Goal: Task Accomplishment & Management: Complete application form

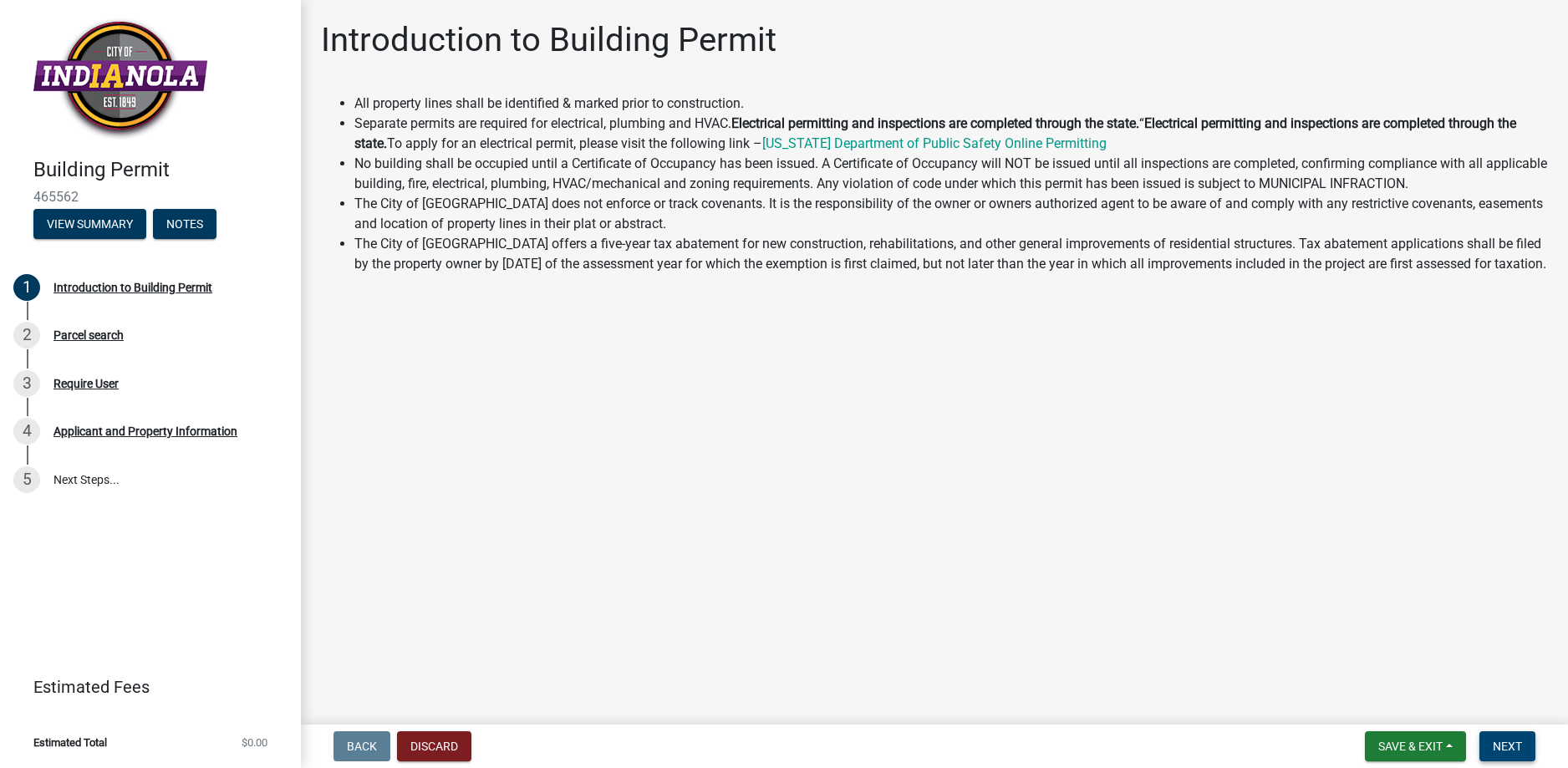
click at [1516, 741] on span "Next" at bounding box center [1507, 746] width 29 height 13
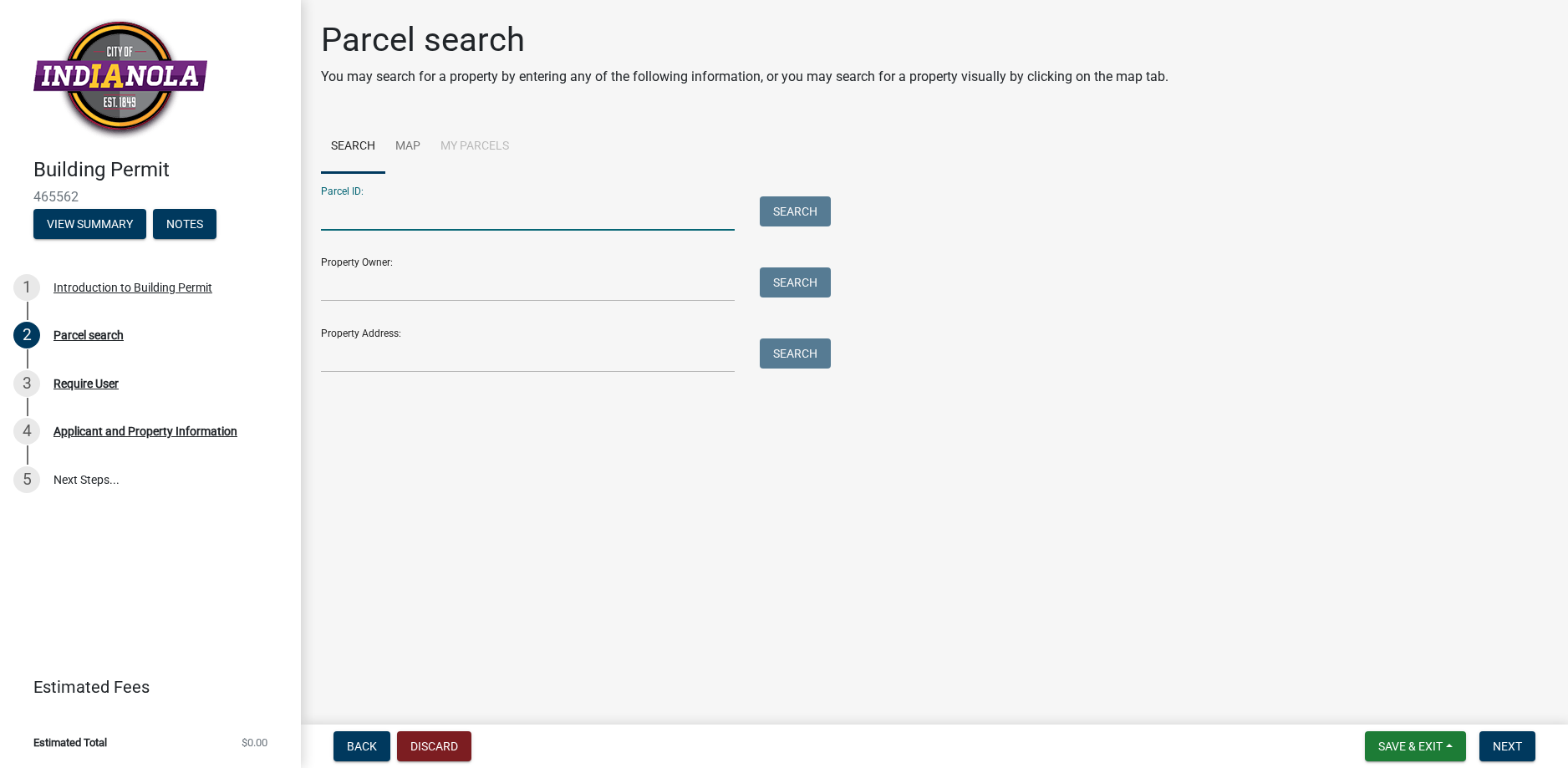
click at [383, 227] on input "Parcel ID:" at bounding box center [527, 213] width 414 height 35
paste input "48660040020"
type input "48660040020"
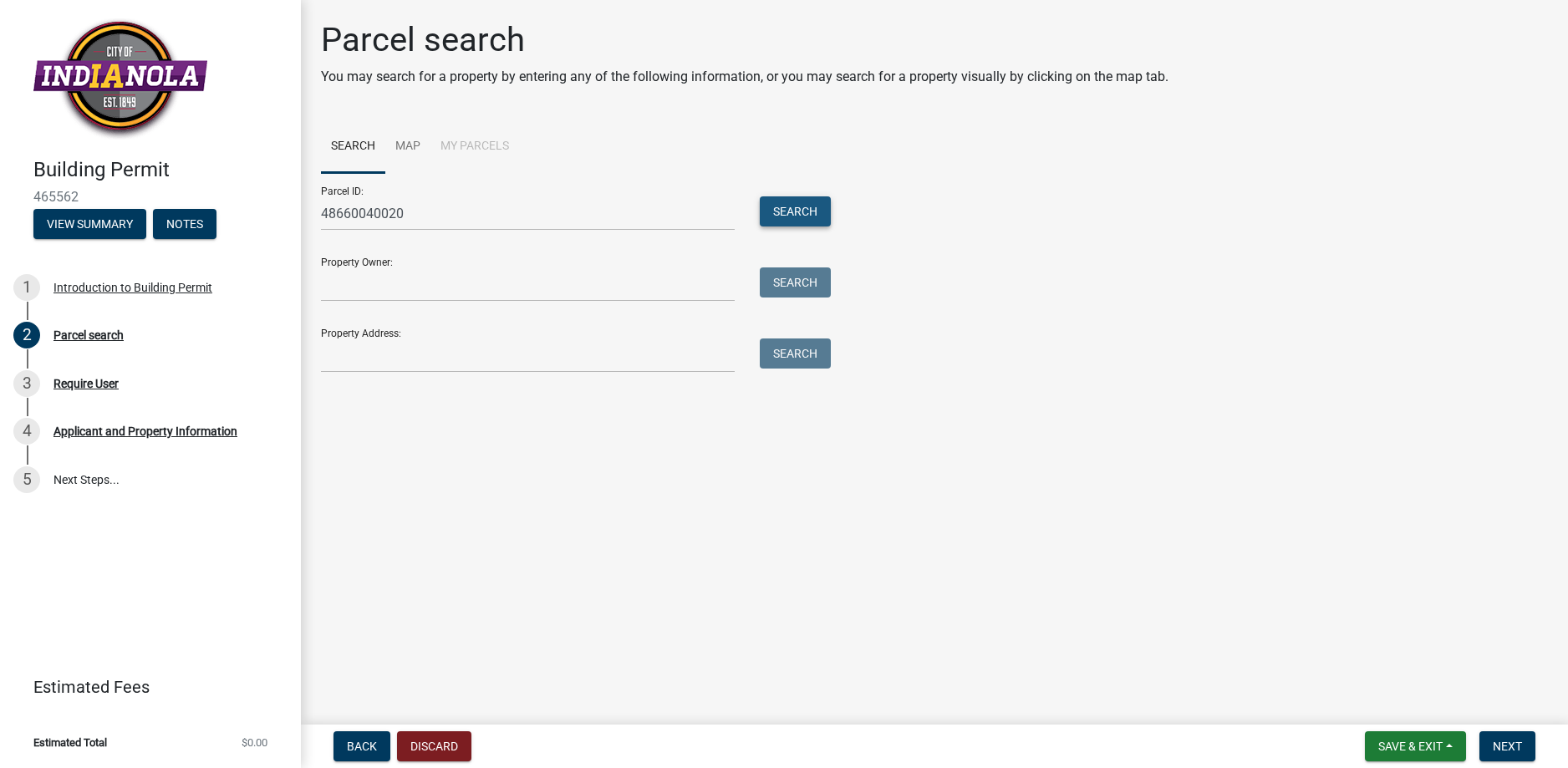
click at [811, 208] on button "Search" at bounding box center [795, 212] width 71 height 30
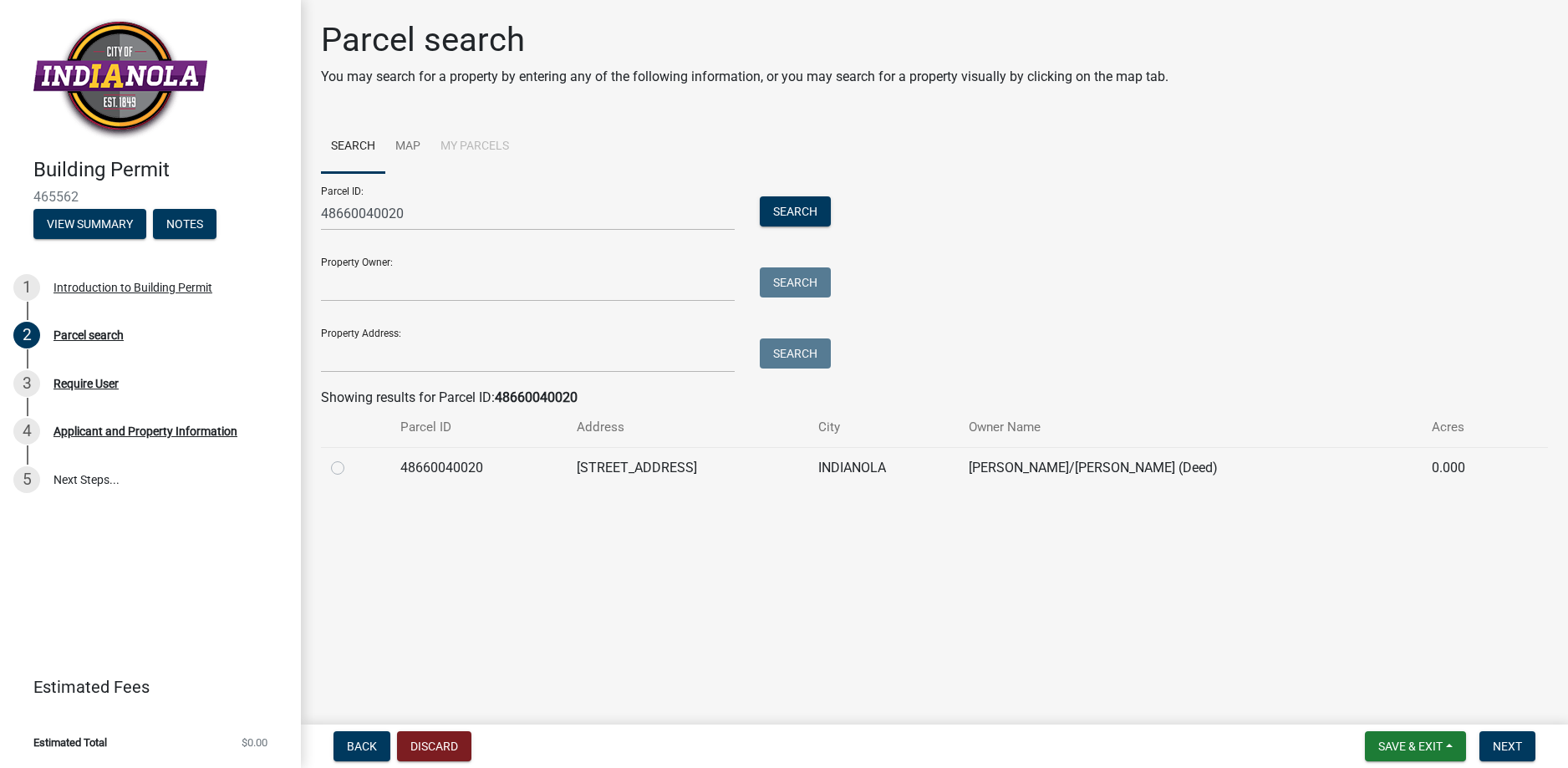
click at [351, 458] on label at bounding box center [351, 458] width 0 height 0
click at [351, 469] on input "radio" at bounding box center [356, 463] width 11 height 11
radio input "true"
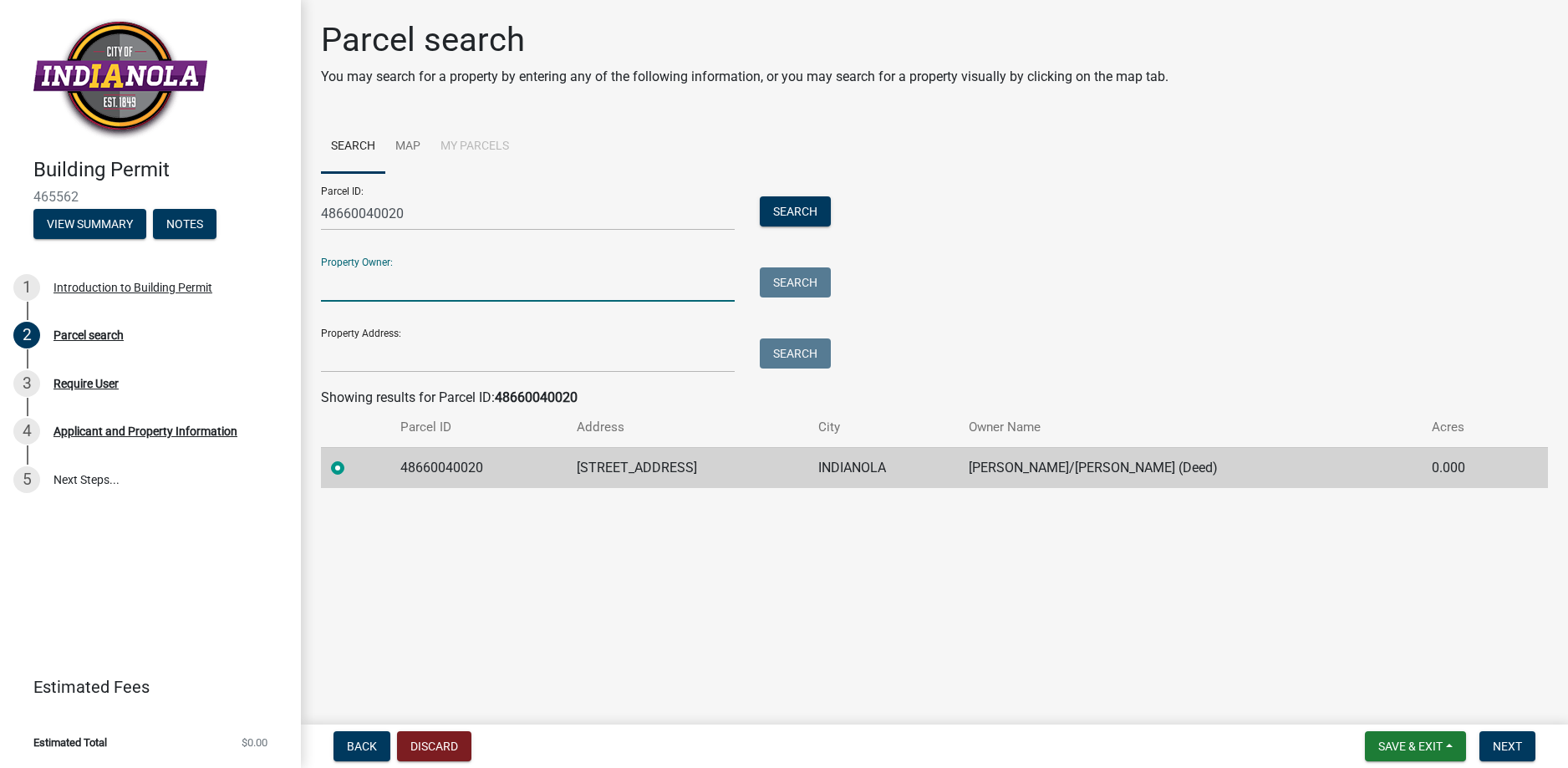
click at [437, 294] on input "Property Owner:" at bounding box center [527, 284] width 414 height 35
click at [1145, 465] on td "[PERSON_NAME]/[PERSON_NAME] (Deed)" at bounding box center [1190, 468] width 463 height 41
drag, startPoint x: 1038, startPoint y: 469, endPoint x: 1154, endPoint y: 464, distance: 116.1
click at [1154, 464] on td "[PERSON_NAME]/[PERSON_NAME] (Deed)" at bounding box center [1190, 468] width 463 height 41
drag, startPoint x: 1154, startPoint y: 464, endPoint x: 1096, endPoint y: 462, distance: 58.0
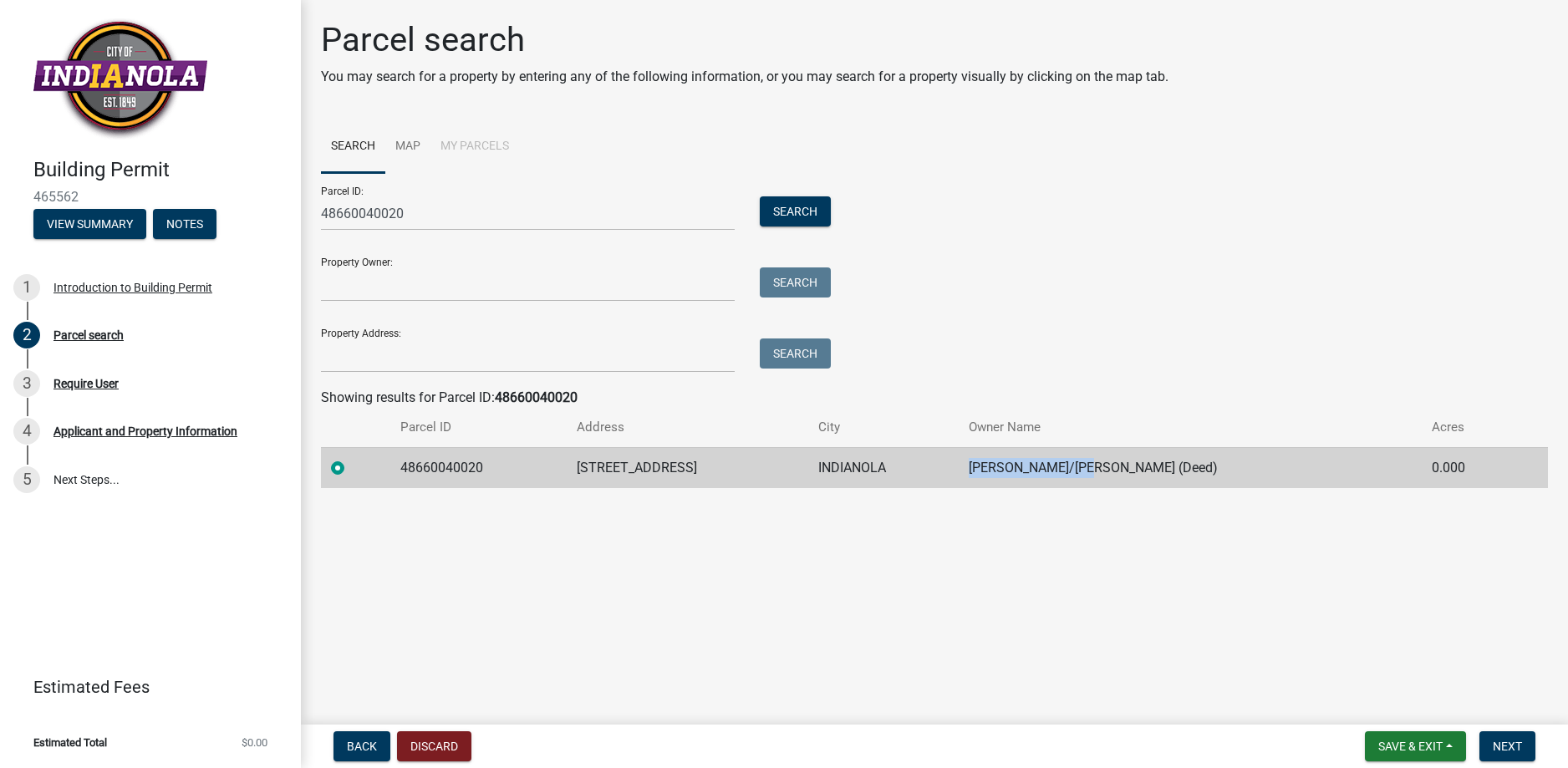
copy td "[PERSON_NAME]/[PERSON_NAME]"
click at [338, 286] on input "Property Owner:" at bounding box center [527, 284] width 414 height 35
paste input "[PERSON_NAME]/[PERSON_NAME]"
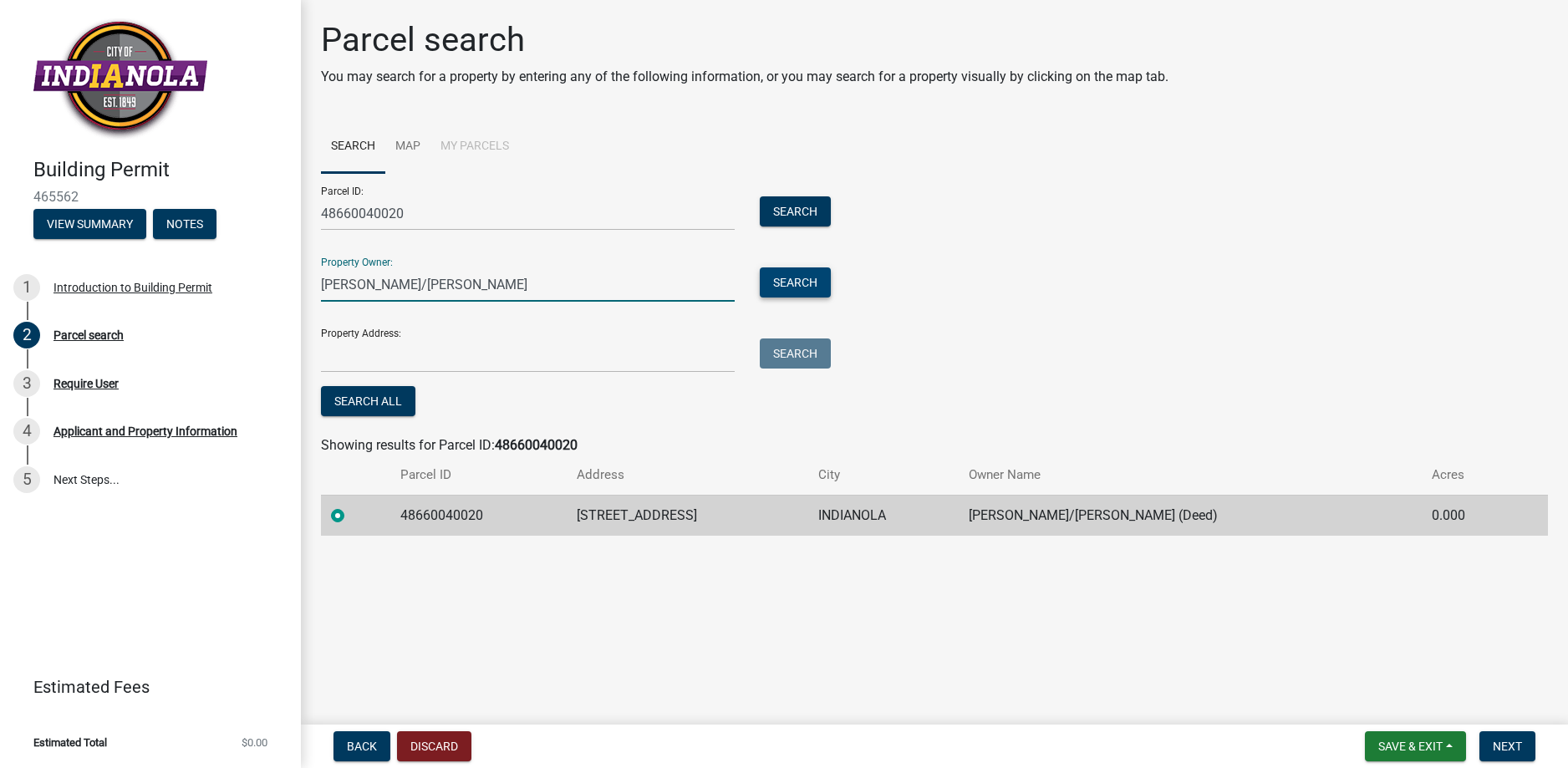
type input "[PERSON_NAME]/[PERSON_NAME]"
click at [797, 278] on button "Search" at bounding box center [795, 283] width 71 height 30
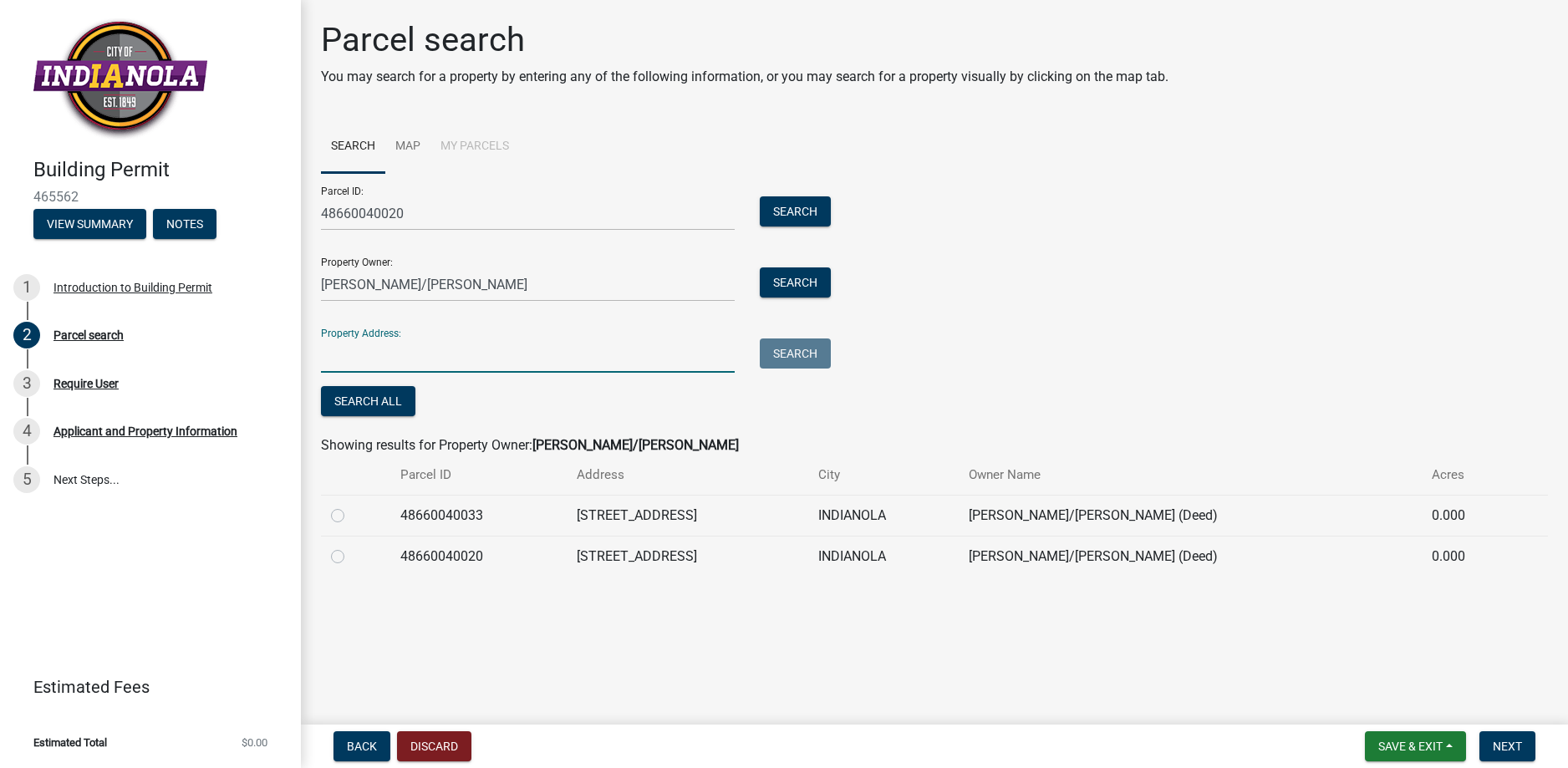
click at [343, 357] on input "Property Address:" at bounding box center [527, 355] width 414 height 35
click at [727, 522] on td "[STREET_ADDRESS]" at bounding box center [687, 515] width 242 height 41
drag, startPoint x: 713, startPoint y: 511, endPoint x: 609, endPoint y: 507, distance: 104.1
click at [609, 507] on td "[STREET_ADDRESS]" at bounding box center [687, 515] width 242 height 41
drag, startPoint x: 609, startPoint y: 507, endPoint x: 650, endPoint y: 509, distance: 41.0
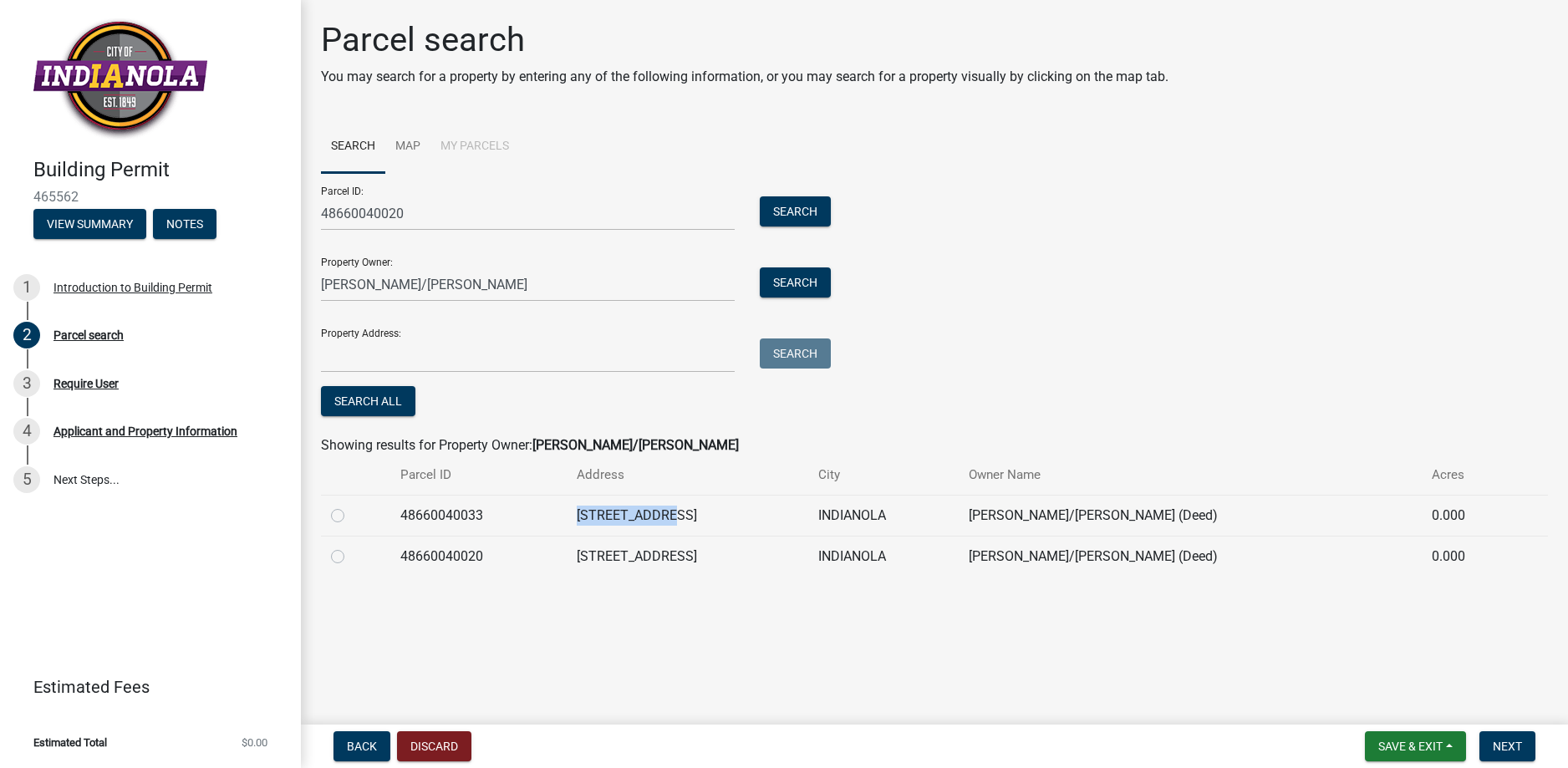
copy td "[STREET_ADDRESS]"
click at [362, 349] on input "Property Address:" at bounding box center [527, 355] width 414 height 35
paste input "[STREET_ADDRESS]"
type input "[STREET_ADDRESS]"
click at [803, 355] on button "Search" at bounding box center [795, 353] width 71 height 30
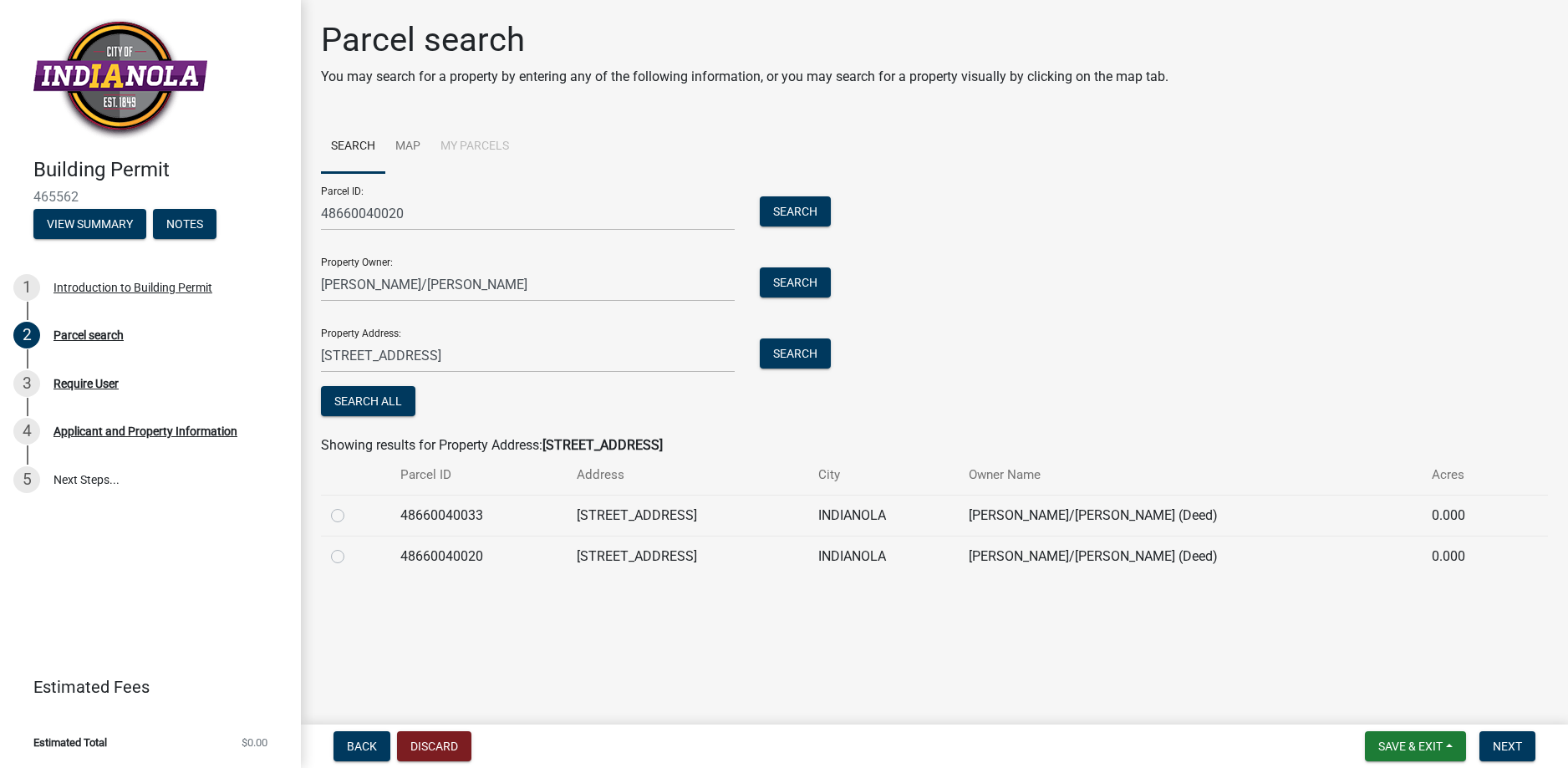
click at [351, 506] on label at bounding box center [351, 506] width 0 height 0
click at [351, 516] on input "radio" at bounding box center [356, 511] width 11 height 11
radio input "true"
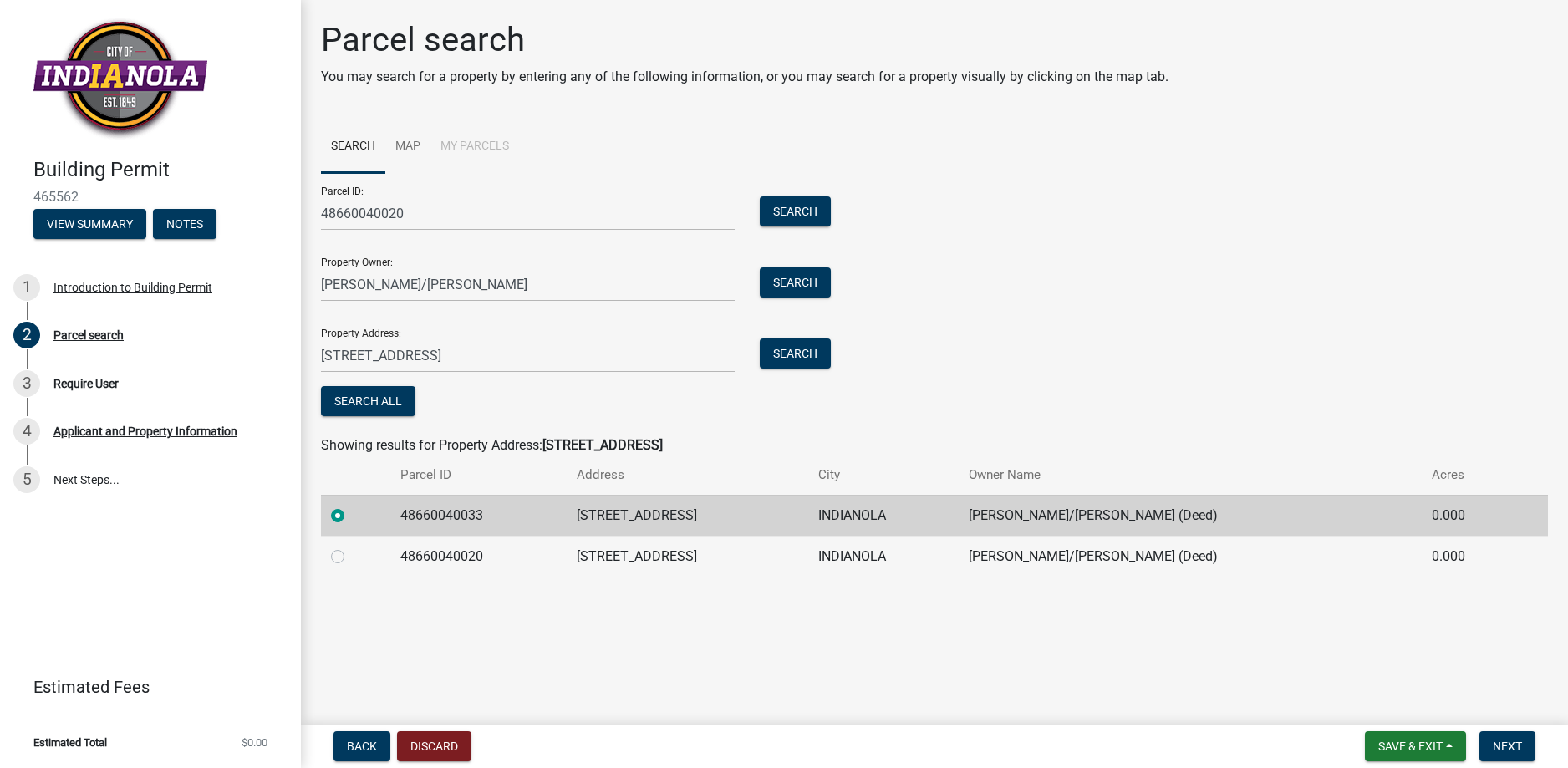
click at [351, 547] on label at bounding box center [351, 547] width 0 height 0
click at [351, 555] on input "radio" at bounding box center [356, 552] width 11 height 11
radio input "true"
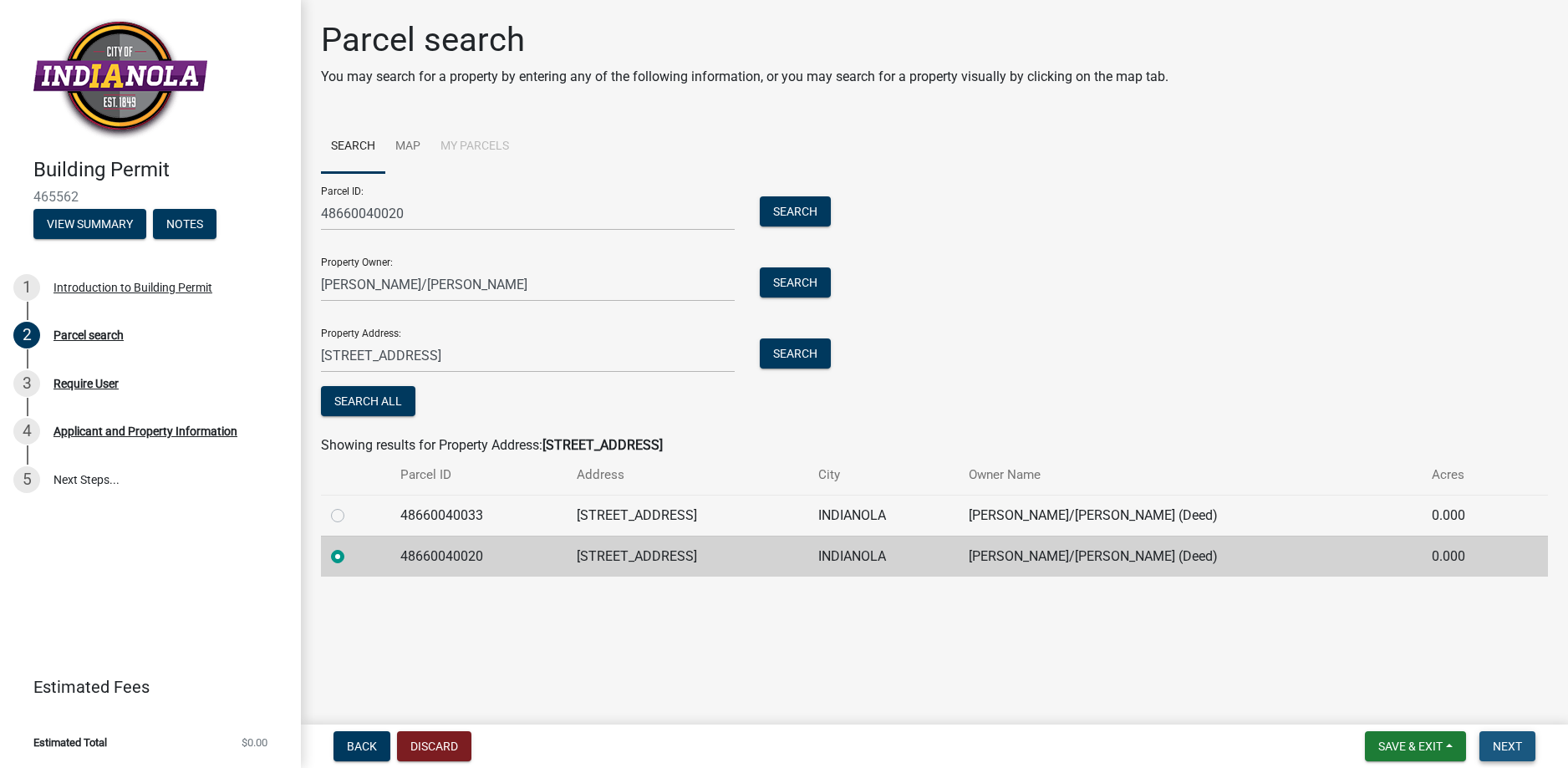
click at [1518, 747] on span "Next" at bounding box center [1507, 746] width 29 height 13
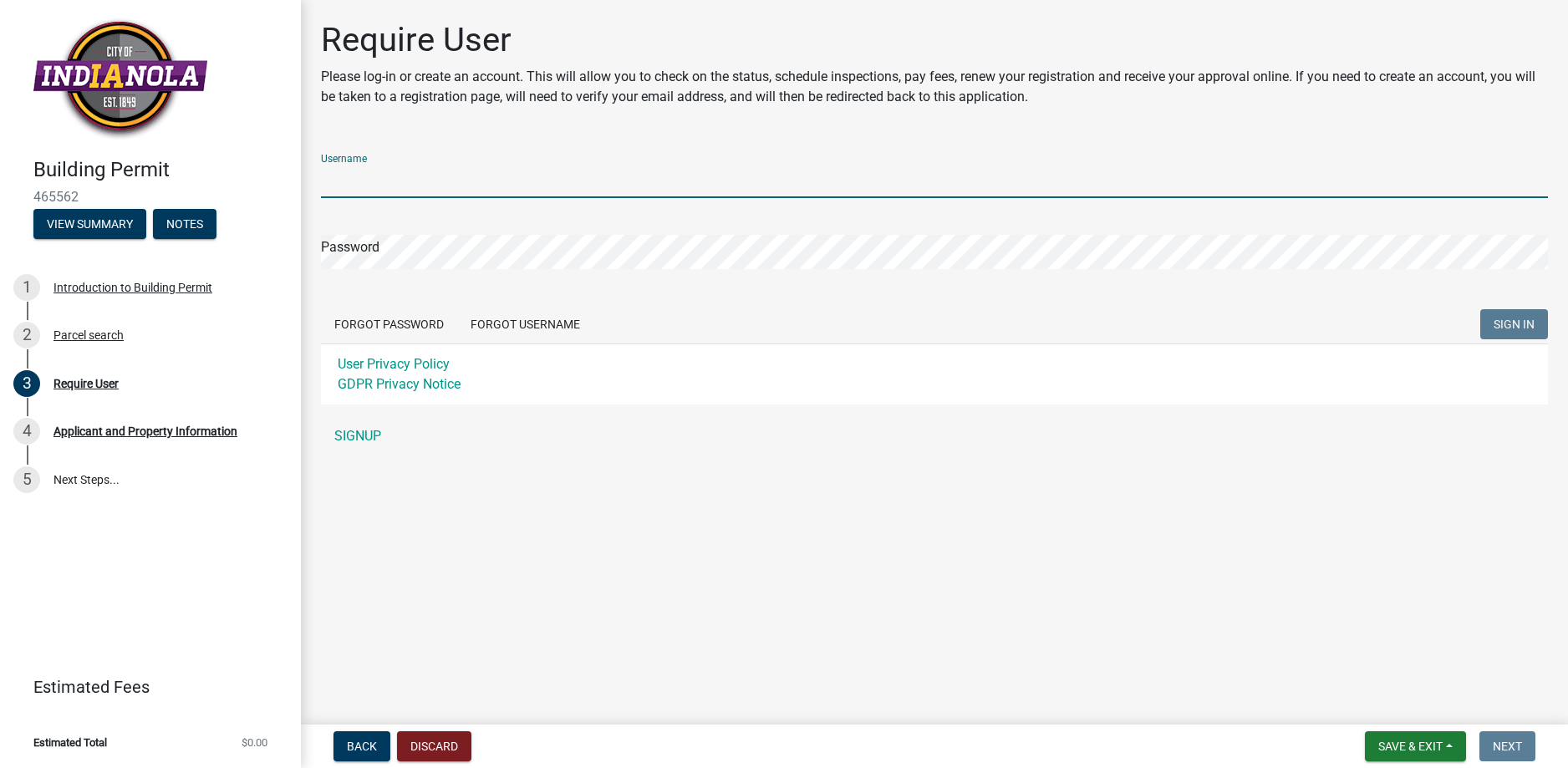
click at [403, 173] on input "Username" at bounding box center [934, 181] width 1227 height 35
type input "[EMAIL_ADDRESS][DOMAIN_NAME]"
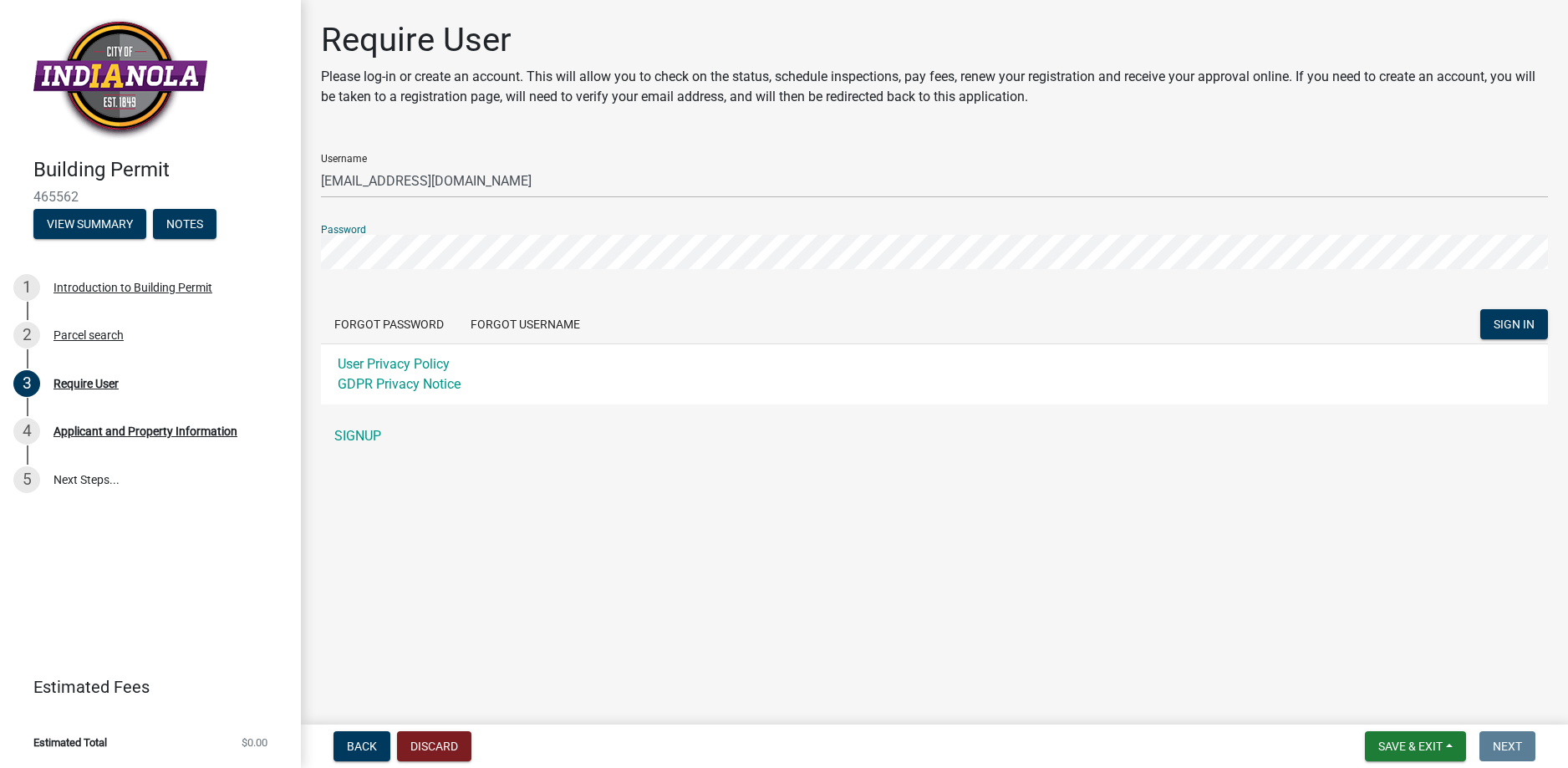
click at [1480, 309] on button "SIGN IN" at bounding box center [1514, 324] width 67 height 30
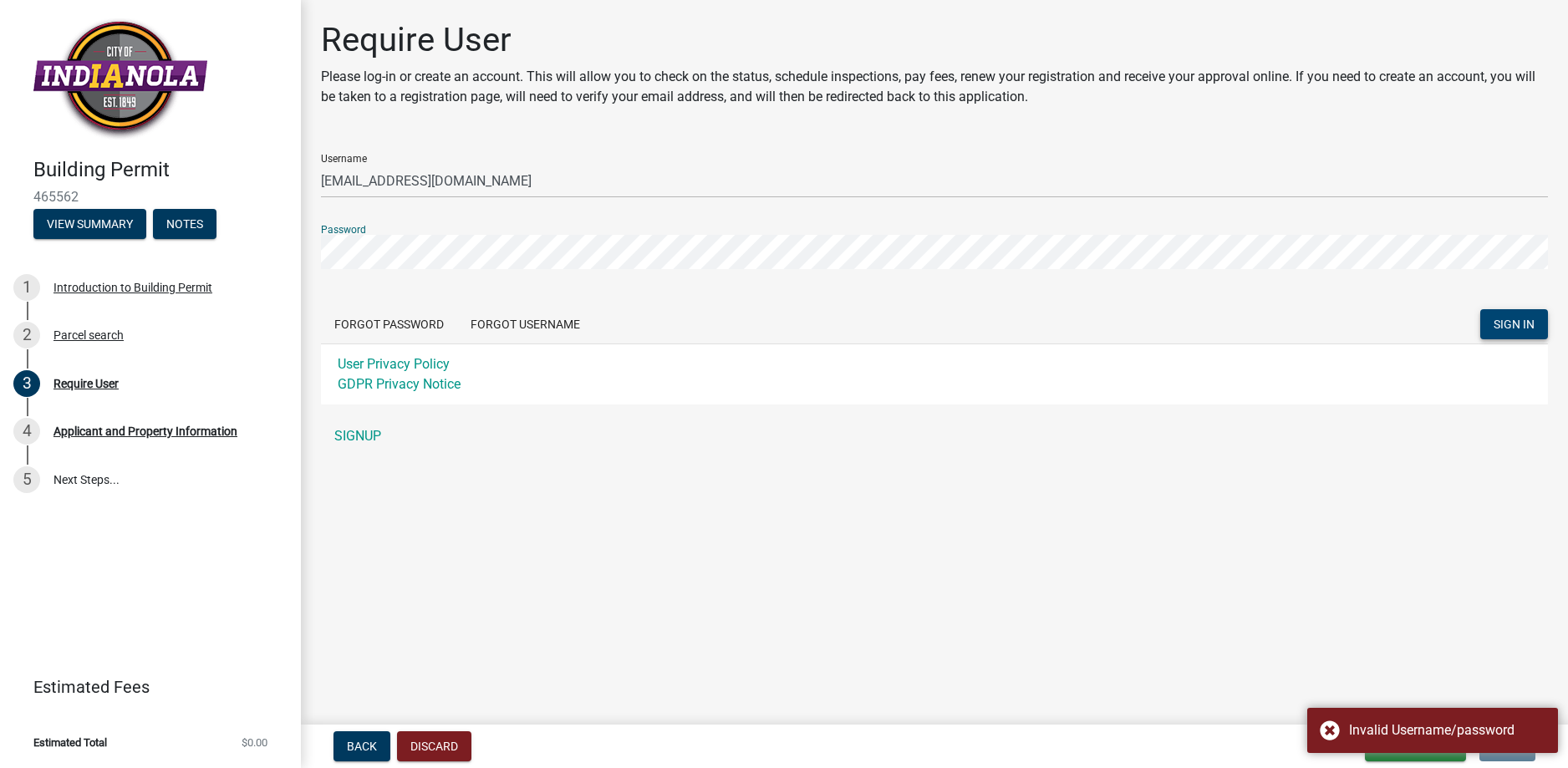
click at [1524, 321] on span "SIGN IN" at bounding box center [1514, 323] width 41 height 13
click at [105, 261] on div "Building Permit 465562 View Summary Notes 1 Introduction to Building Permit 2 P…" at bounding box center [784, 384] width 1568 height 768
click at [1480, 309] on button "SIGN IN" at bounding box center [1514, 324] width 67 height 30
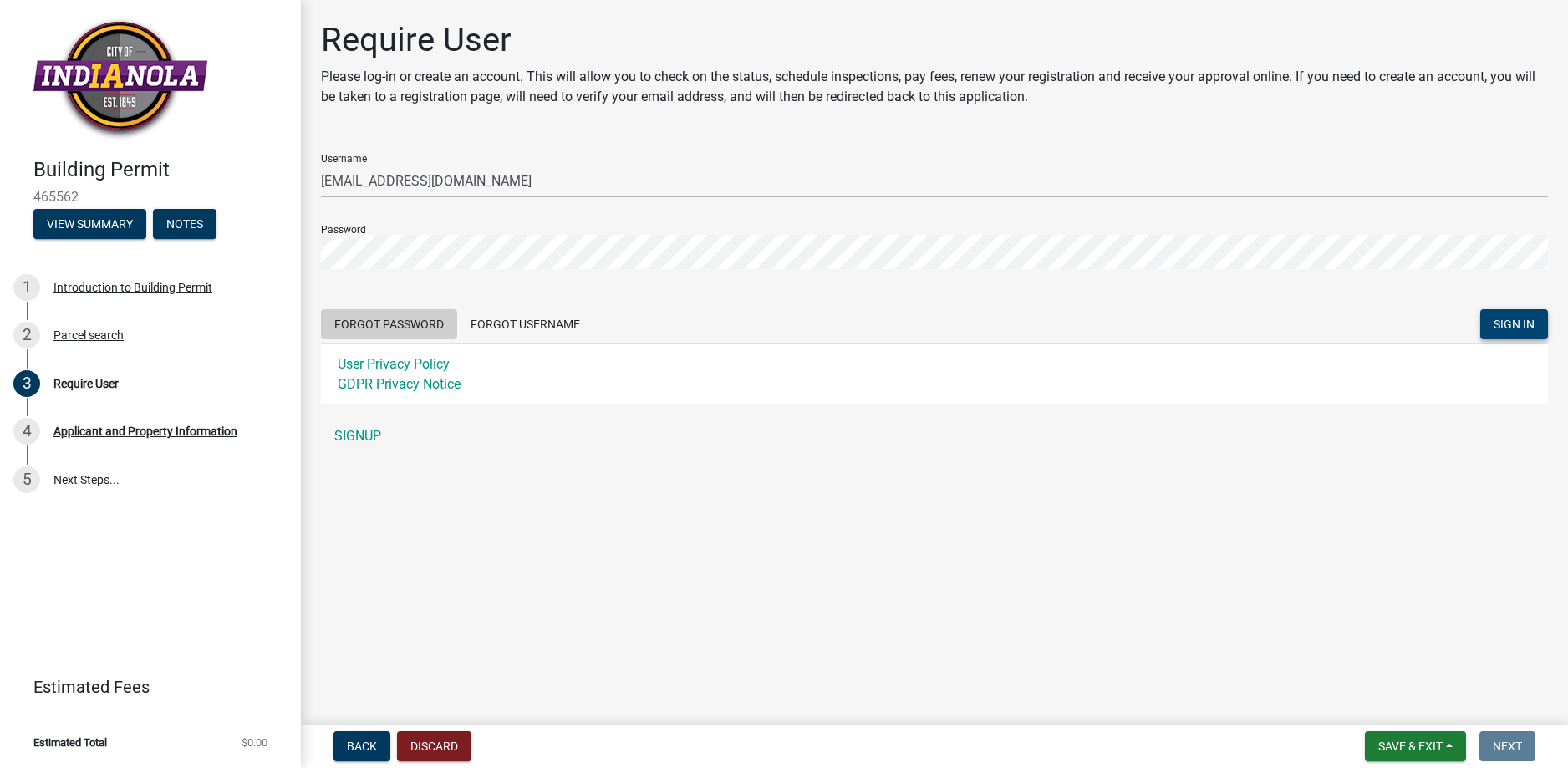
click at [353, 324] on button "Forgot Password" at bounding box center [389, 324] width 136 height 30
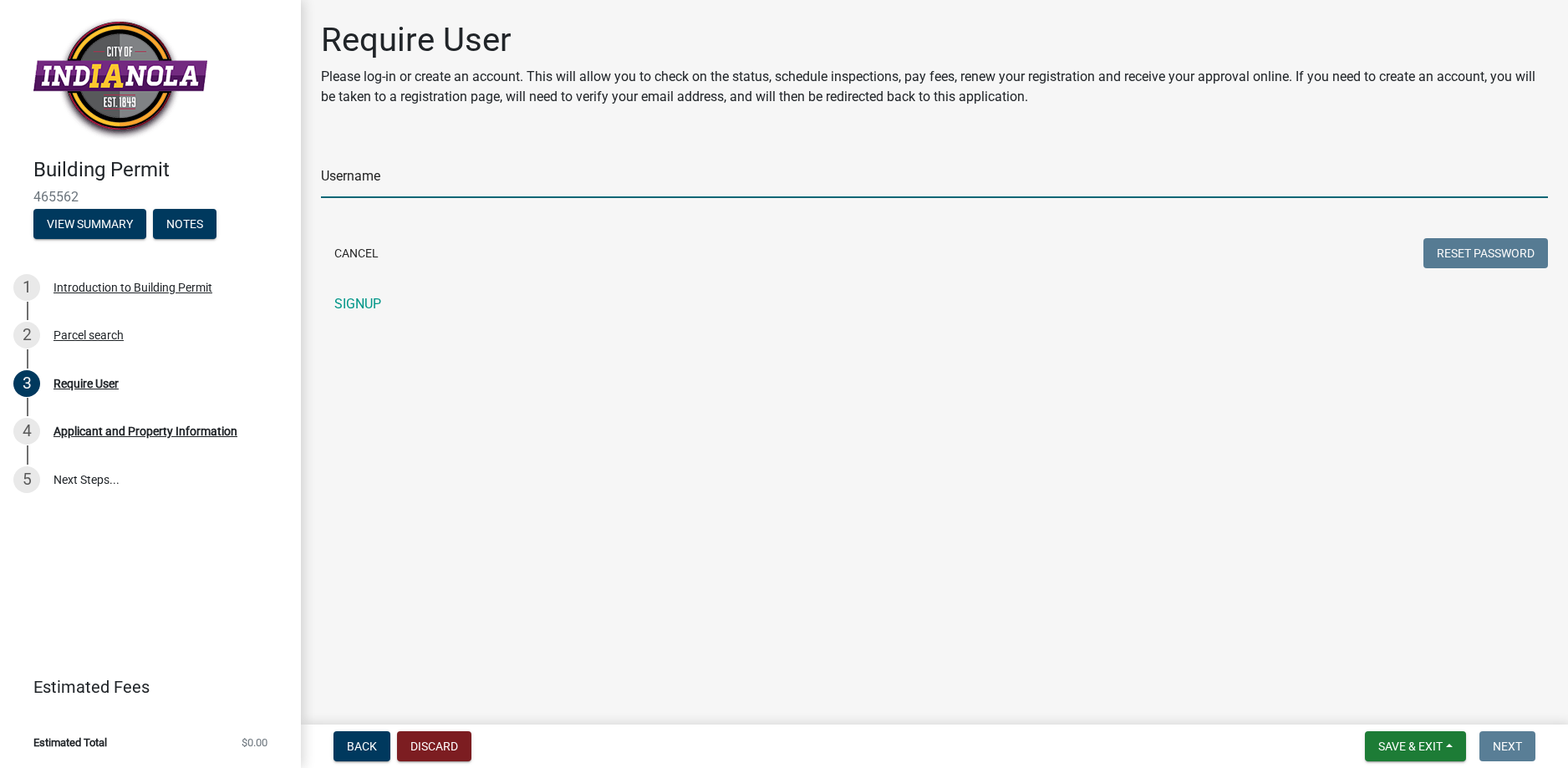
click at [349, 175] on input "Username" at bounding box center [934, 181] width 1227 height 35
click at [331, 177] on input "Username" at bounding box center [934, 181] width 1227 height 35
type input "[PERSON_NAME][EMAIL_ADDRESS][DOMAIN_NAME]"
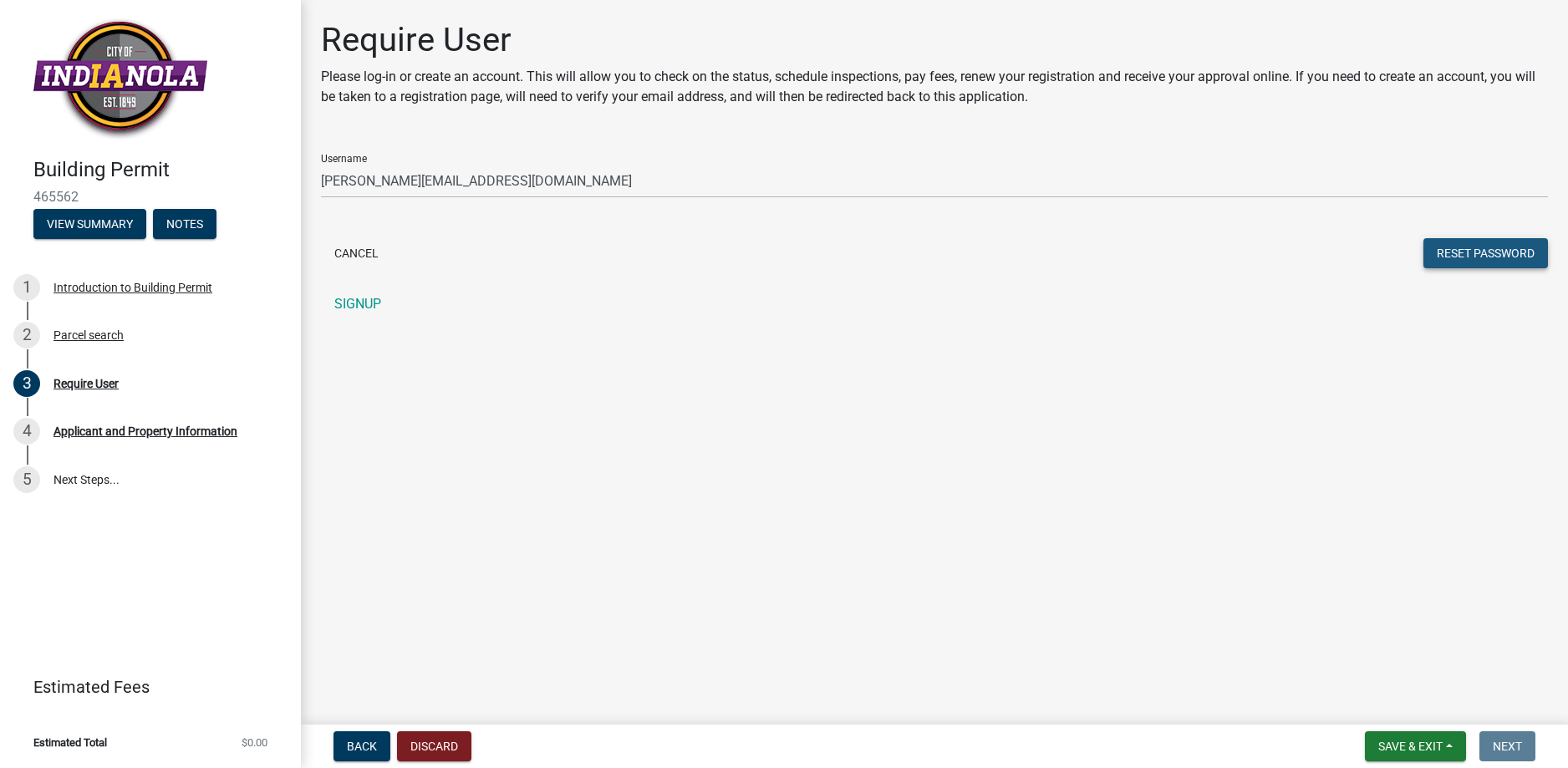
click at [1475, 249] on button "Reset Password" at bounding box center [1485, 253] width 125 height 30
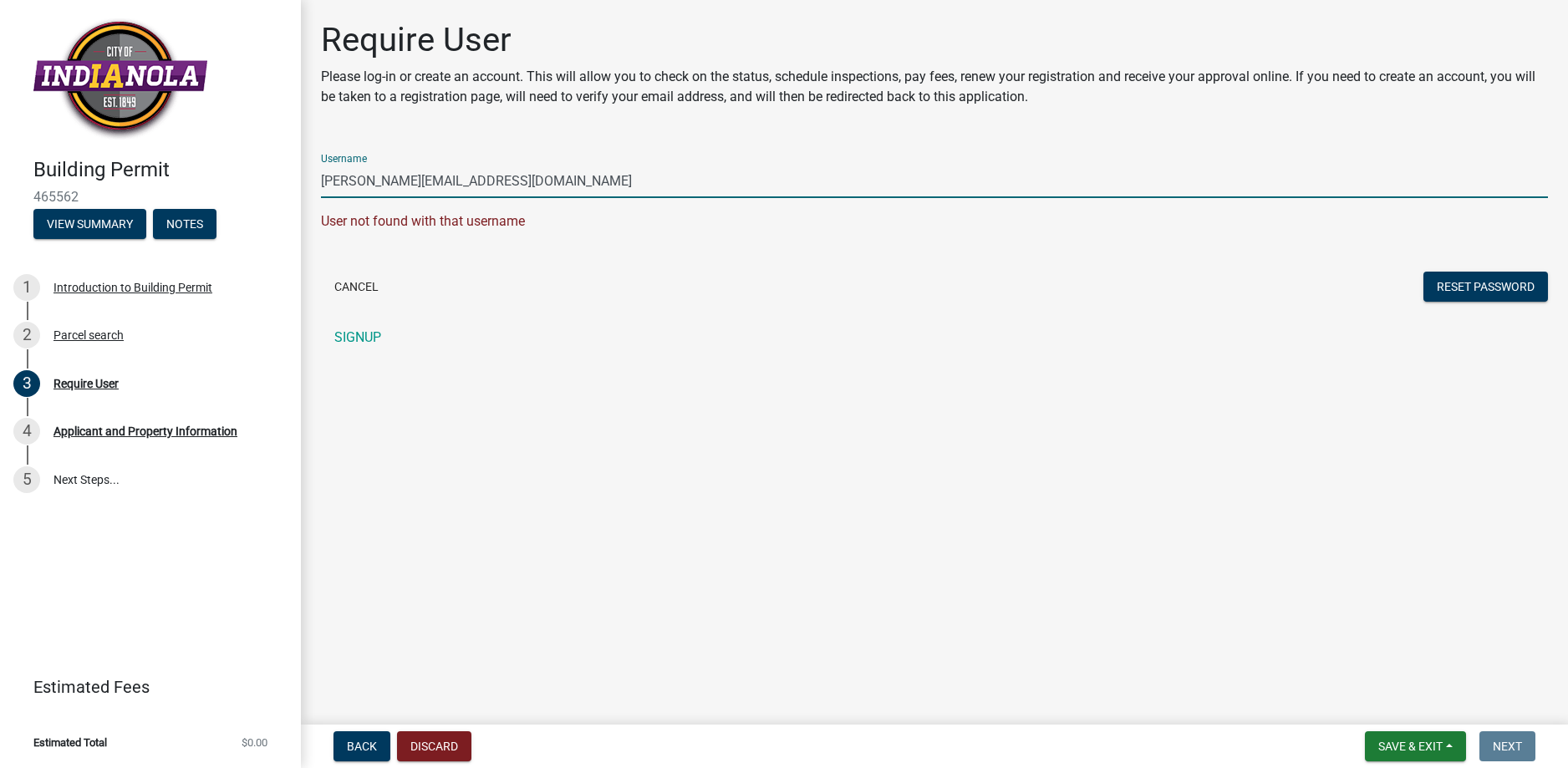
drag, startPoint x: 353, startPoint y: 180, endPoint x: 303, endPoint y: 175, distance: 50.2
click at [287, 168] on div "Building Permit 465562 View Summary Notes 1 Introduction to Building Permit 2 P…" at bounding box center [784, 384] width 1568 height 768
click at [547, 186] on input "[PERSON_NAME][EMAIL_ADDRESS][DOMAIN_NAME]" at bounding box center [934, 181] width 1227 height 35
drag, startPoint x: 547, startPoint y: 182, endPoint x: 129, endPoint y: 157, distance: 418.7
click at [129, 157] on div "Building Permit 465562 View Summary Notes 1 Introduction to Building Permit 2 P…" at bounding box center [784, 384] width 1568 height 768
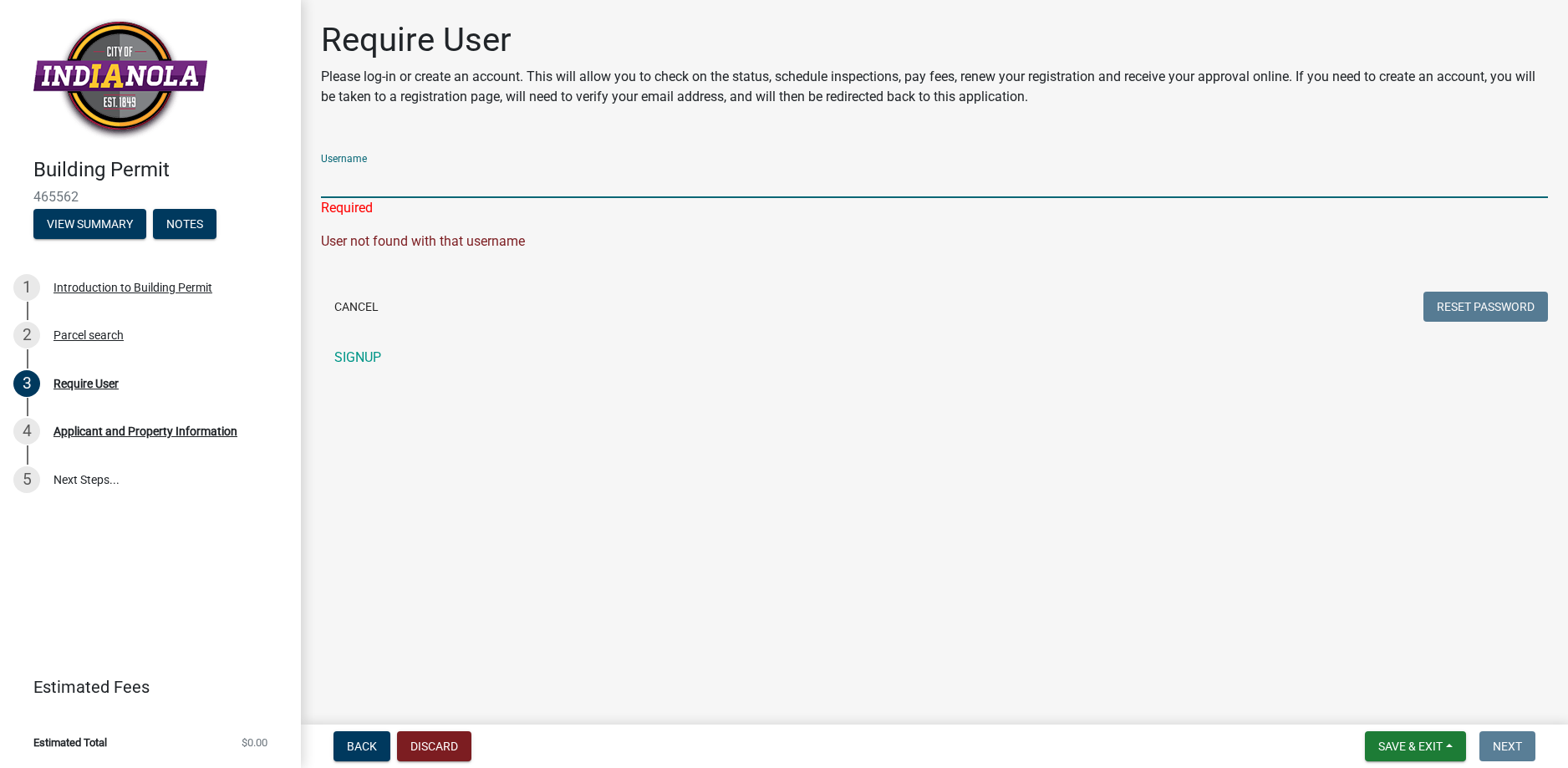
click at [334, 179] on input "Username" at bounding box center [934, 181] width 1227 height 35
click at [328, 183] on input "Username" at bounding box center [934, 181] width 1227 height 35
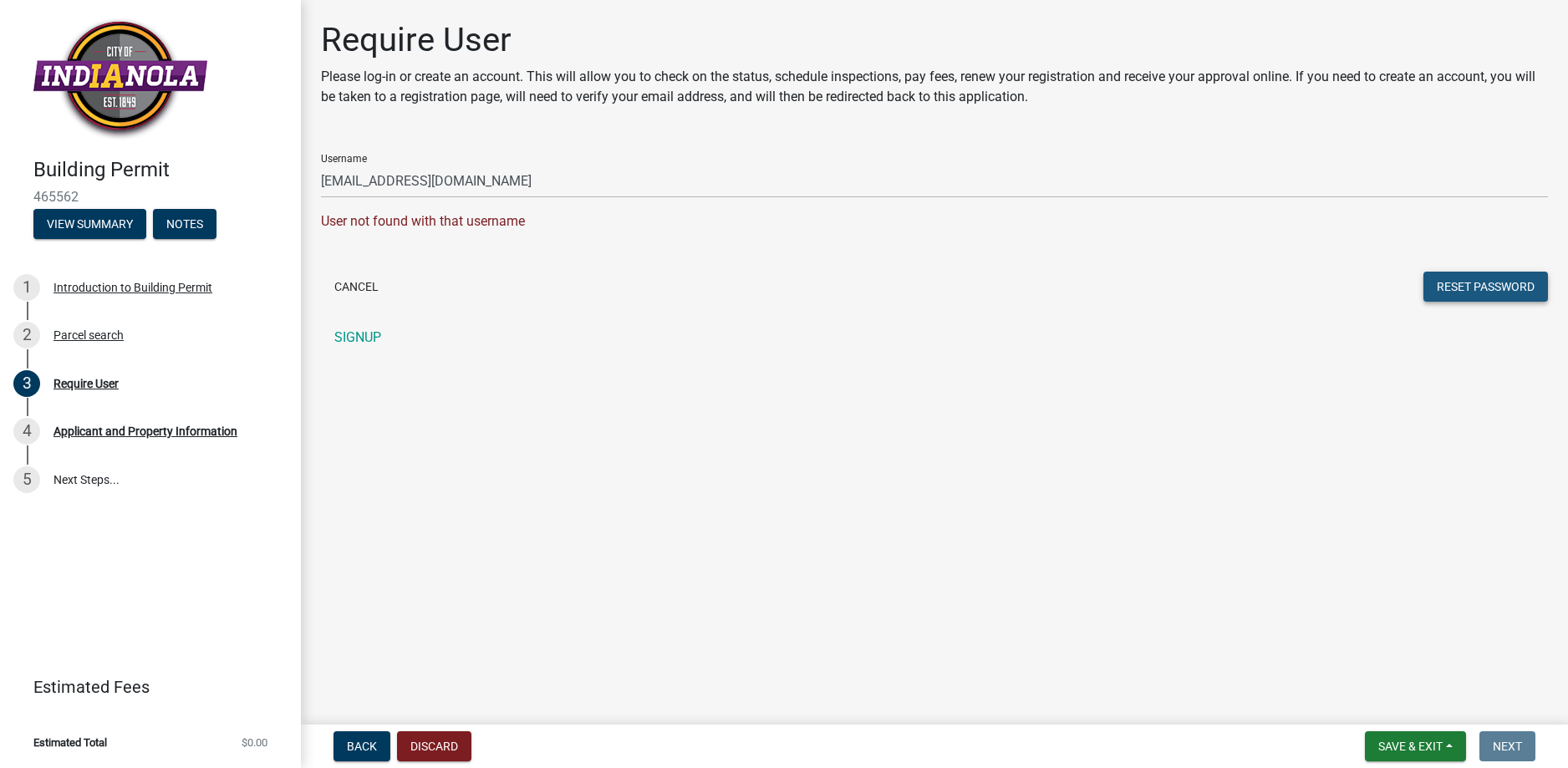
click at [1486, 286] on button "Reset Password" at bounding box center [1485, 287] width 125 height 30
click at [1477, 279] on button "Reset Password" at bounding box center [1485, 287] width 125 height 30
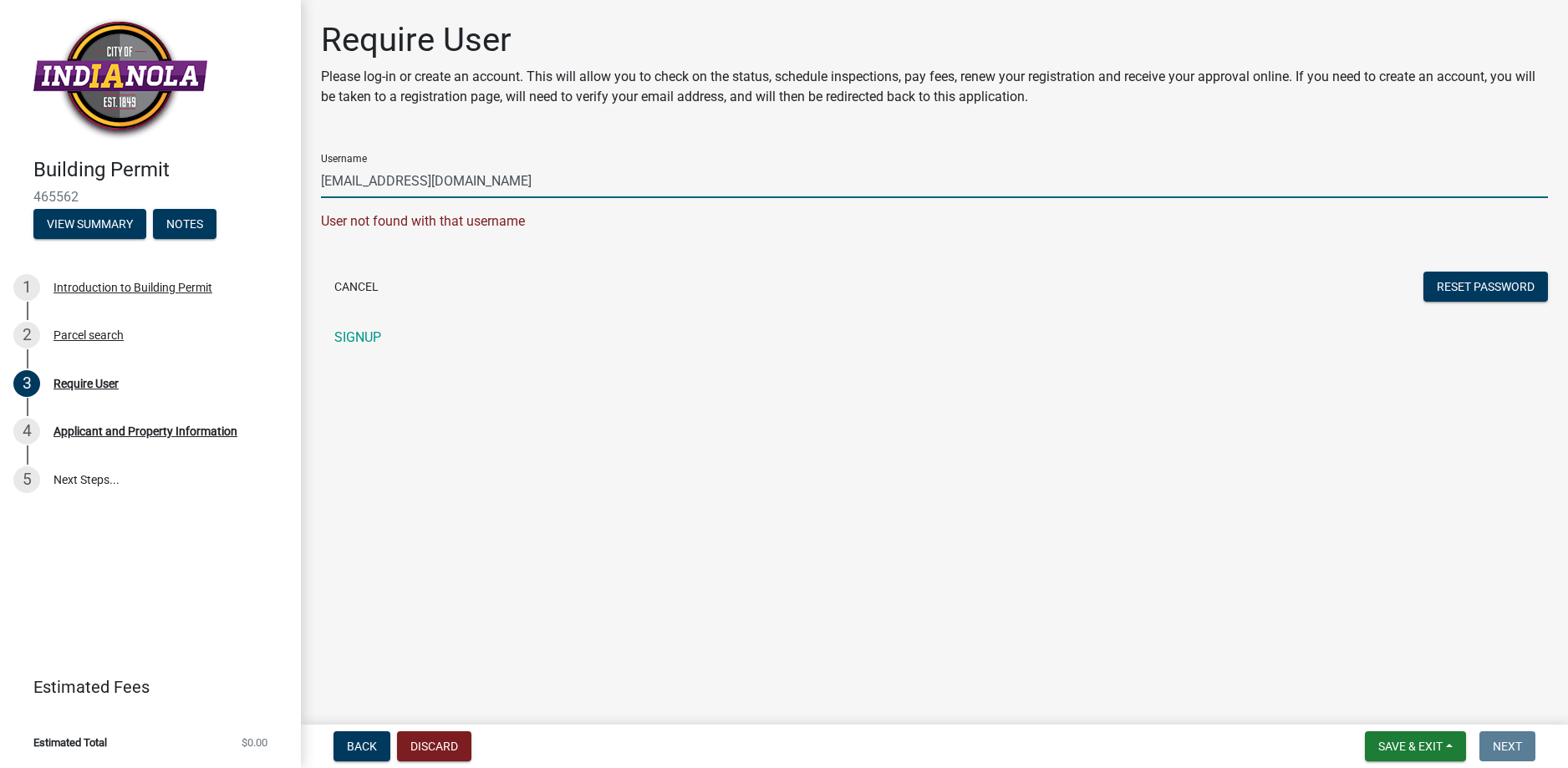
click at [429, 179] on input "[EMAIL_ADDRESS][DOMAIN_NAME]" at bounding box center [934, 181] width 1227 height 35
drag, startPoint x: 350, startPoint y: 178, endPoint x: 651, endPoint y: 164, distance: 301.3
click at [647, 166] on input "[EMAIL_ADDRESS][DOMAIN_NAME]" at bounding box center [934, 181] width 1227 height 35
type input "mattpalan"
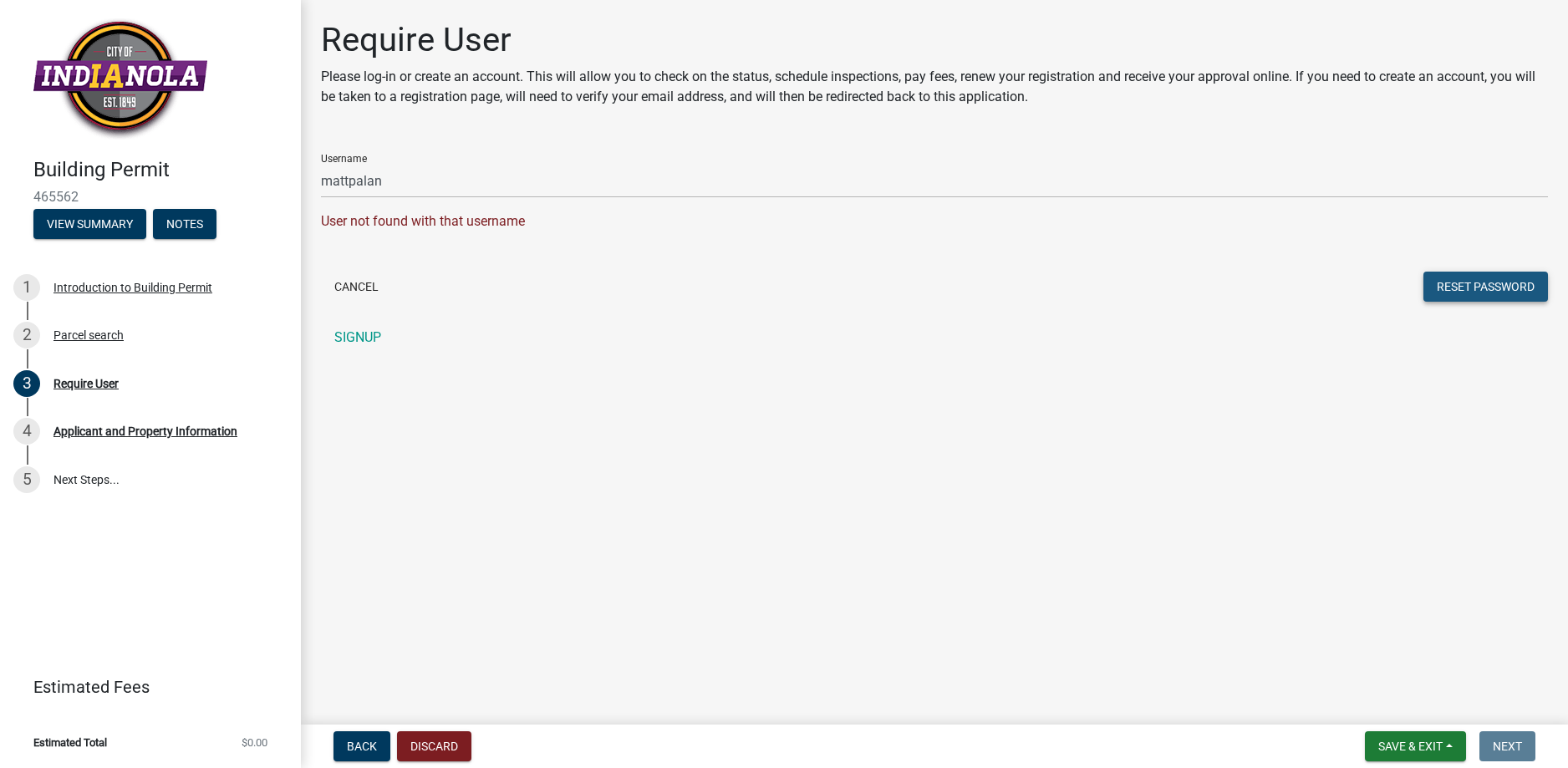
click at [1485, 279] on button "Reset Password" at bounding box center [1485, 287] width 125 height 30
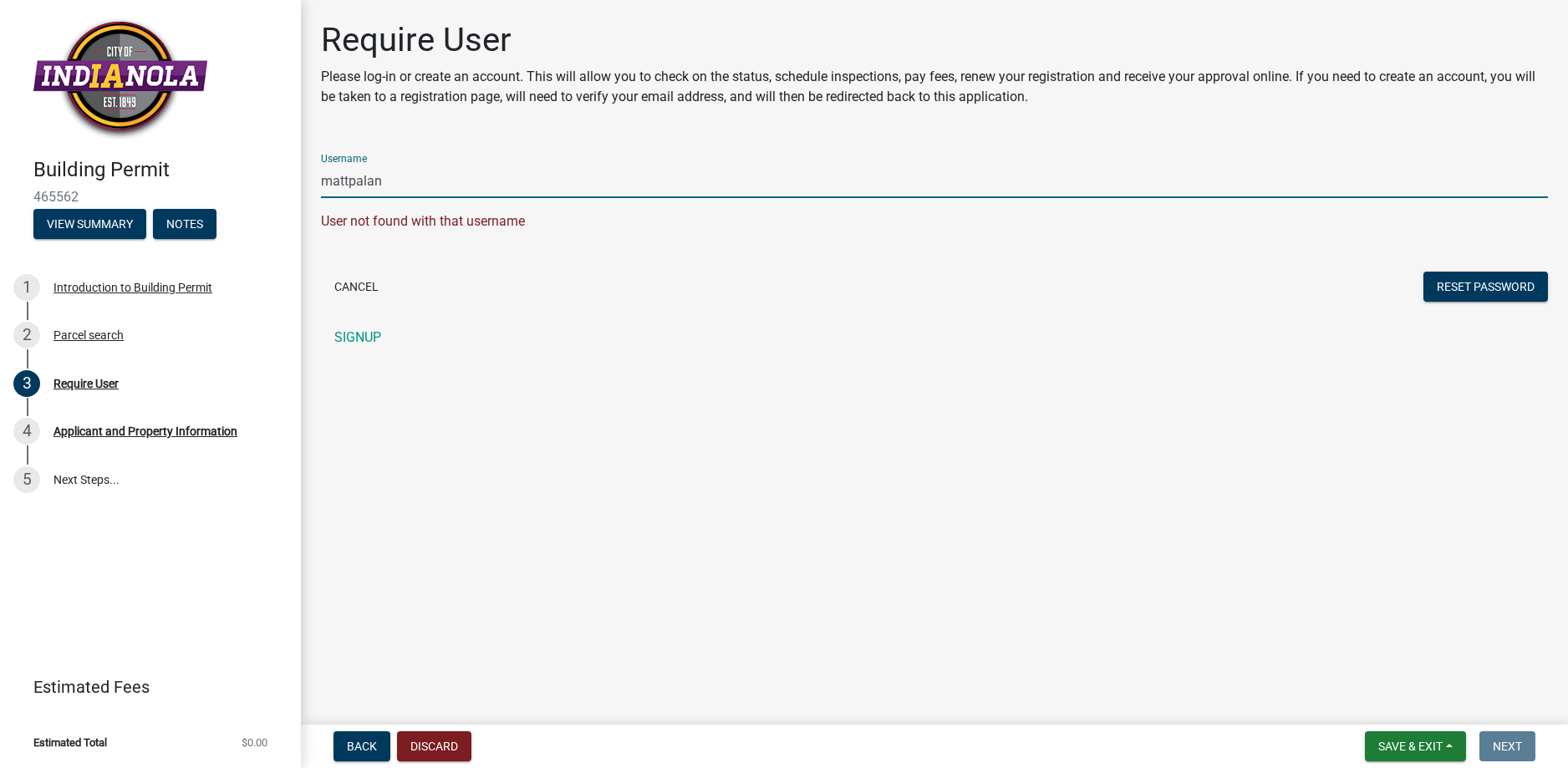
drag, startPoint x: 395, startPoint y: 175, endPoint x: 208, endPoint y: 167, distance: 187.2
click at [208, 167] on div "Building Permit 465562 View Summary Notes 1 Introduction to Building Permit 2 P…" at bounding box center [784, 384] width 1568 height 768
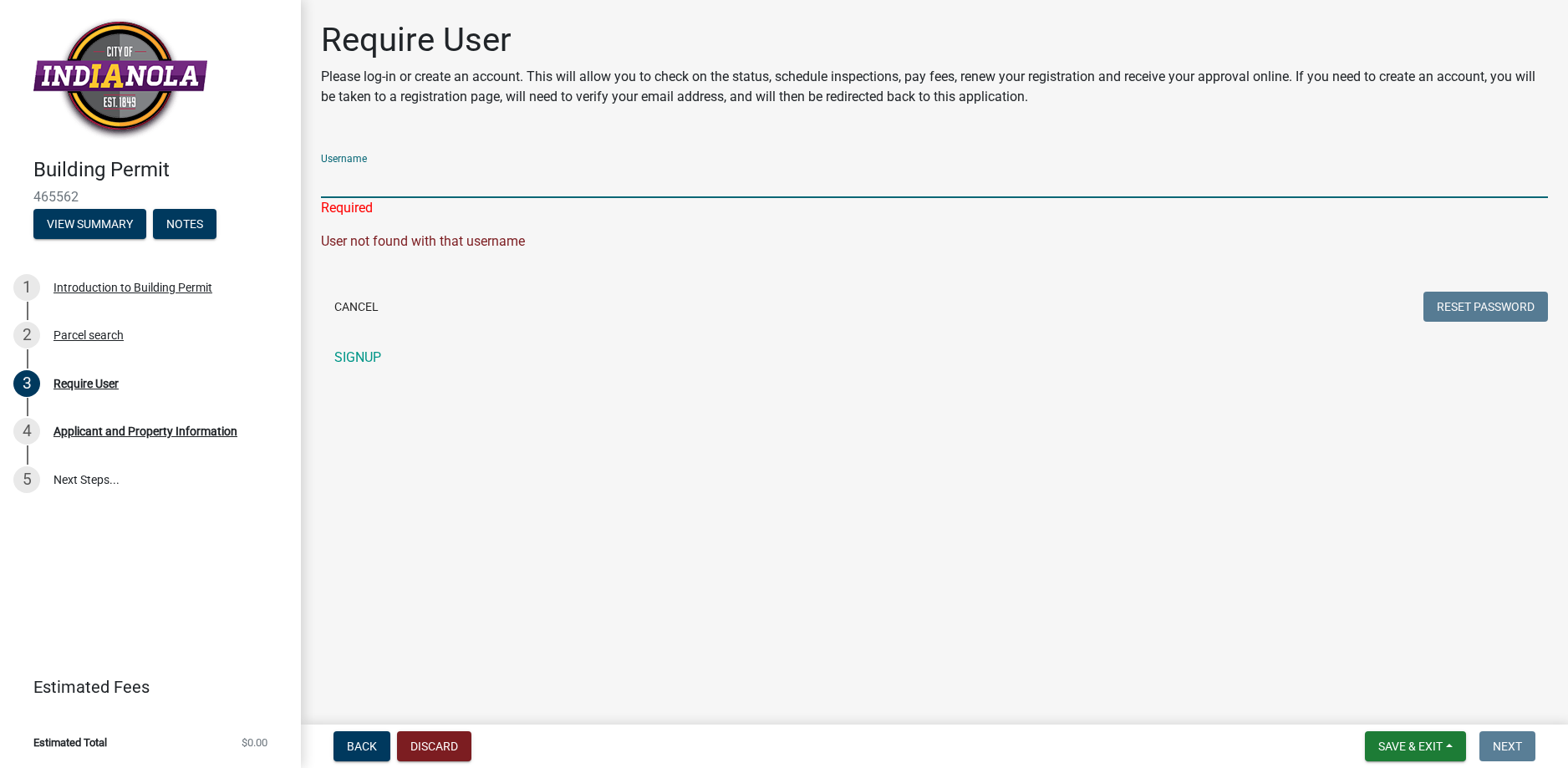
click at [358, 186] on input "Username" at bounding box center [934, 181] width 1227 height 35
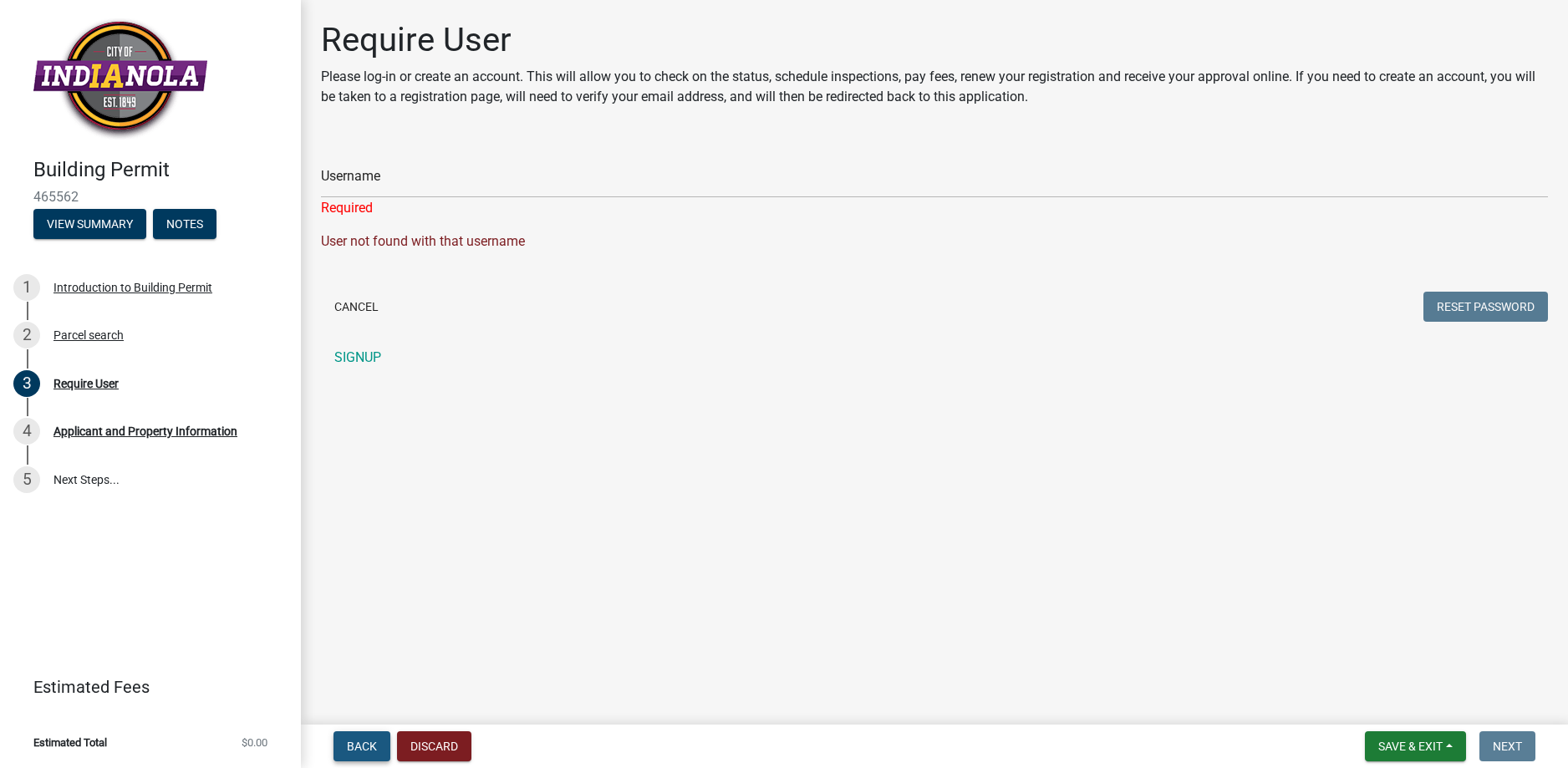
click at [364, 749] on span "Back" at bounding box center [361, 746] width 30 height 13
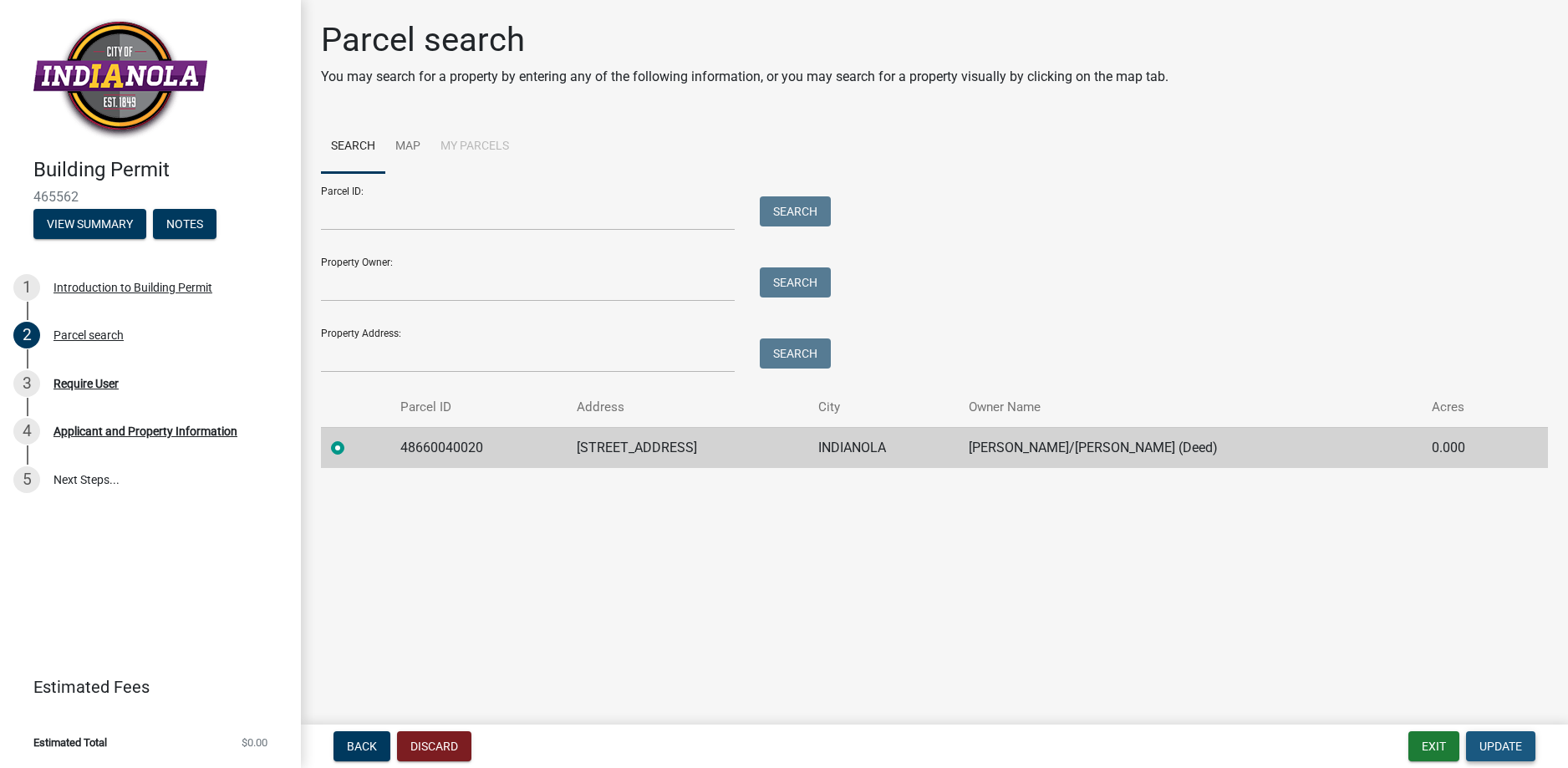
click at [1504, 745] on span "Update" at bounding box center [1501, 746] width 43 height 13
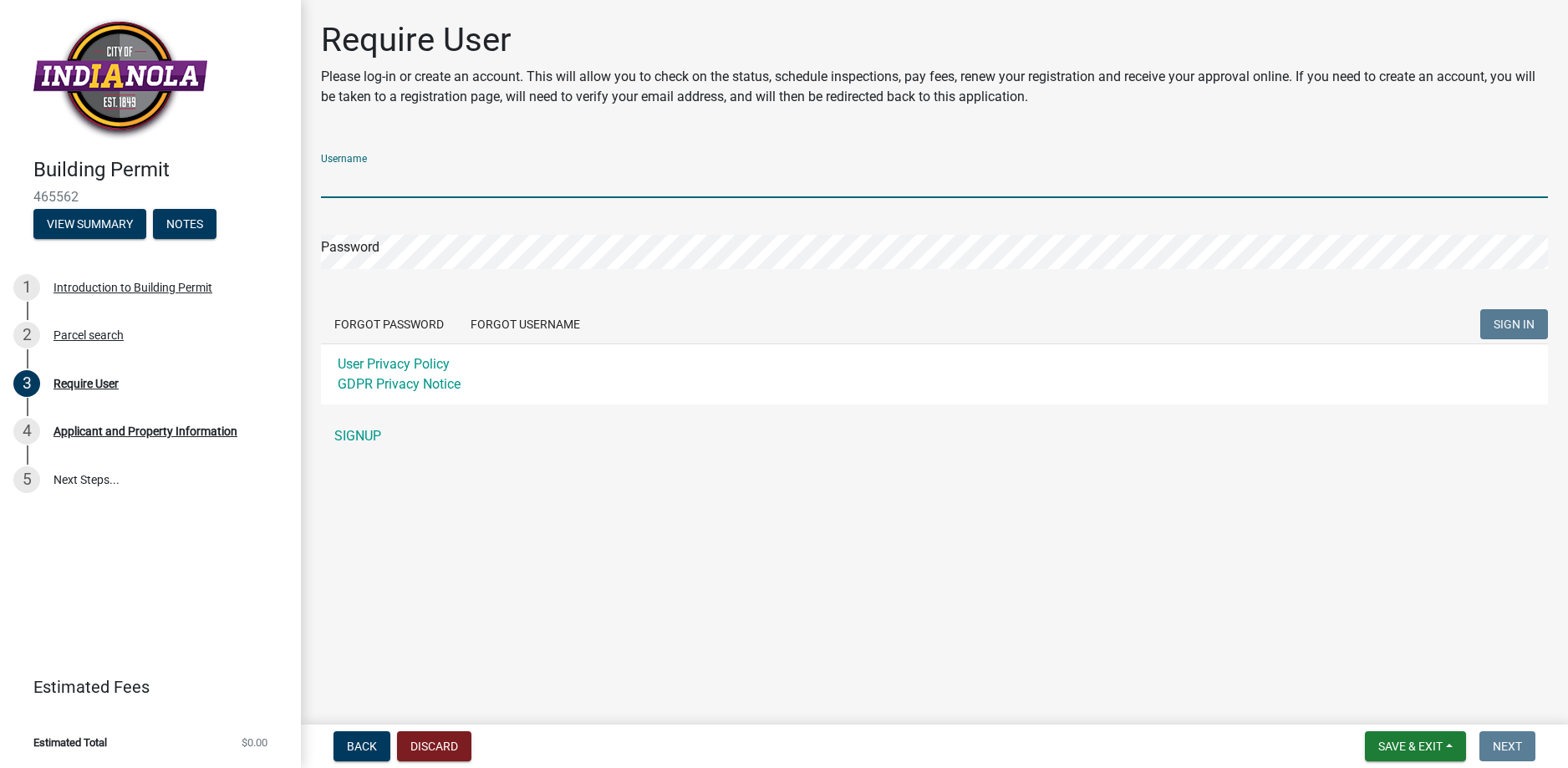
click at [427, 175] on input "Username" at bounding box center [934, 181] width 1227 height 35
type input "[EMAIL_ADDRESS][DOMAIN_NAME]"
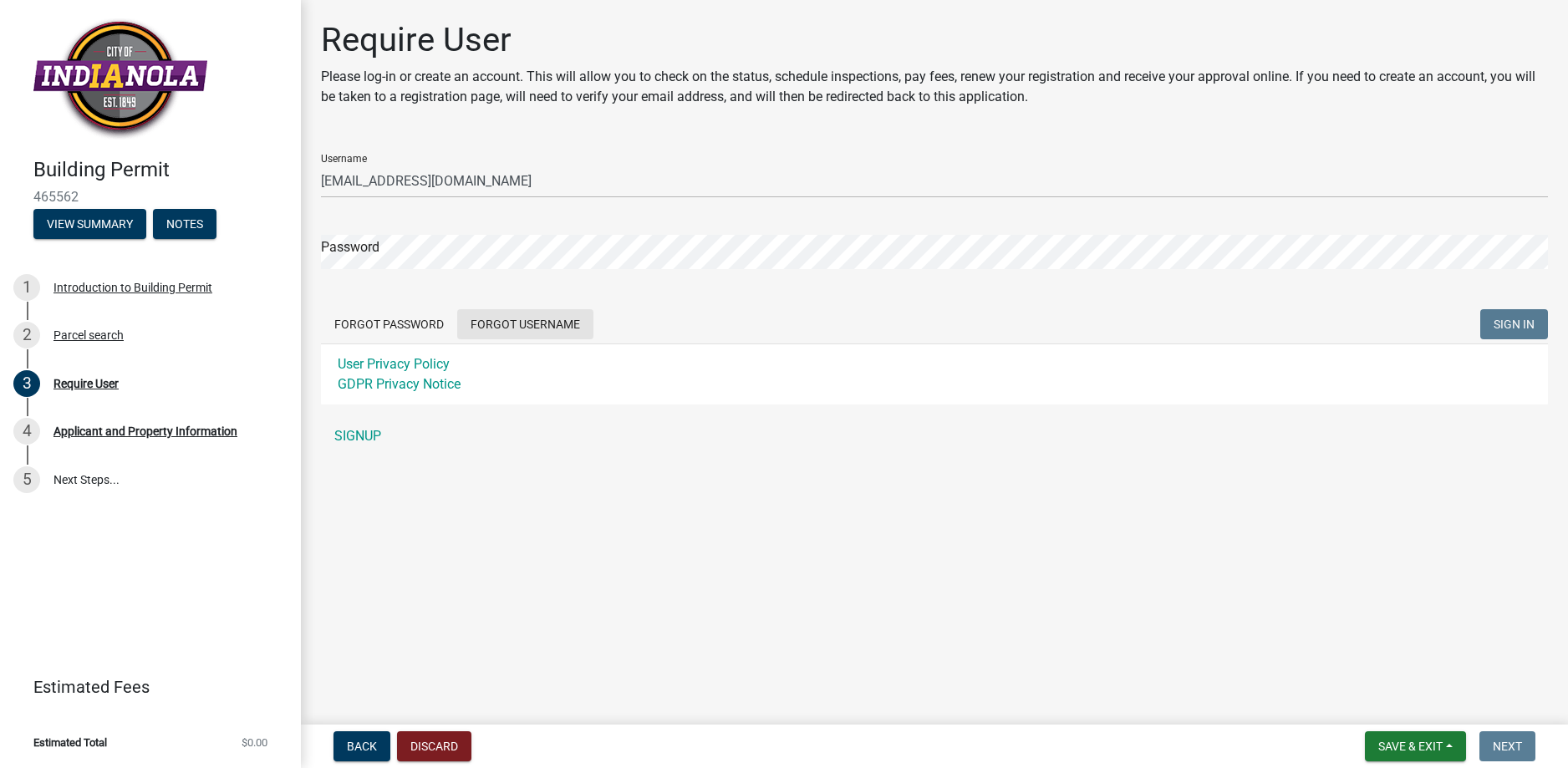
click at [543, 325] on button "Forgot Username" at bounding box center [525, 324] width 136 height 30
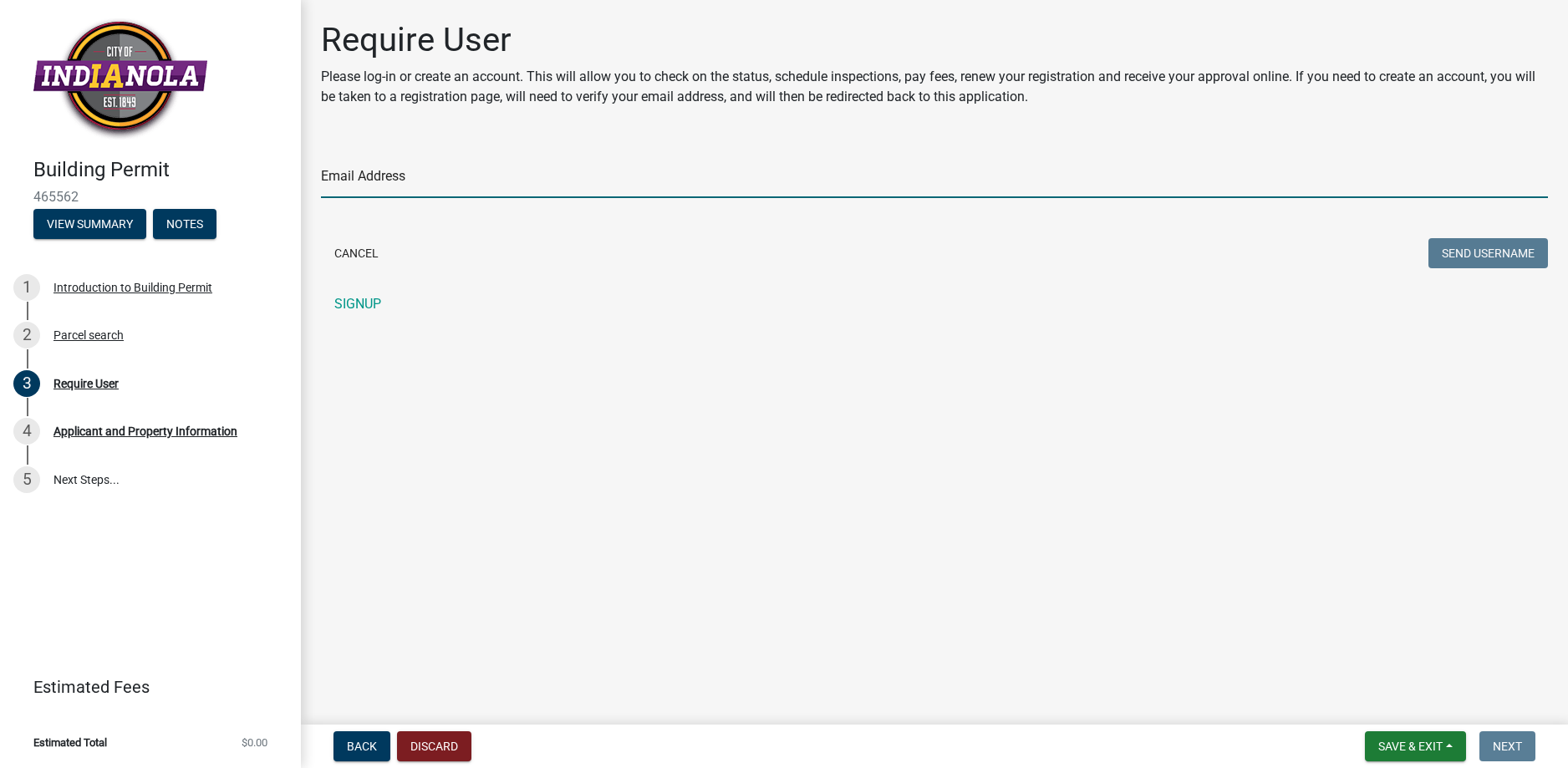
click at [393, 180] on input "Email Address" at bounding box center [934, 181] width 1227 height 35
type input "[EMAIL_ADDRESS][DOMAIN_NAME]"
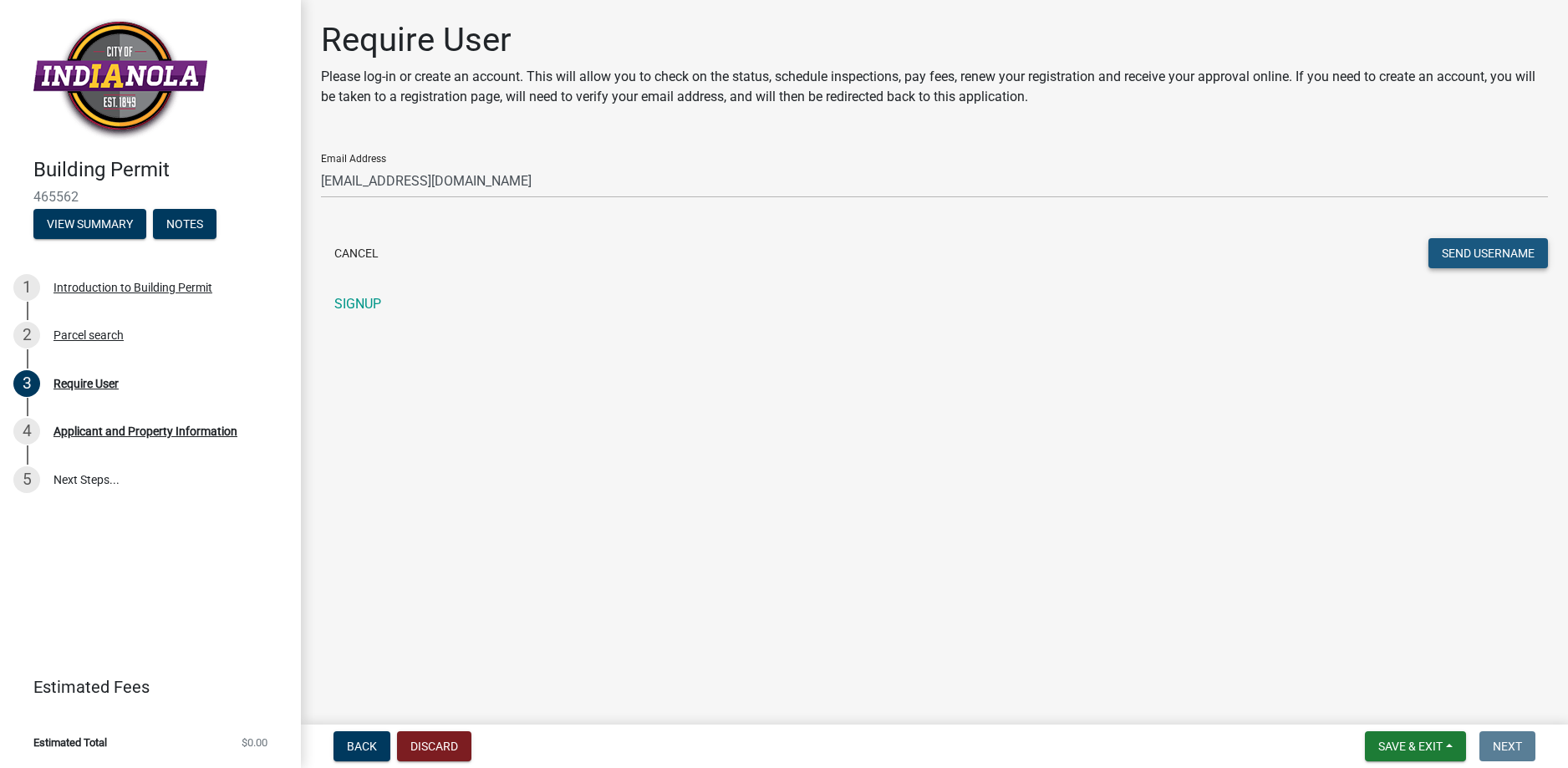
click at [1463, 245] on button "Send Username" at bounding box center [1487, 253] width 120 height 30
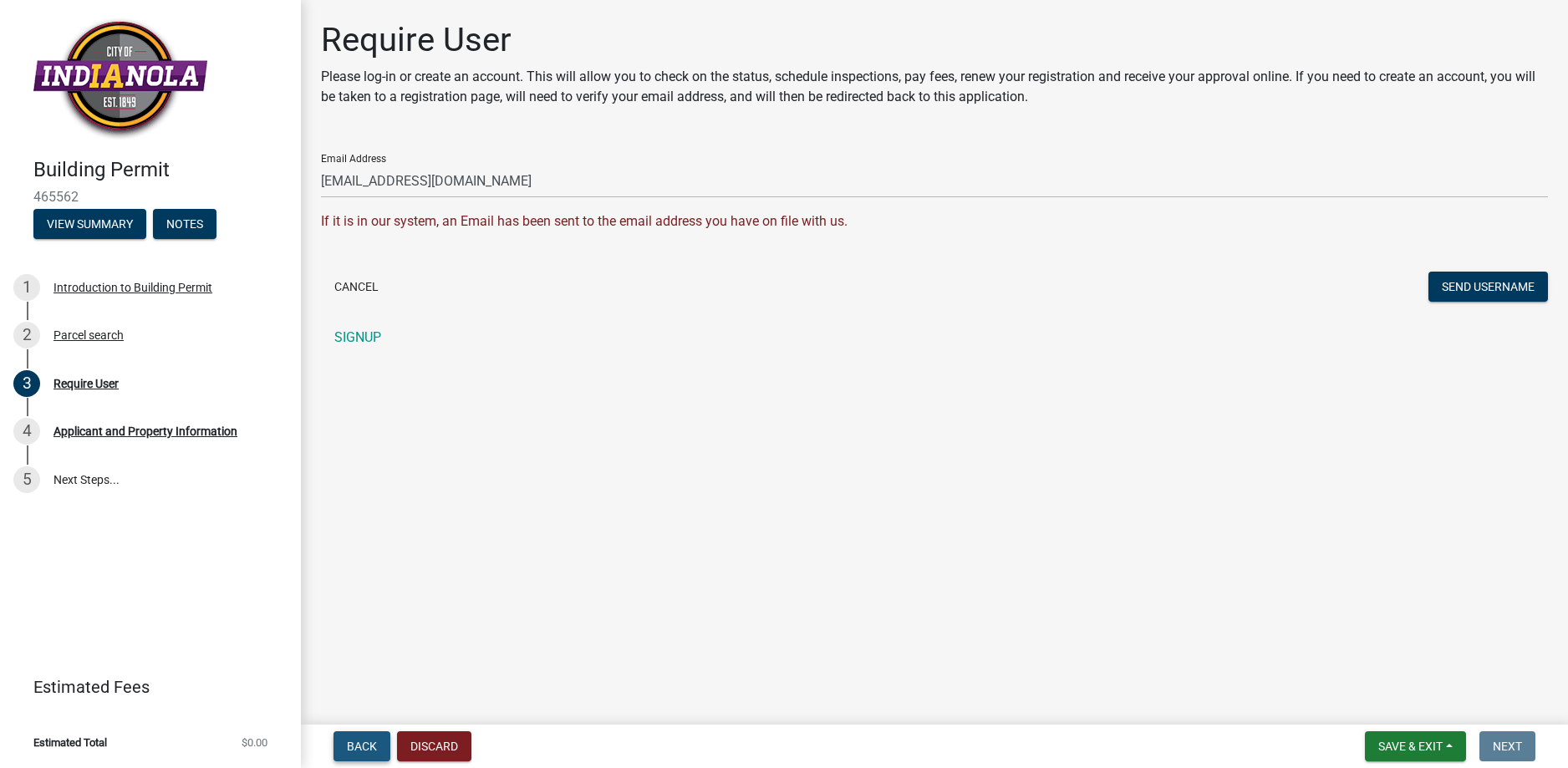
click at [366, 745] on span "Back" at bounding box center [361, 746] width 30 height 13
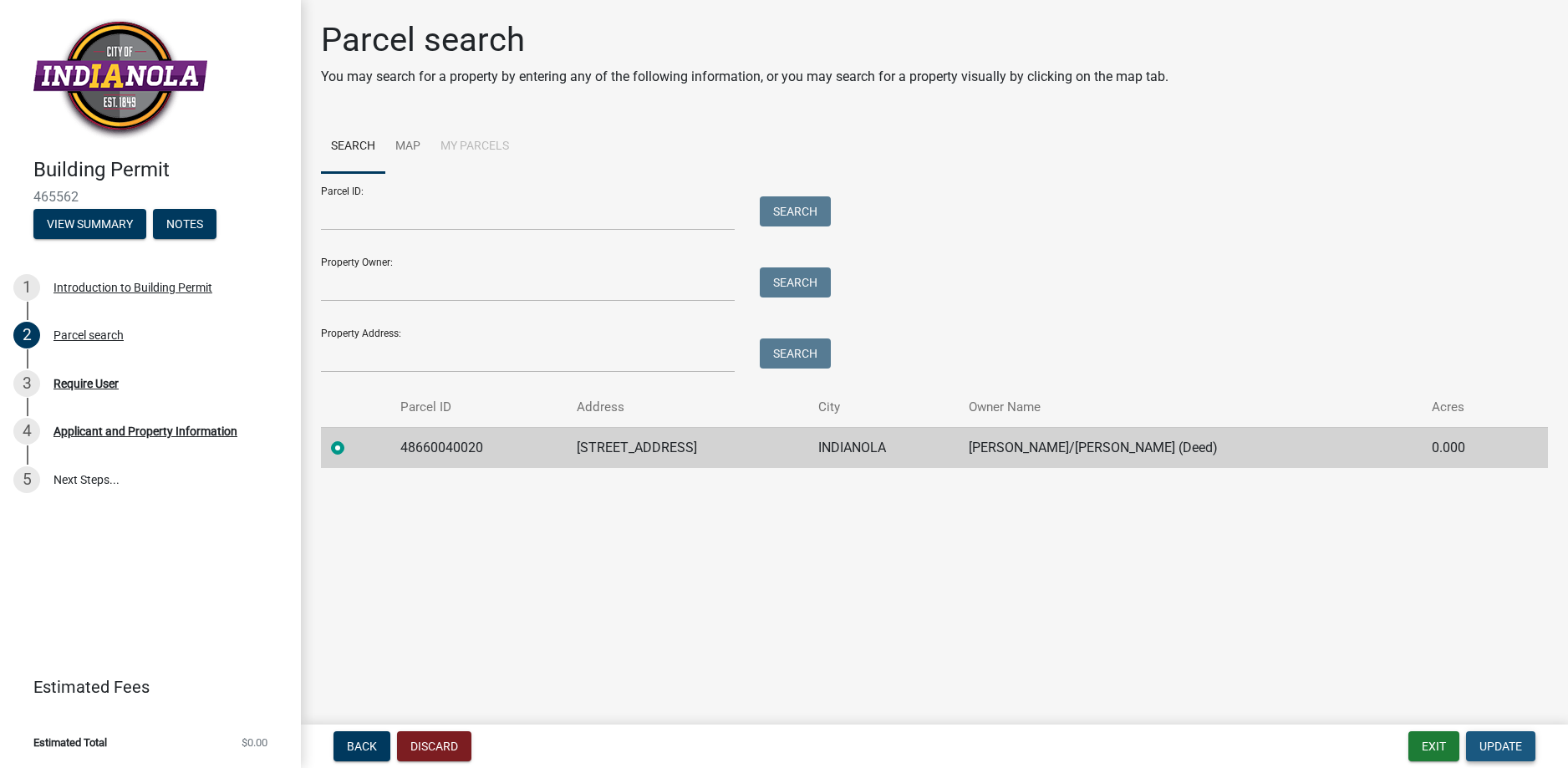
click at [1513, 746] on span "Update" at bounding box center [1501, 746] width 43 height 13
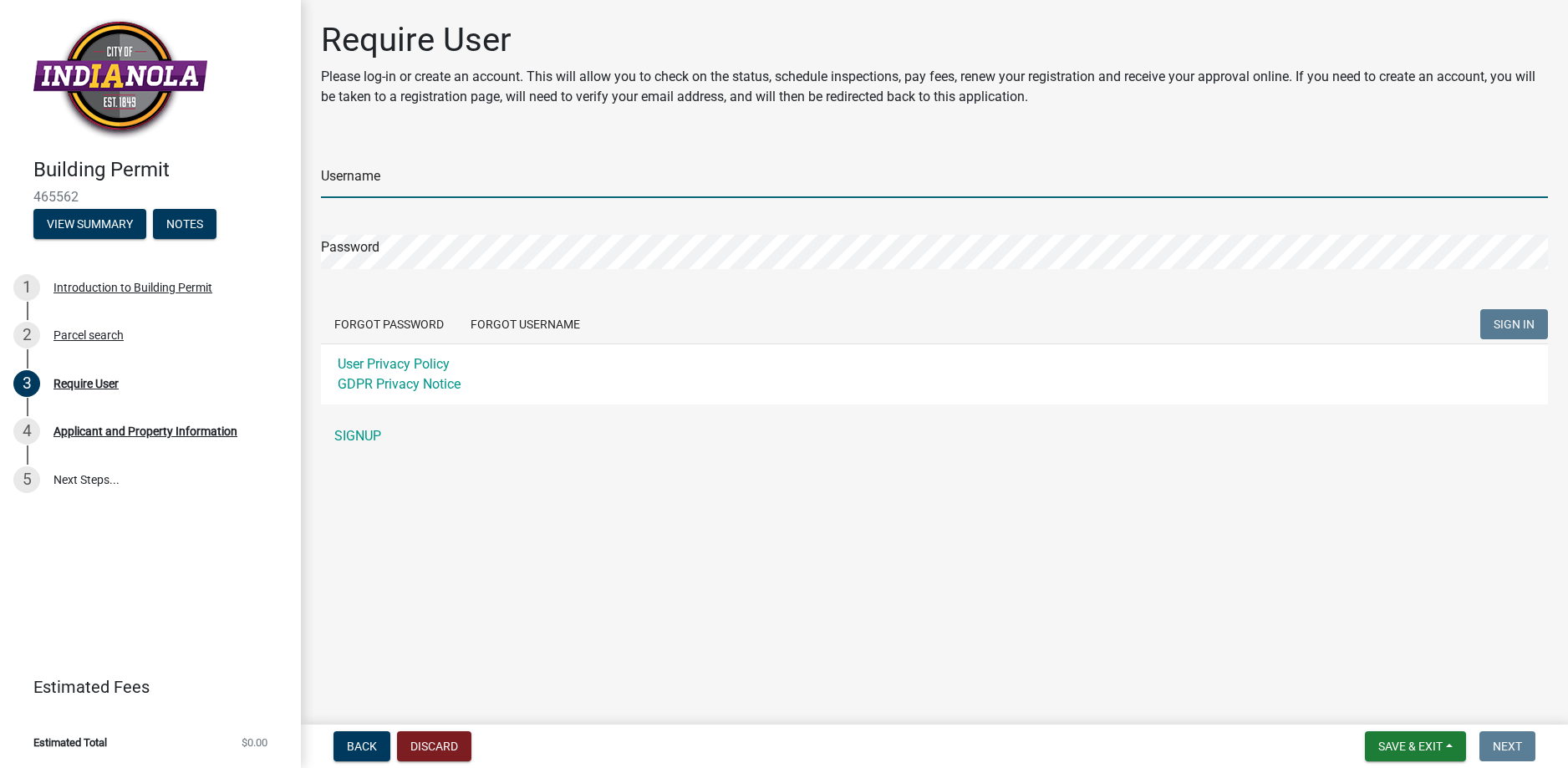
drag, startPoint x: 447, startPoint y: 198, endPoint x: 451, endPoint y: 183, distance: 15.5
click at [452, 190] on form "Username Password Forgot Password Forgot Username SIGN IN User Privacy Policy G…" at bounding box center [934, 272] width 1227 height 264
type input "[PERSON_NAME]"
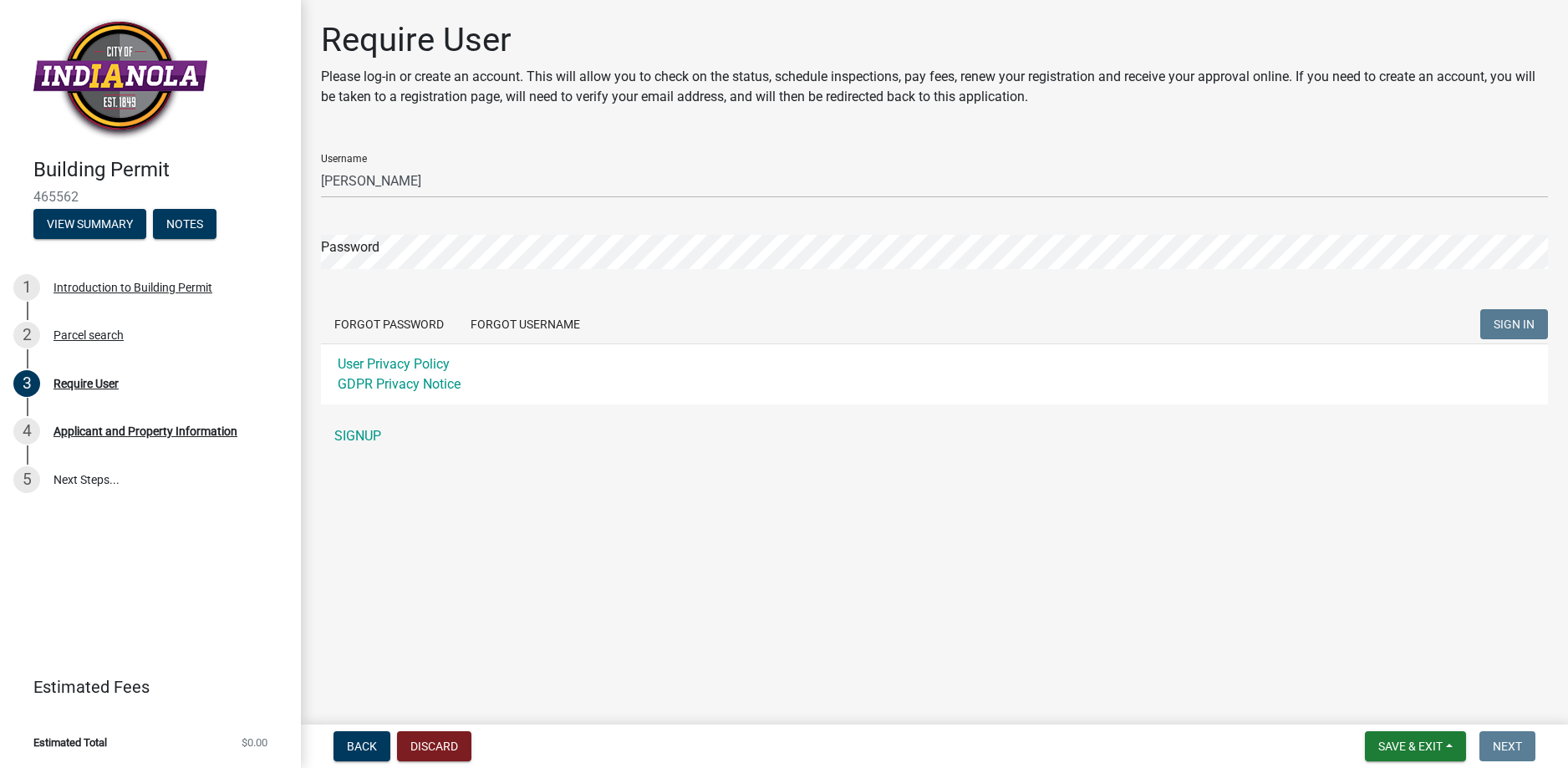
click at [320, 236] on div "Require User Please log-in or create an account. This will allow you to check o…" at bounding box center [934, 244] width 1252 height 448
click at [1480, 309] on button "SIGN IN" at bounding box center [1514, 324] width 67 height 30
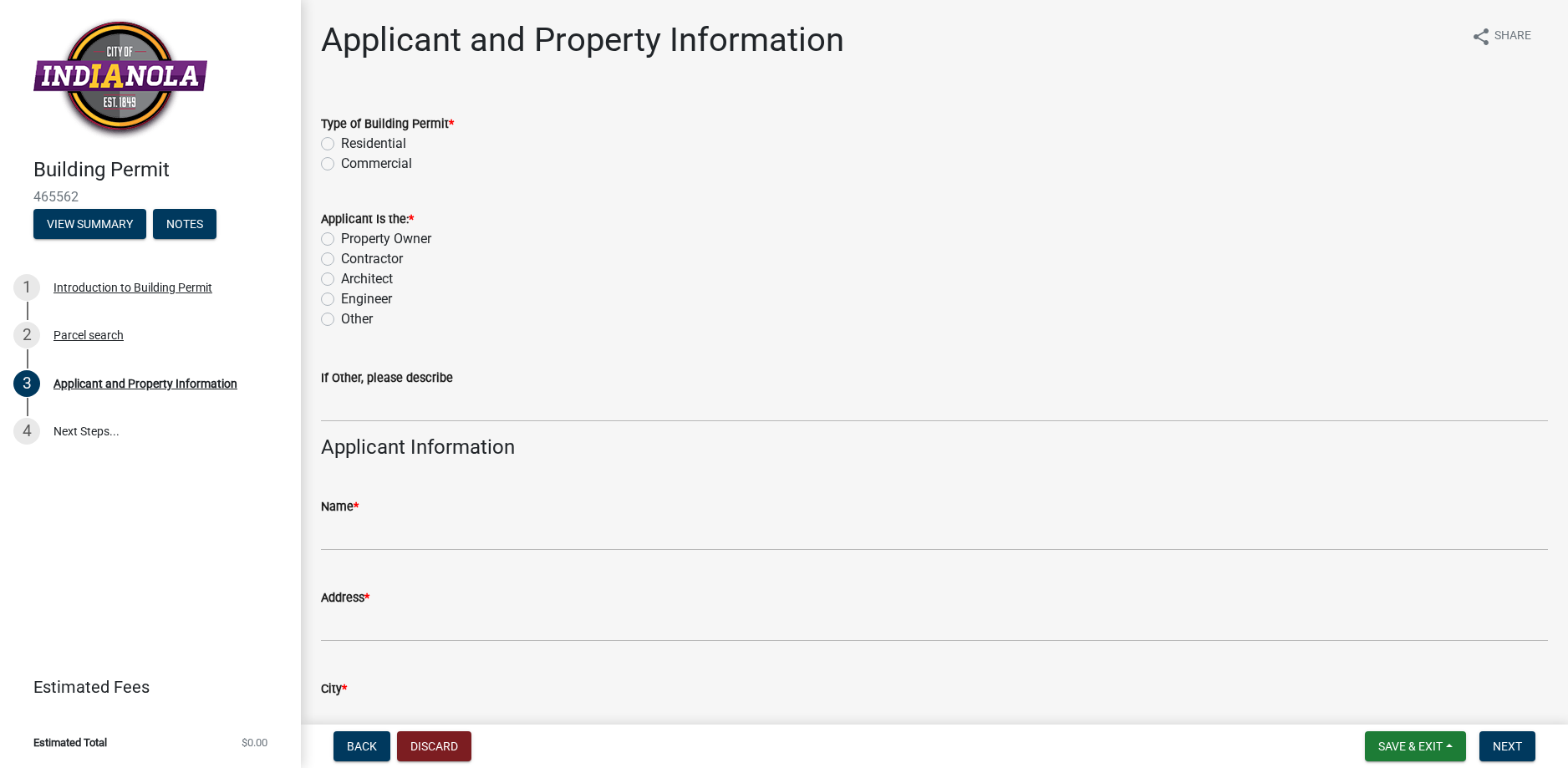
click at [341, 164] on label "Commercial" at bounding box center [376, 164] width 71 height 20
click at [341, 164] on input "Commercial" at bounding box center [346, 159] width 11 height 11
radio input "true"
click at [341, 278] on label "Architect" at bounding box center [367, 279] width 51 height 20
click at [341, 278] on input "Architect" at bounding box center [346, 275] width 11 height 11
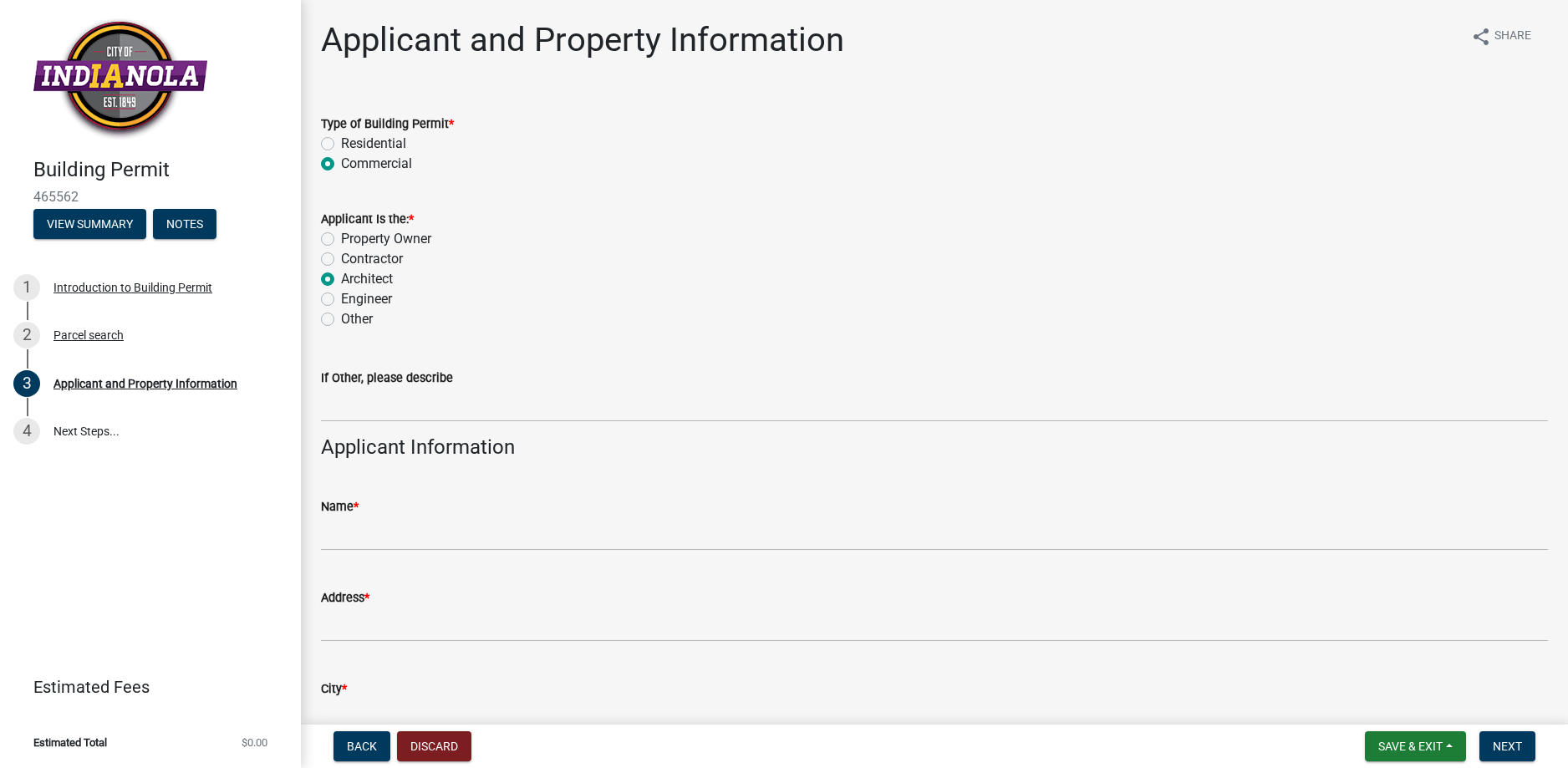
radio input "true"
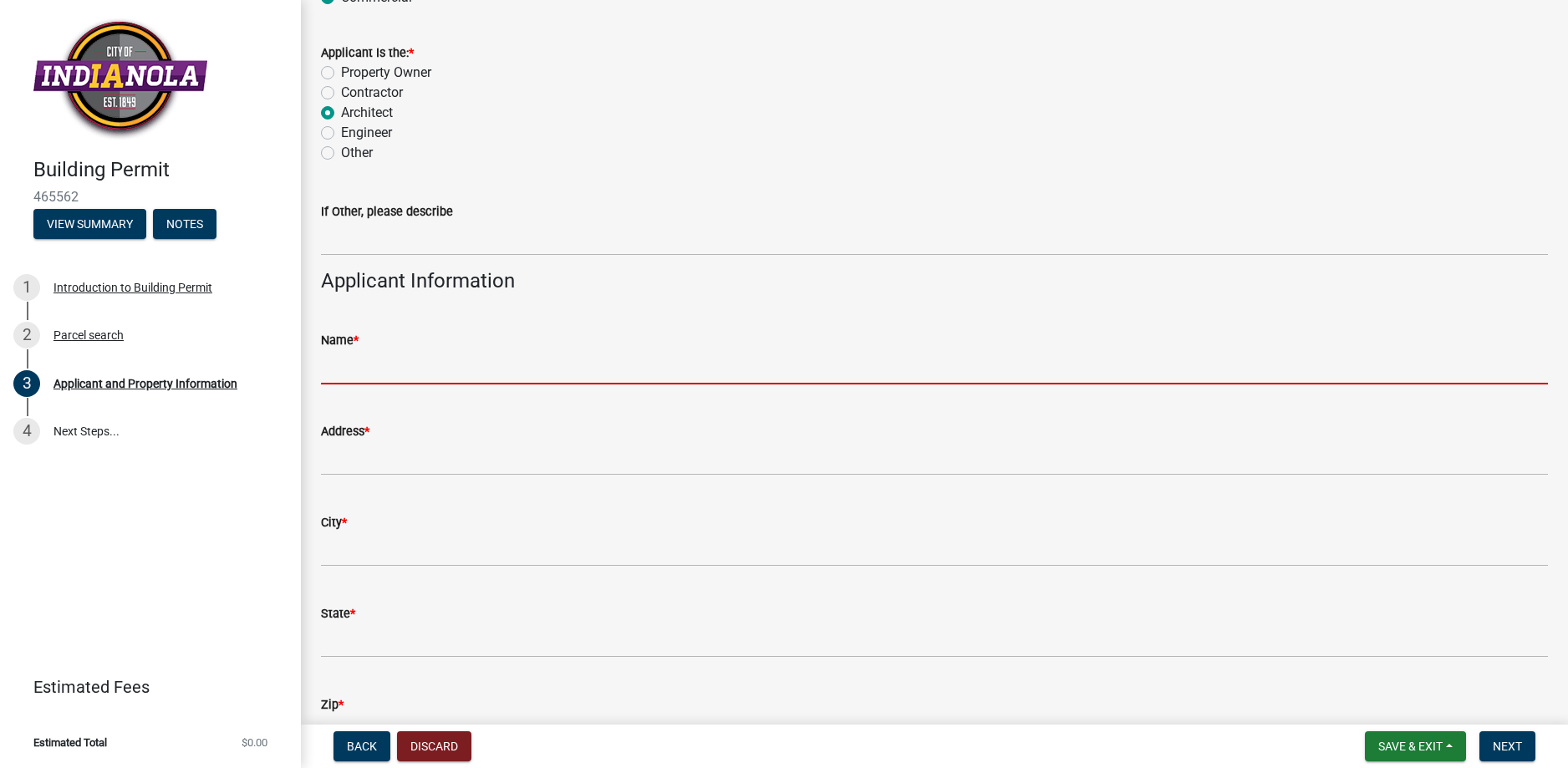
click at [410, 376] on input "Name *" at bounding box center [934, 367] width 1227 height 35
type input "[PERSON_NAME]"
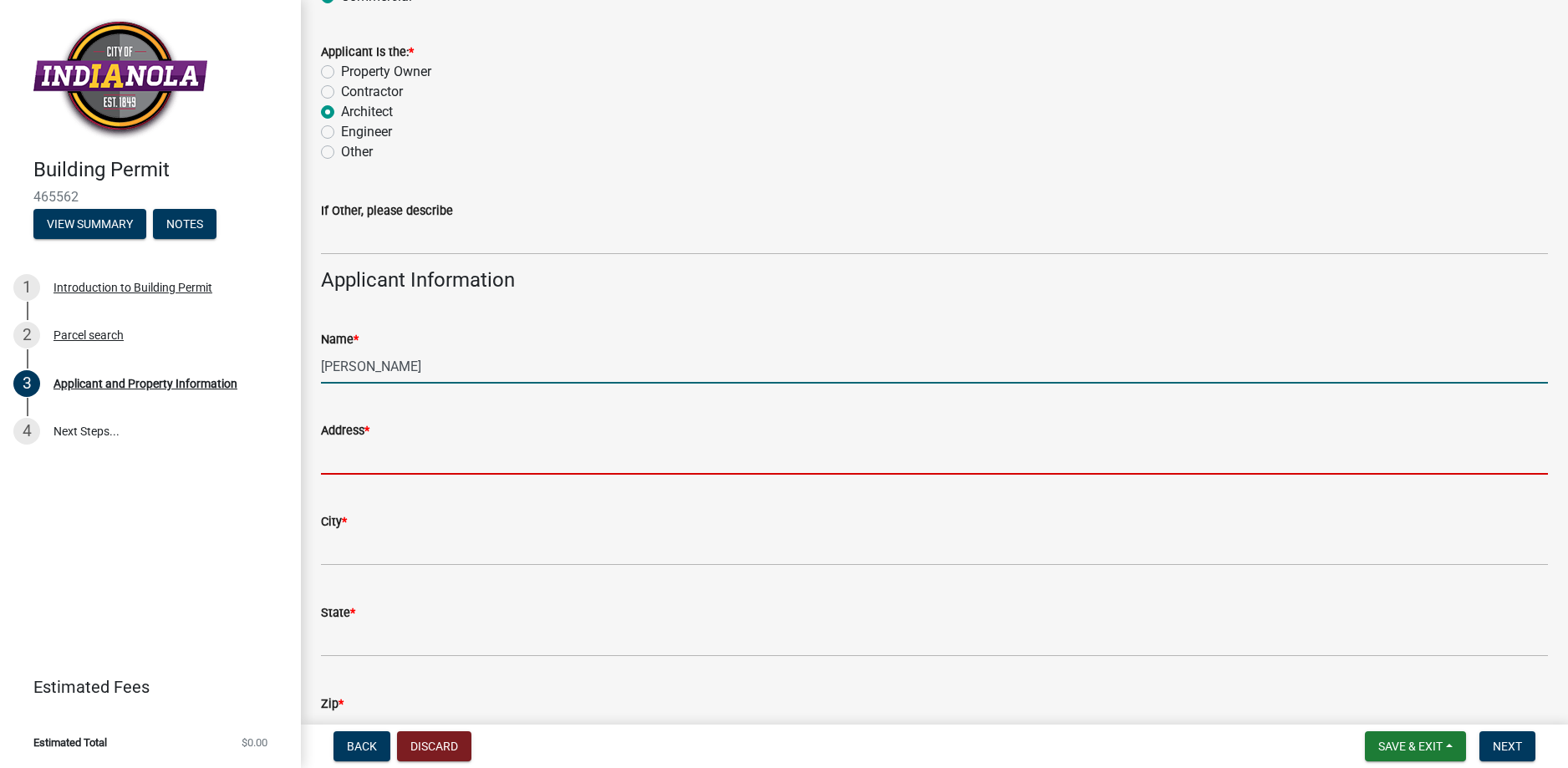
type input "[STREET_ADDRESS]"
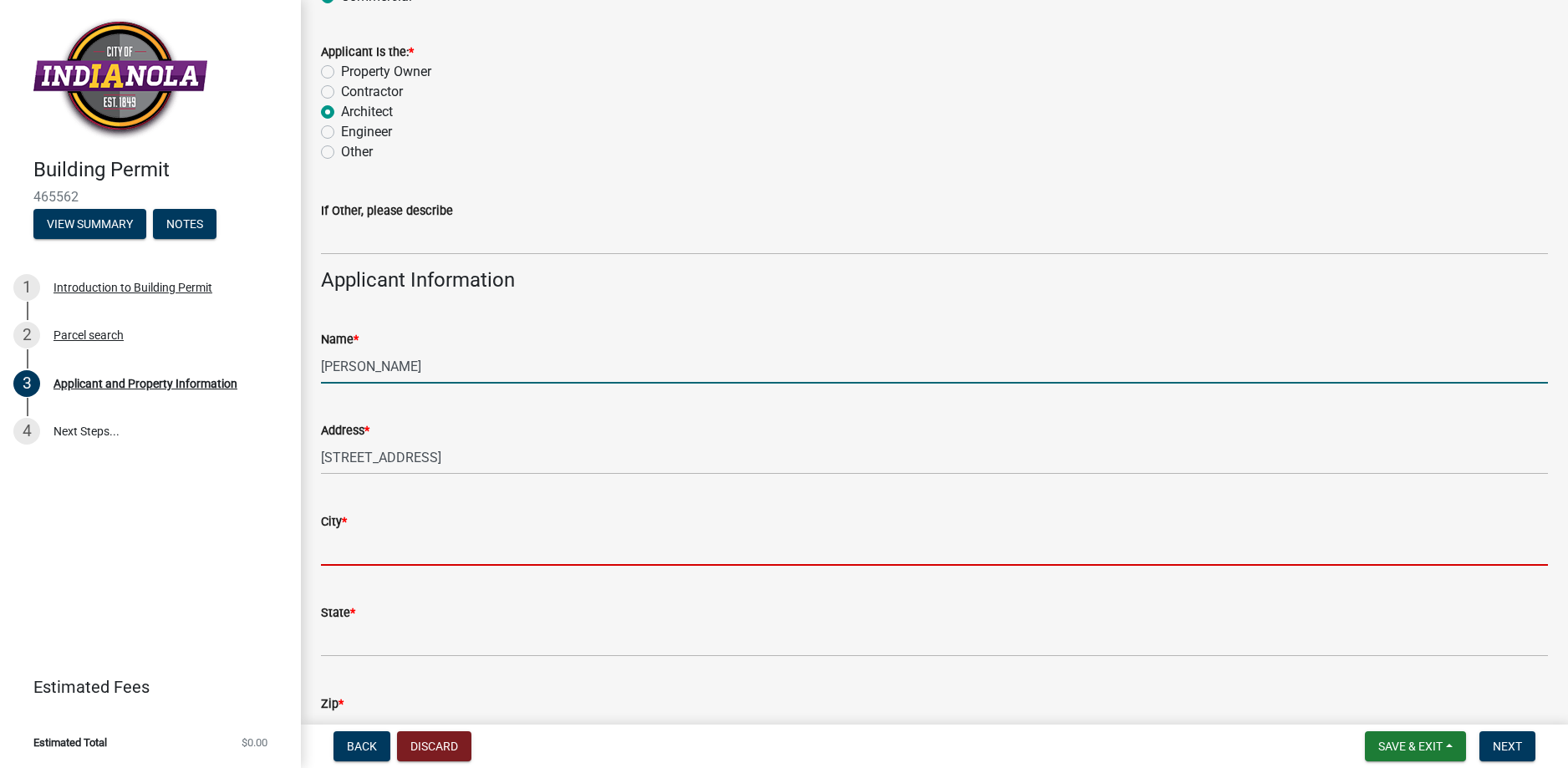
type input "Ankeny"
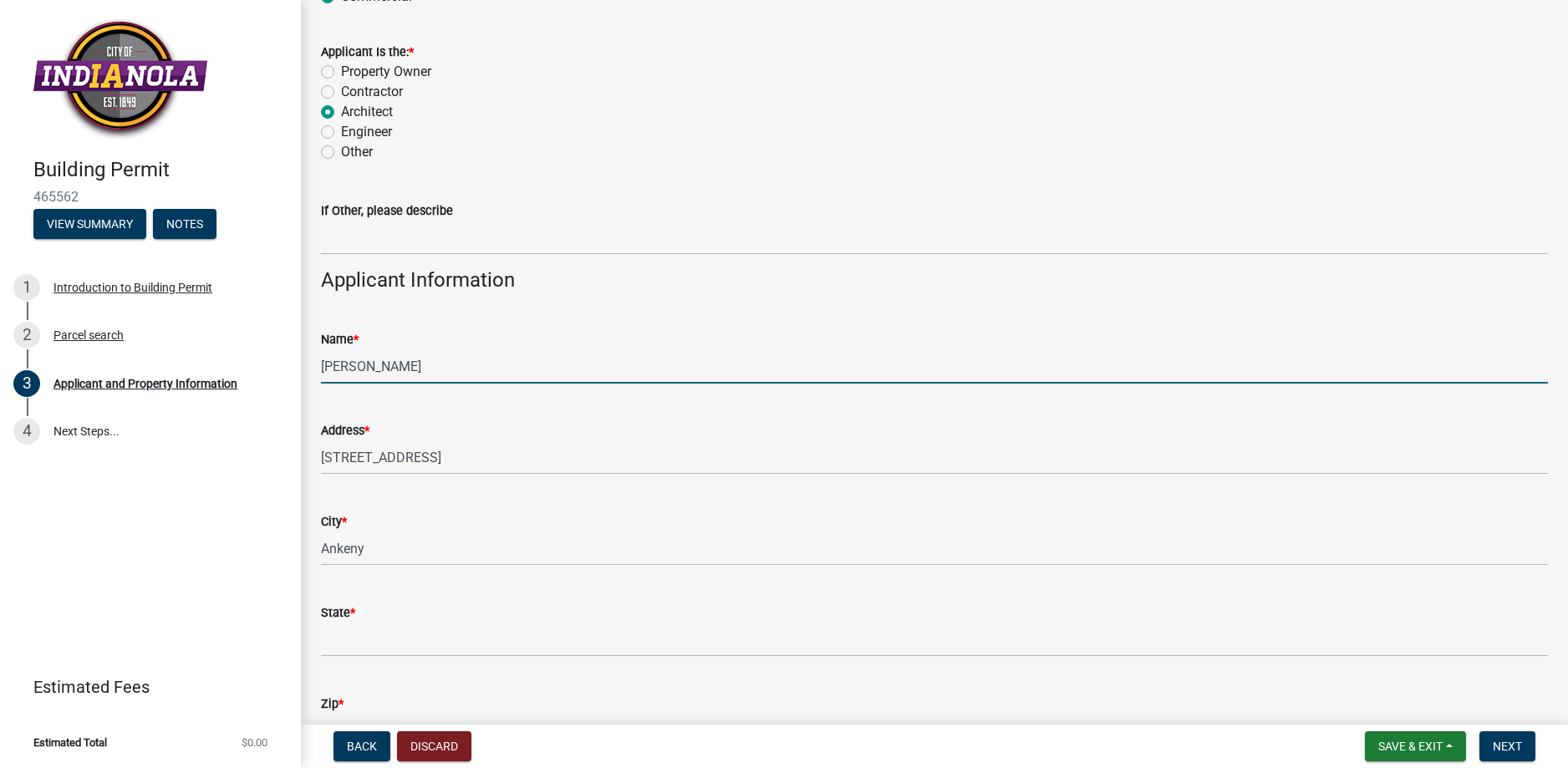
type input "IA"
type input "50023"
type input "5152072914"
type input "[EMAIL_ADDRESS][DOMAIN_NAME]"
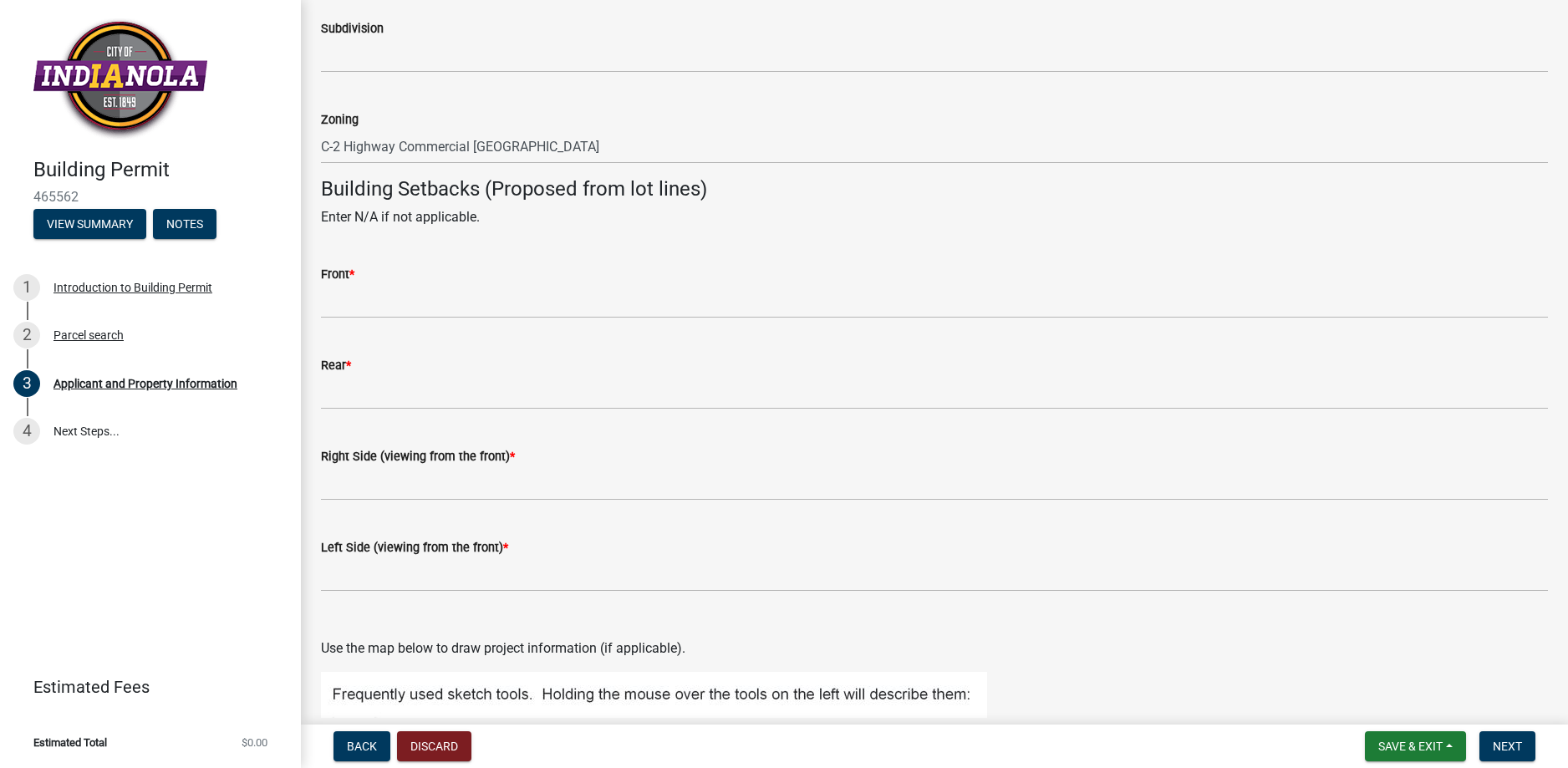
scroll to position [1410, 0]
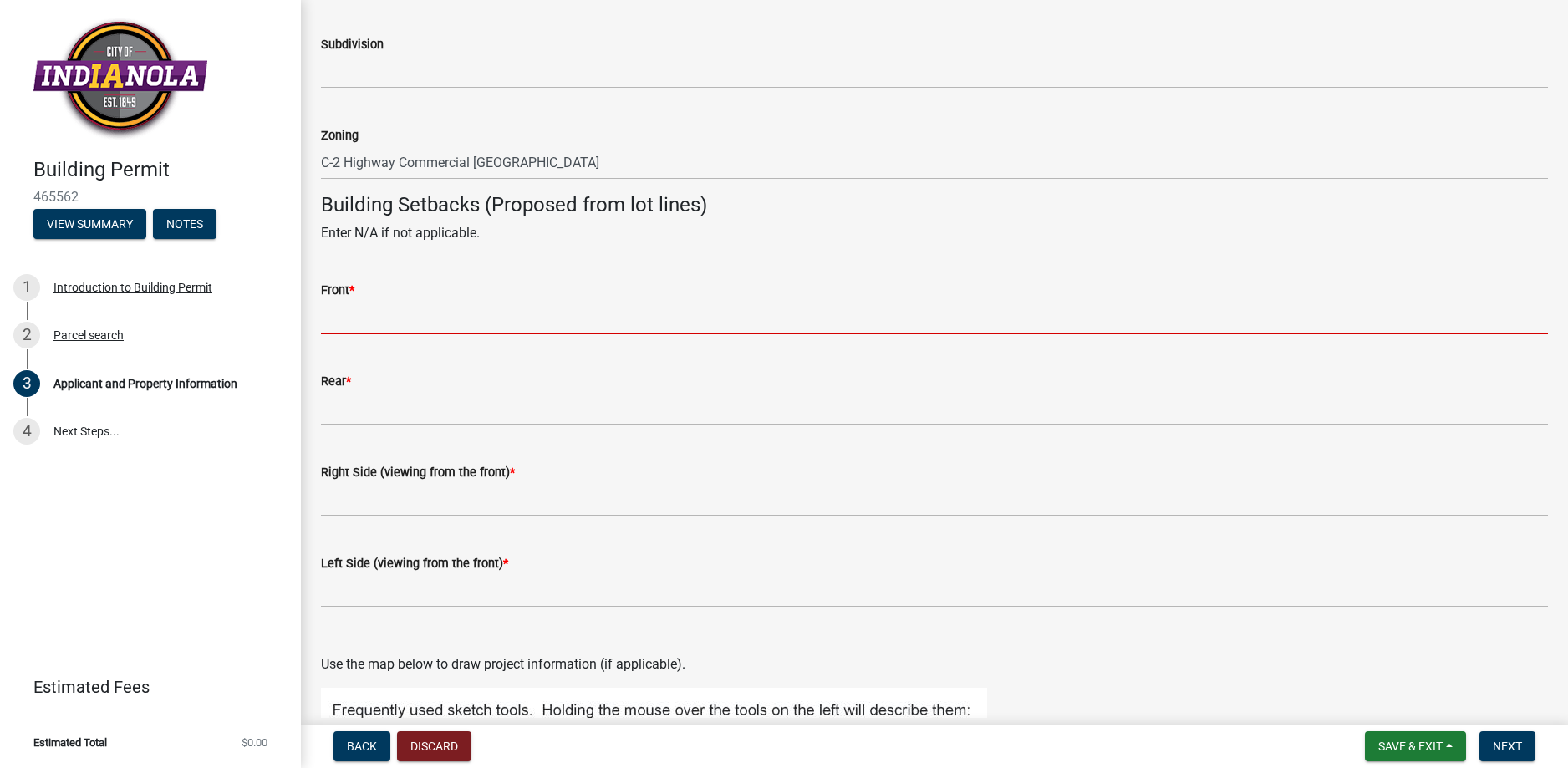
click at [372, 314] on input "Front *" at bounding box center [934, 317] width 1227 height 35
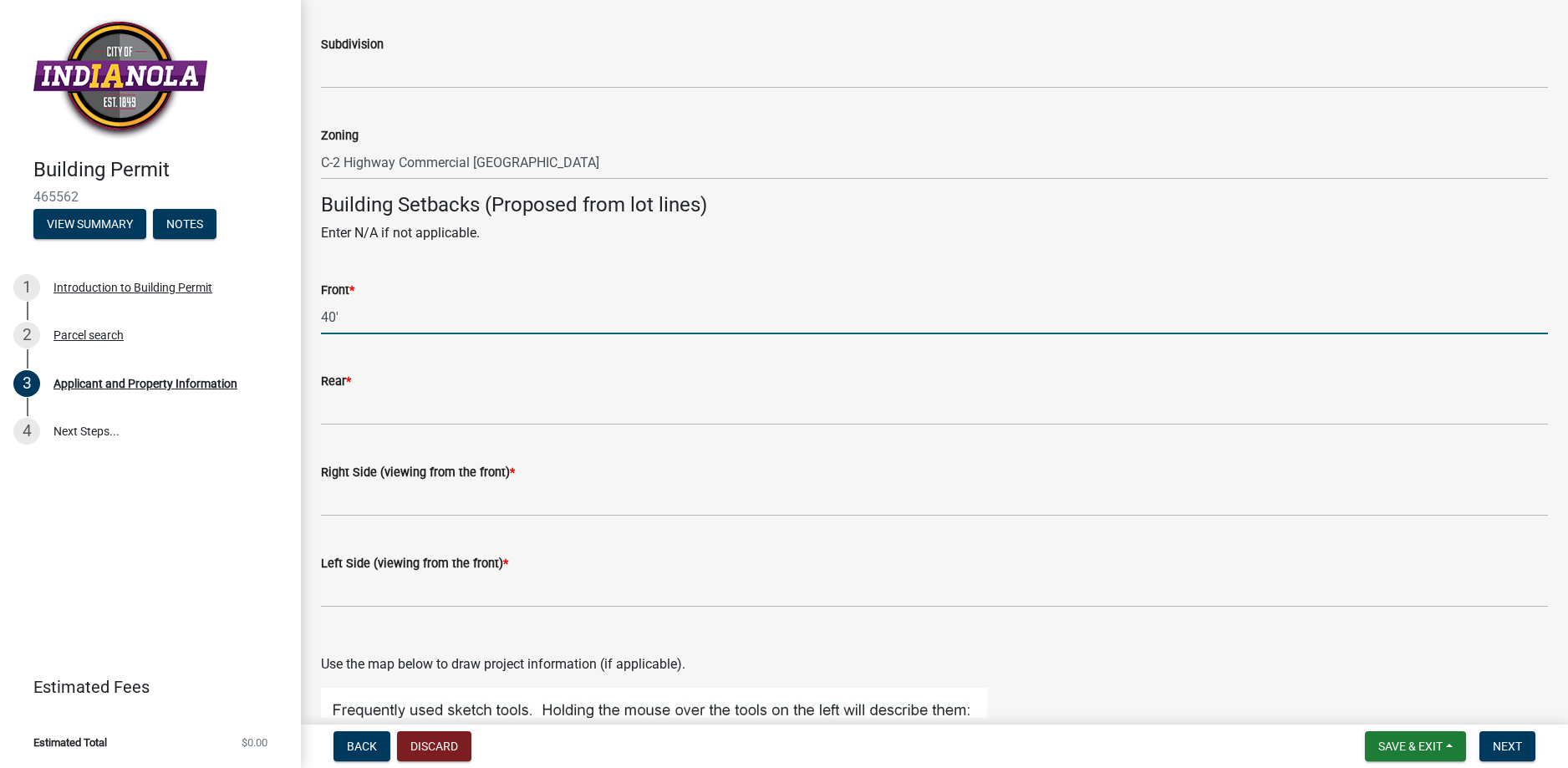
type input "40'"
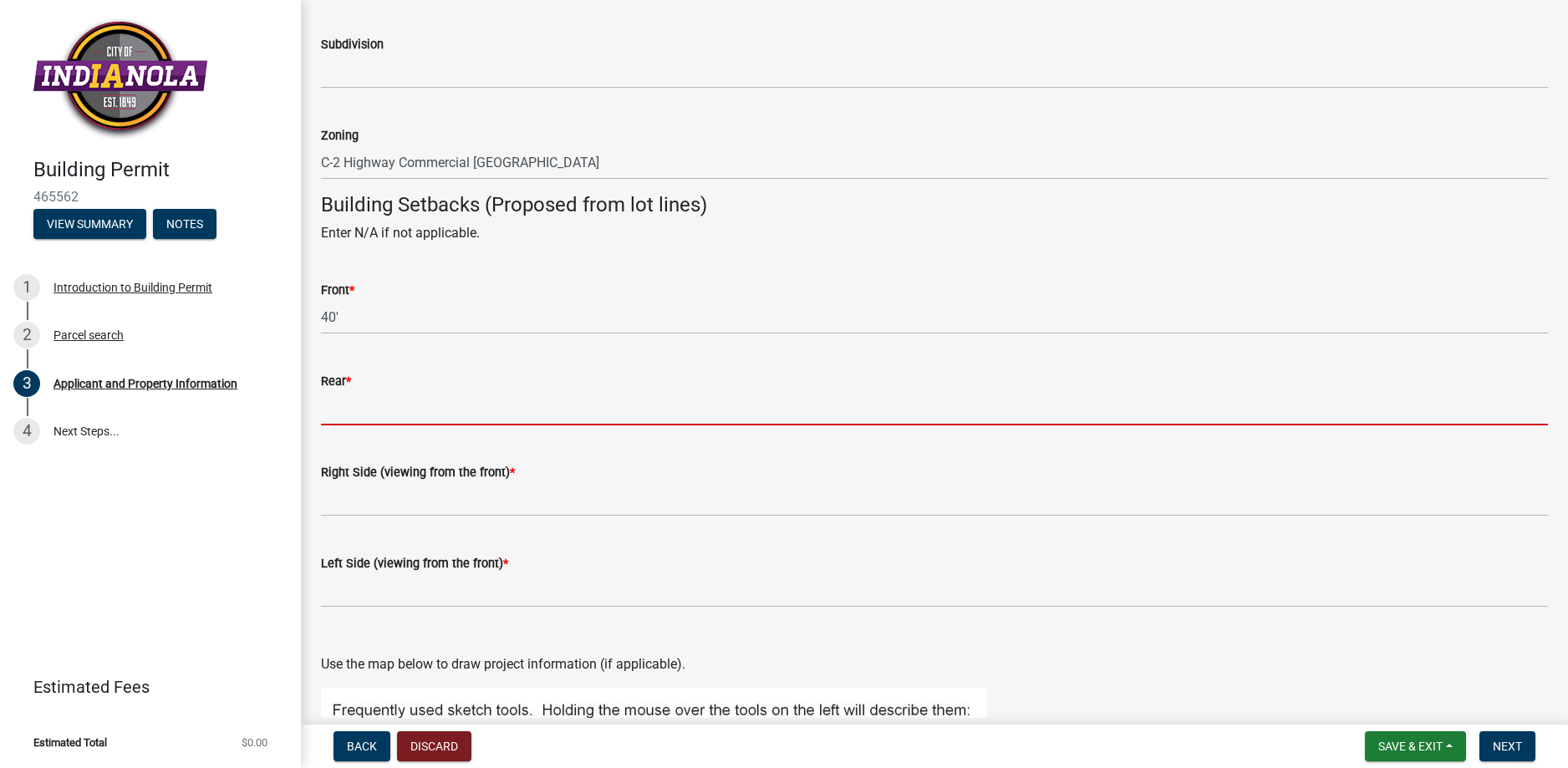
click at [348, 408] on input "Rear *" at bounding box center [934, 407] width 1227 height 35
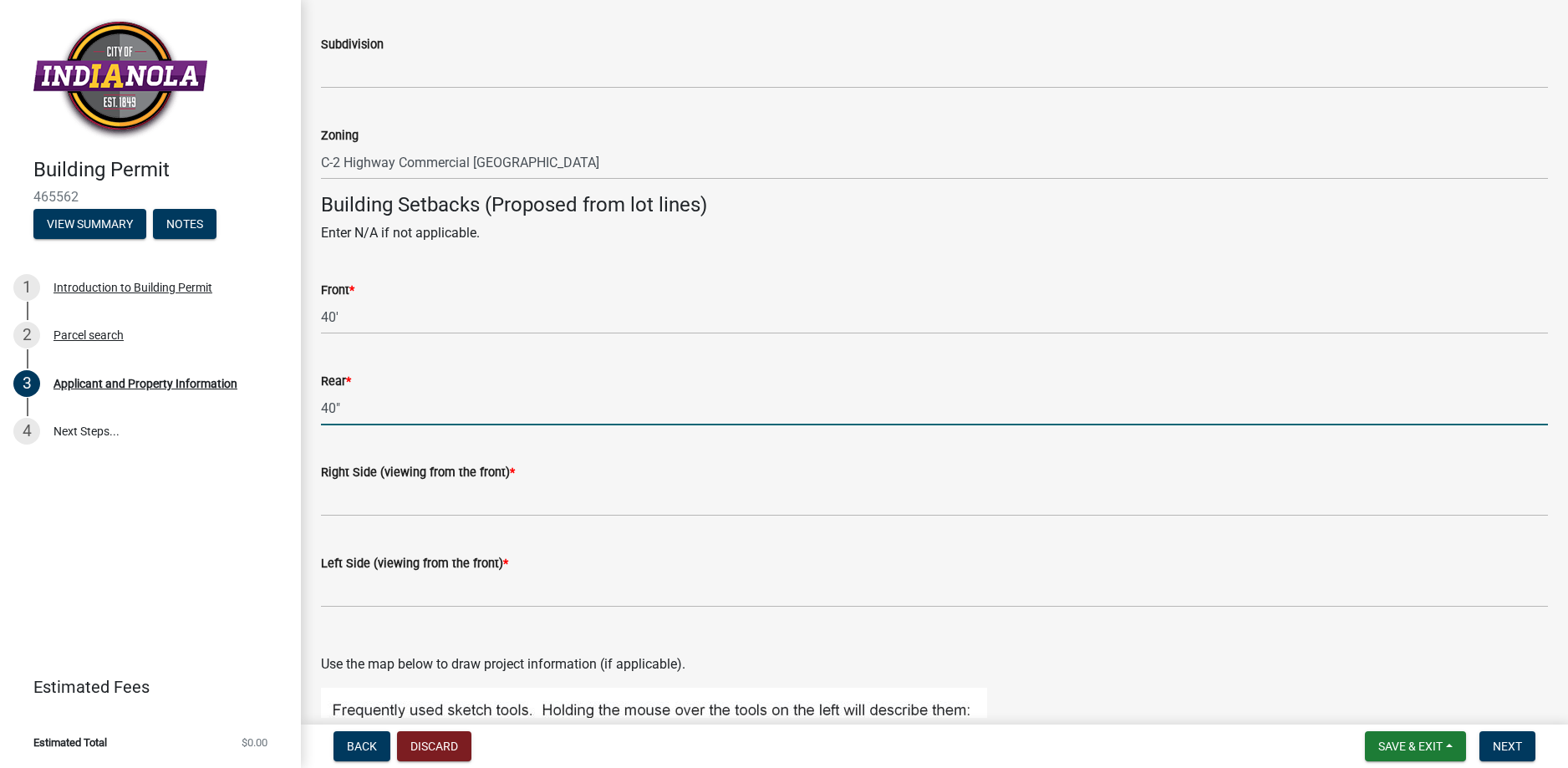
type input "40""
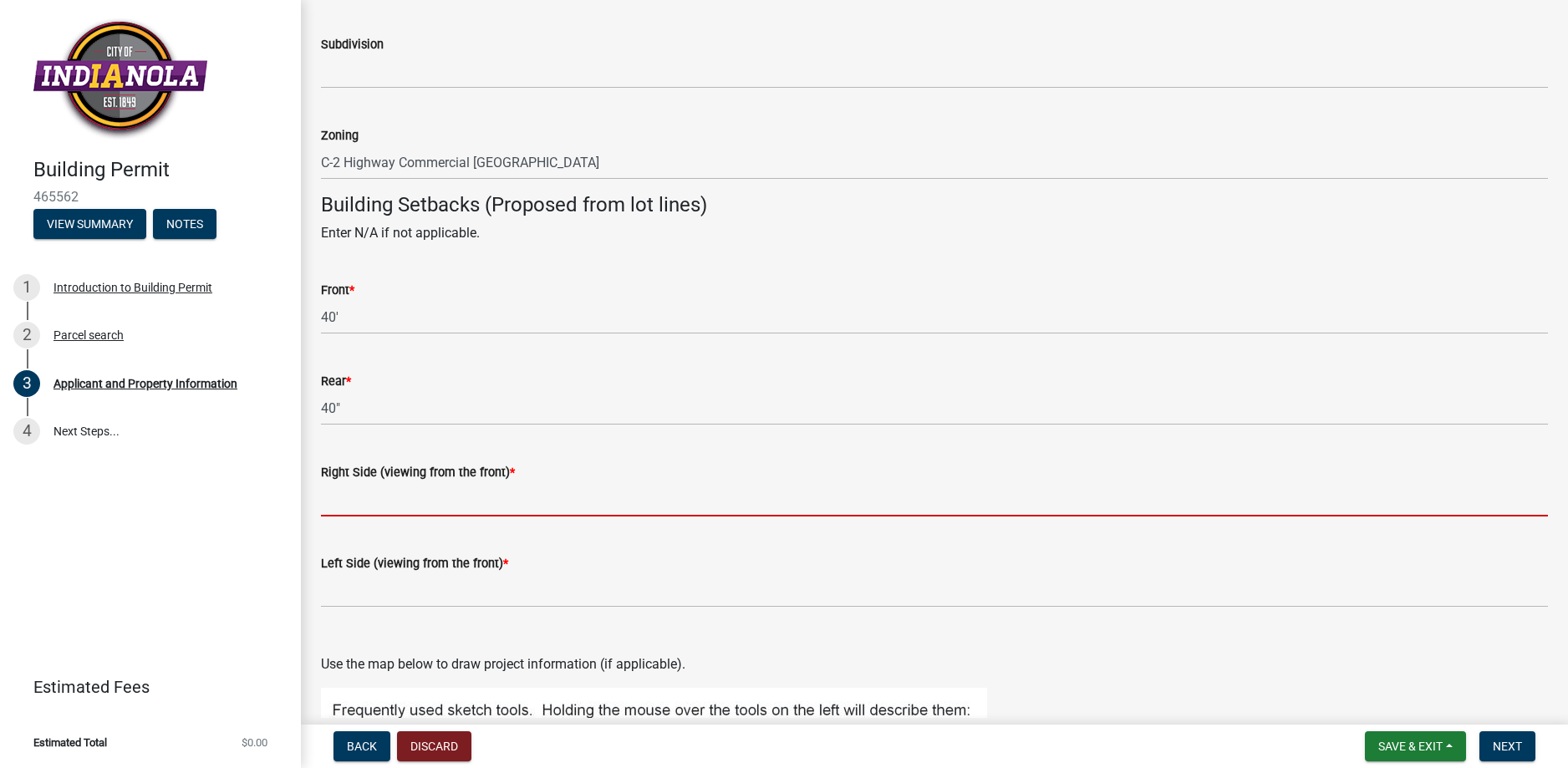
click at [415, 496] on input "Right Side (viewing from the front) *" at bounding box center [934, 499] width 1227 height 35
click at [348, 500] on input "Right Side (viewing from the front) *" at bounding box center [934, 499] width 1227 height 35
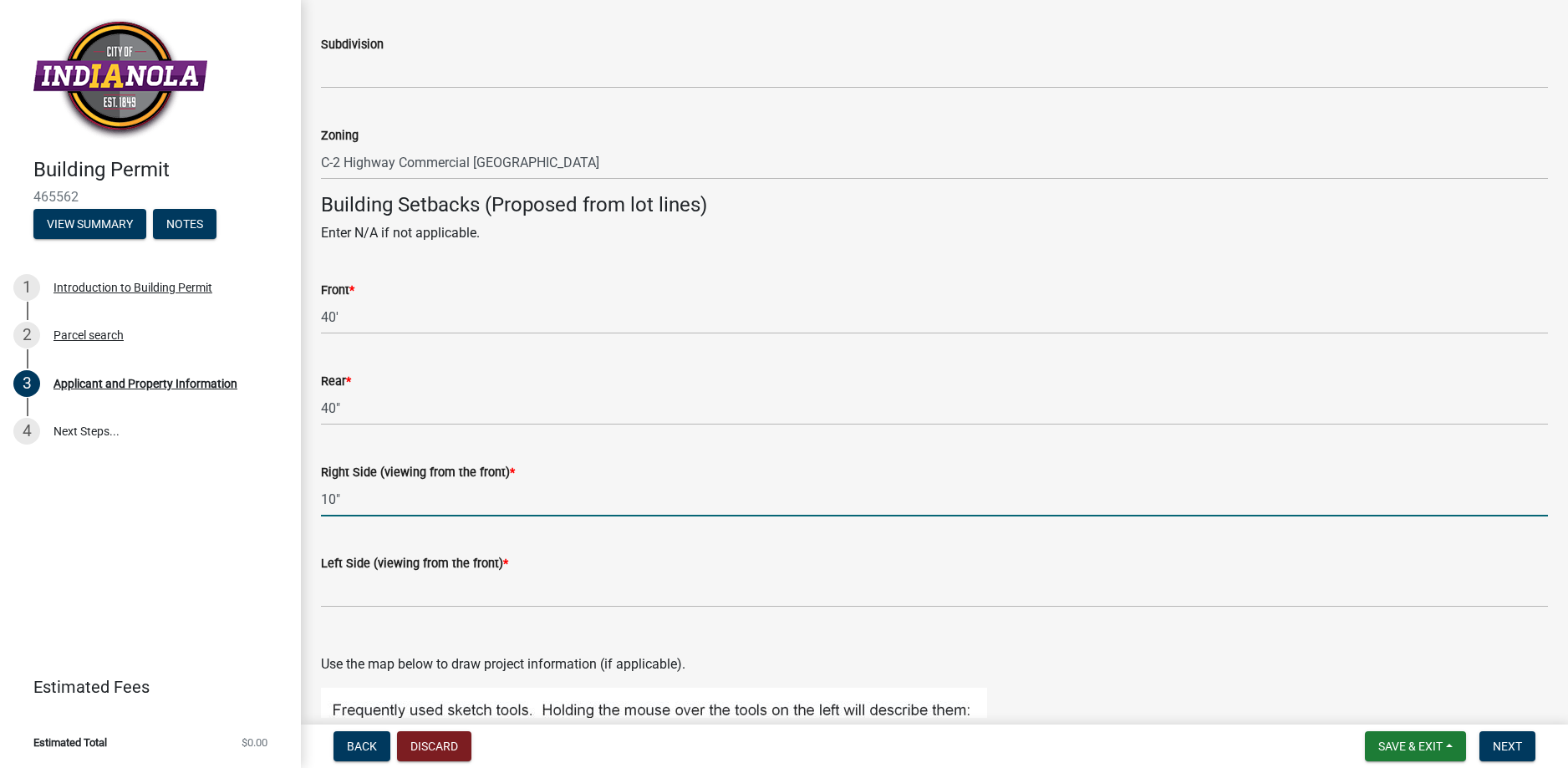
type input "10""
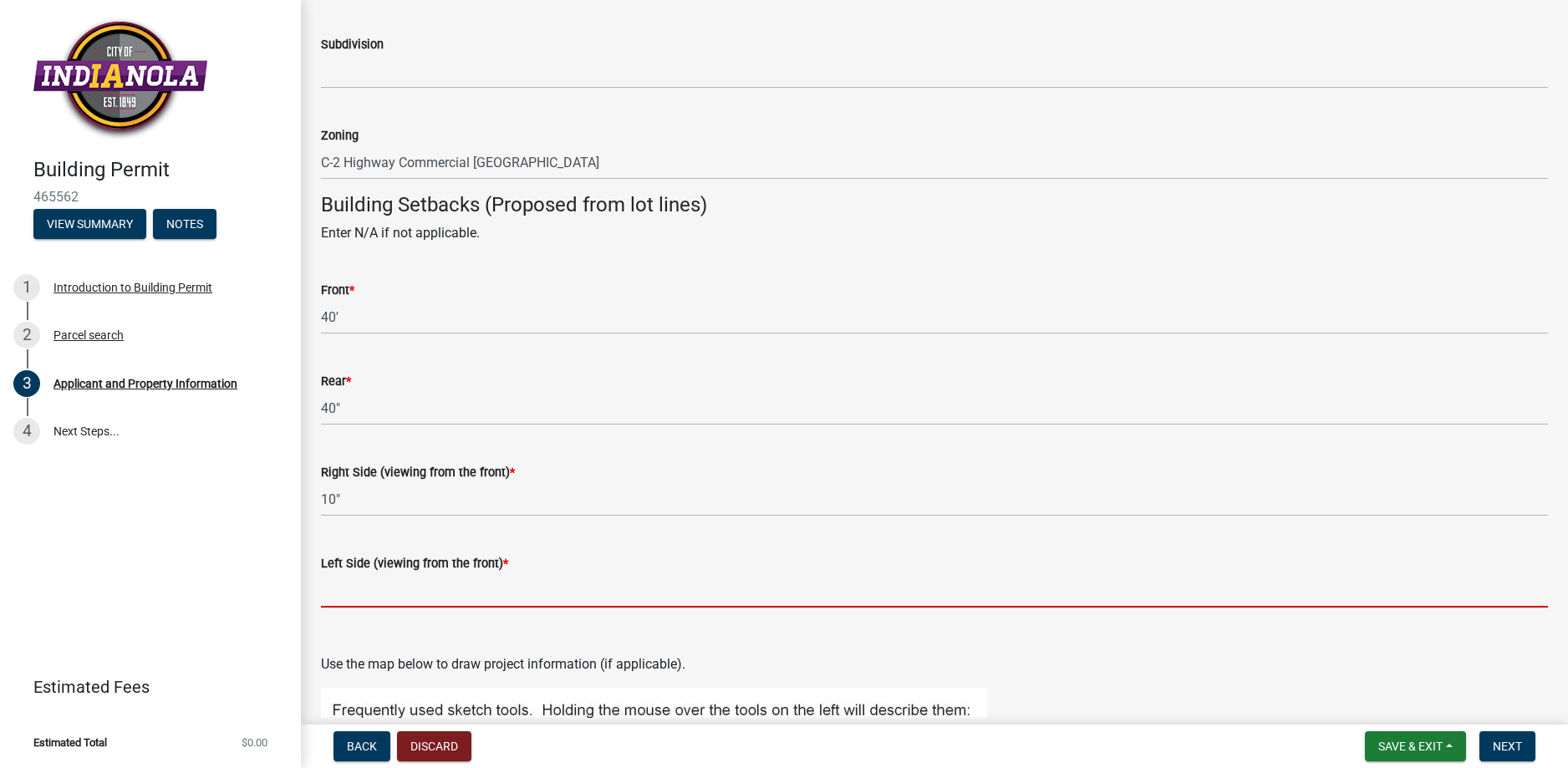
click at [354, 584] on input "Left Side (viewing from the front) *" at bounding box center [934, 590] width 1227 height 35
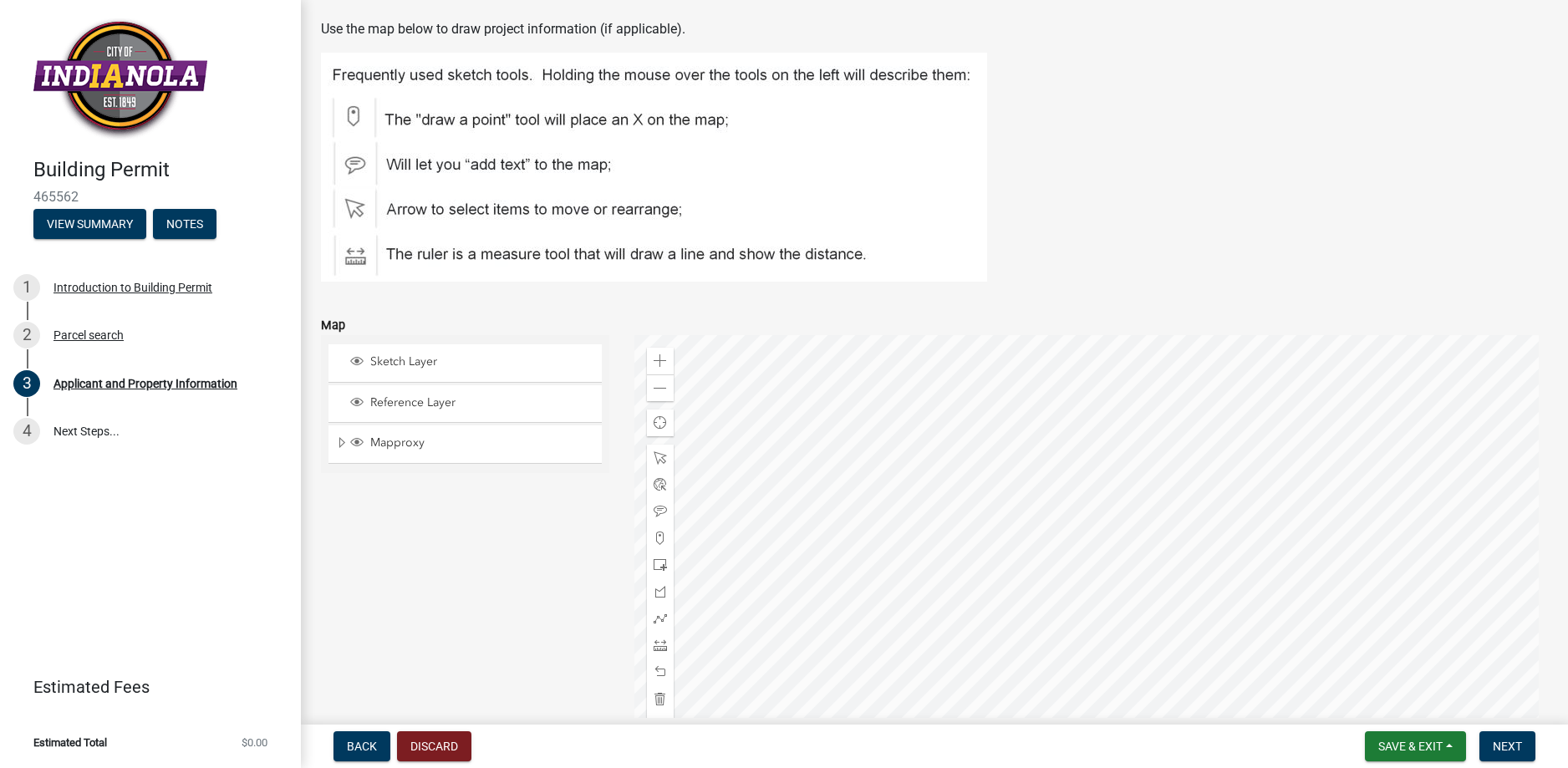
scroll to position [2054, 0]
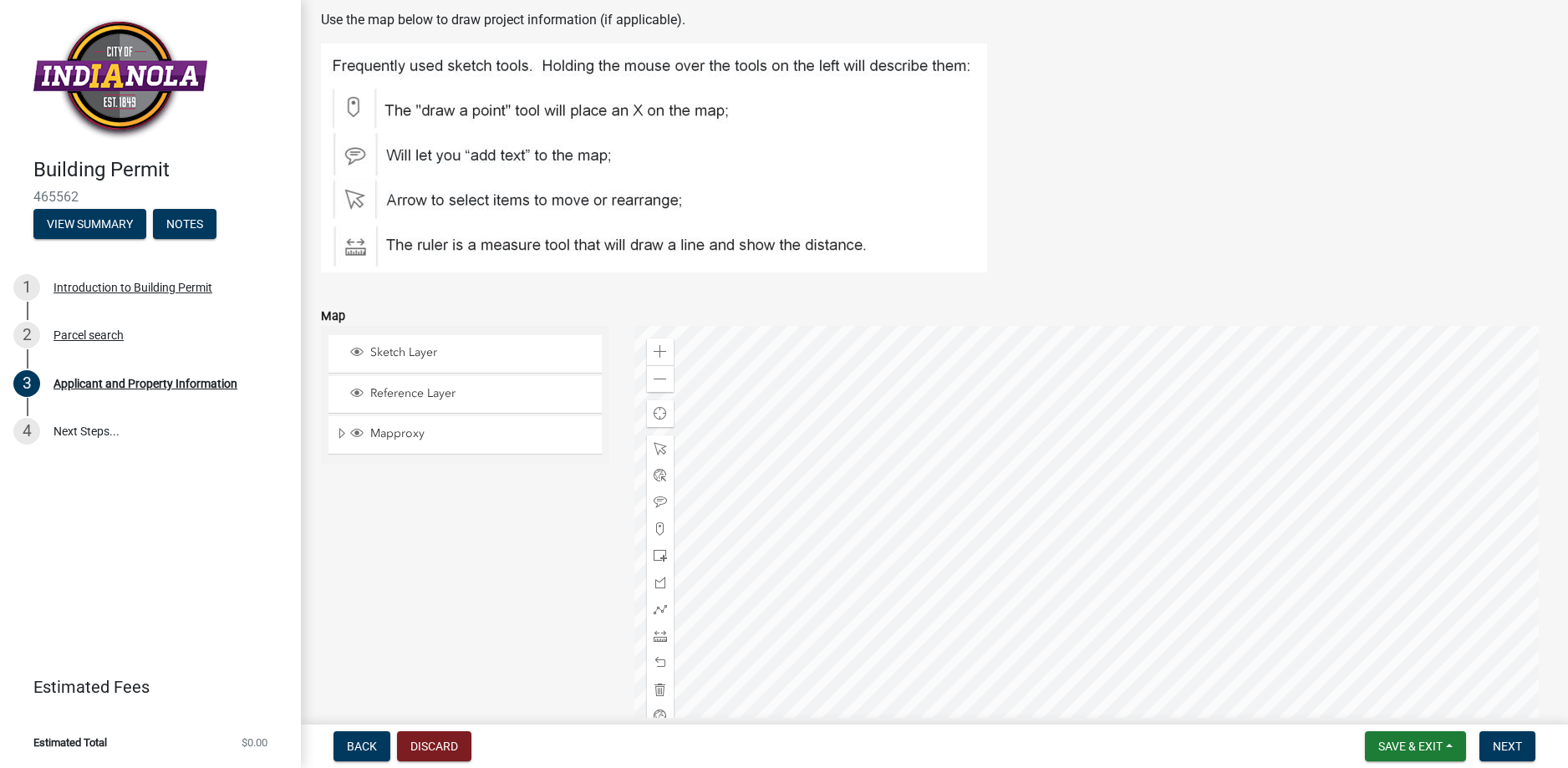
type input "10""
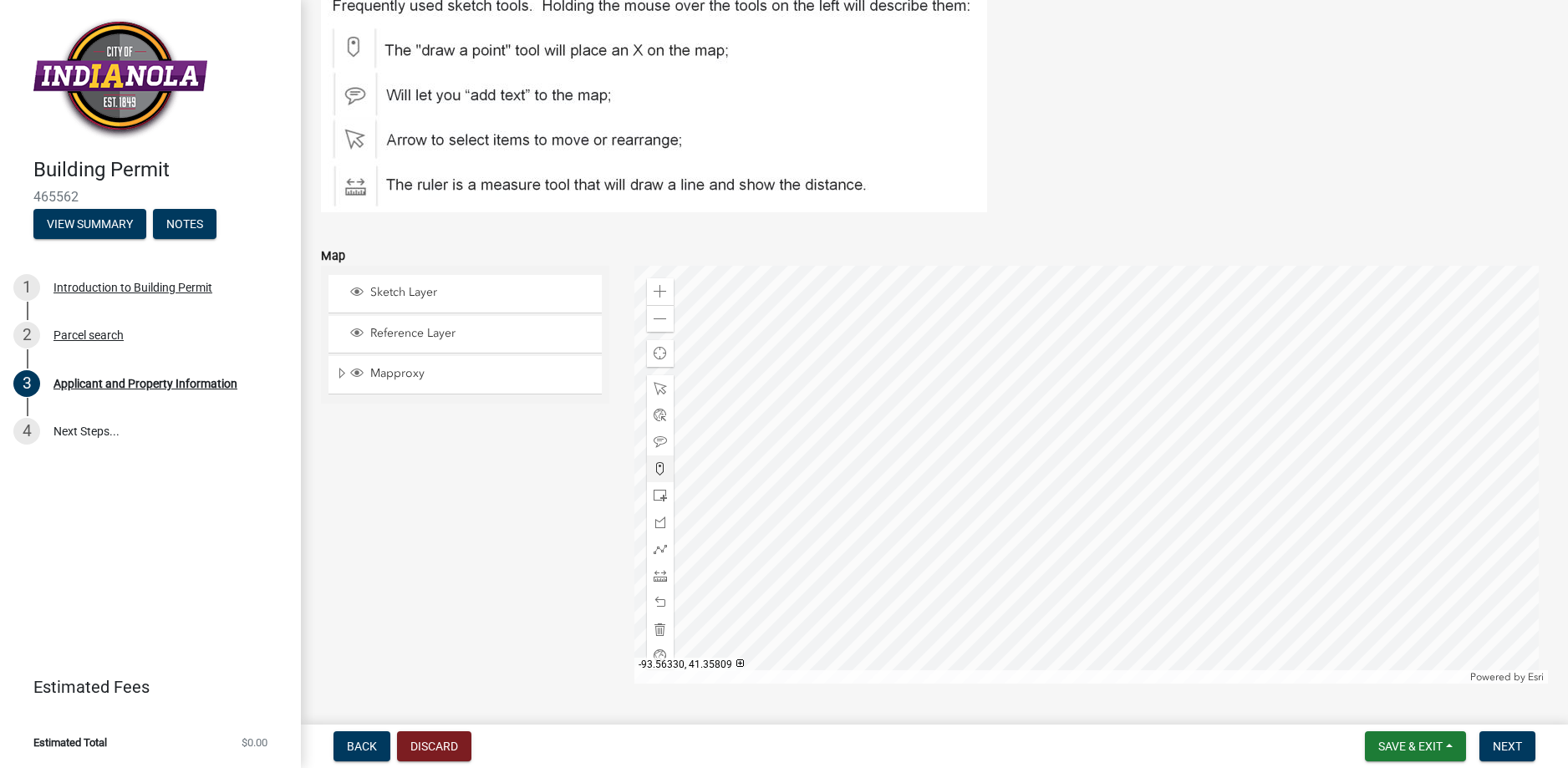
scroll to position [2140, 0]
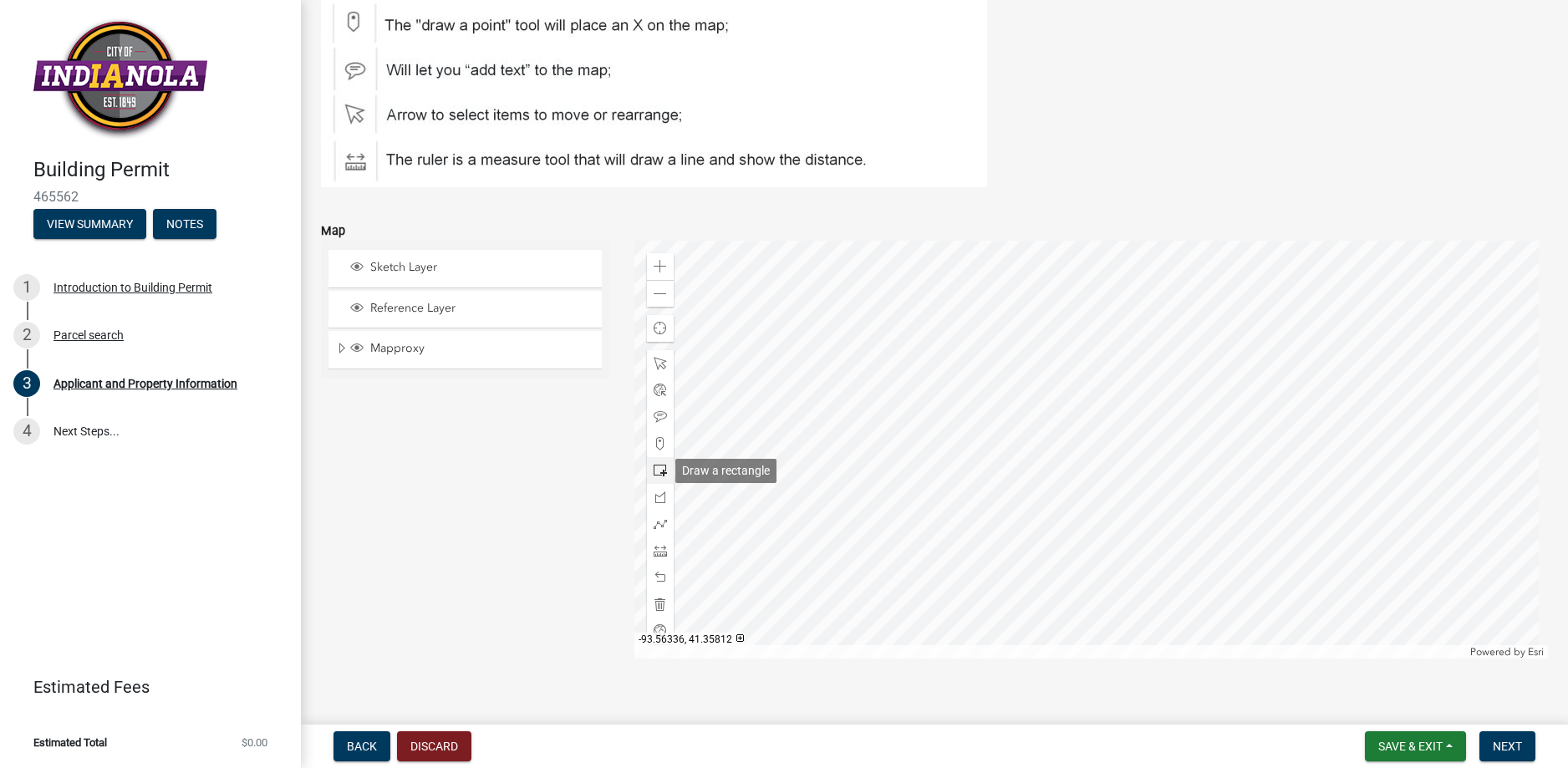
click at [662, 468] on span at bounding box center [660, 470] width 13 height 13
click at [1167, 445] on div at bounding box center [1091, 450] width 914 height 418
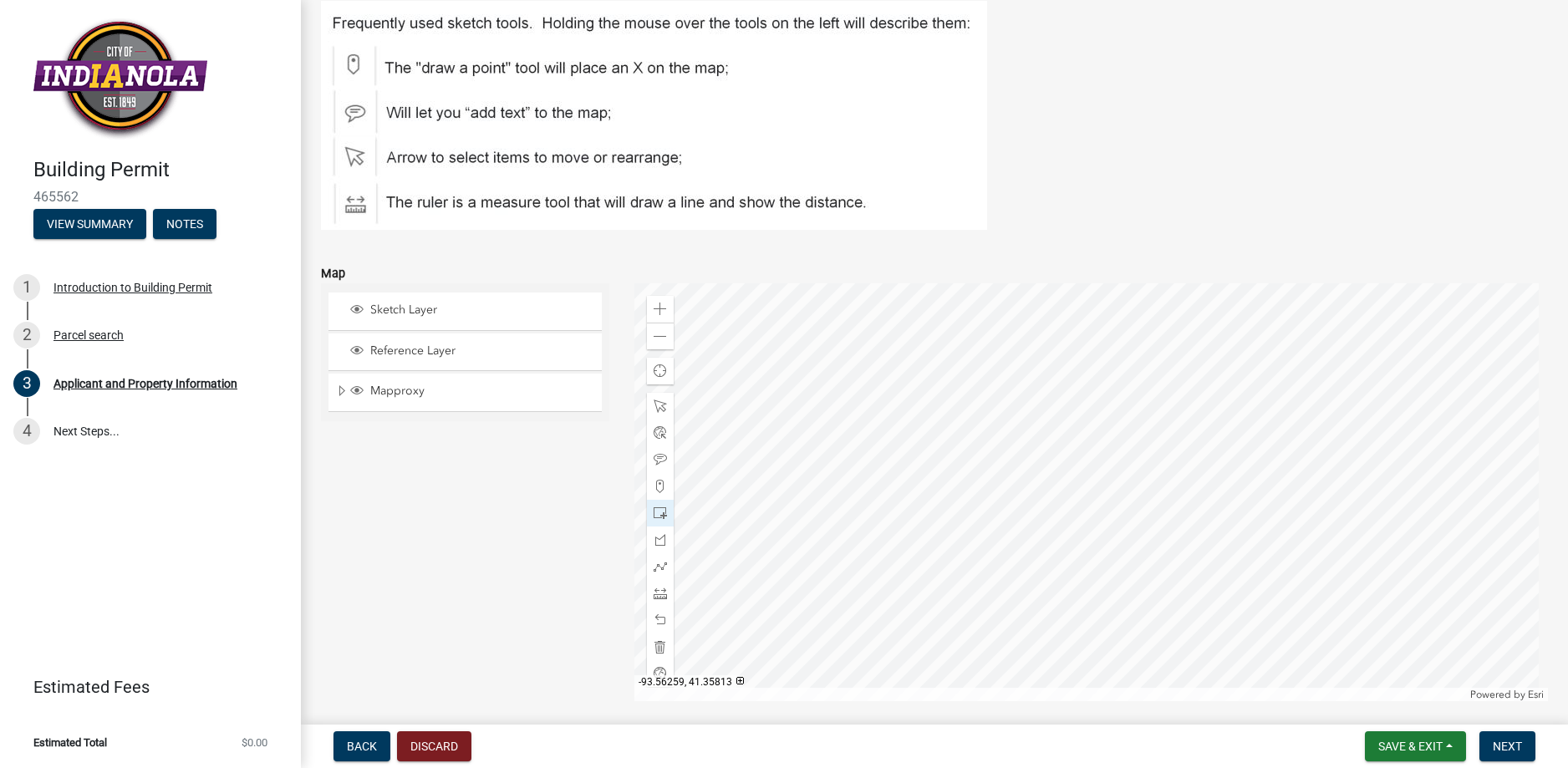
scroll to position [2160, 0]
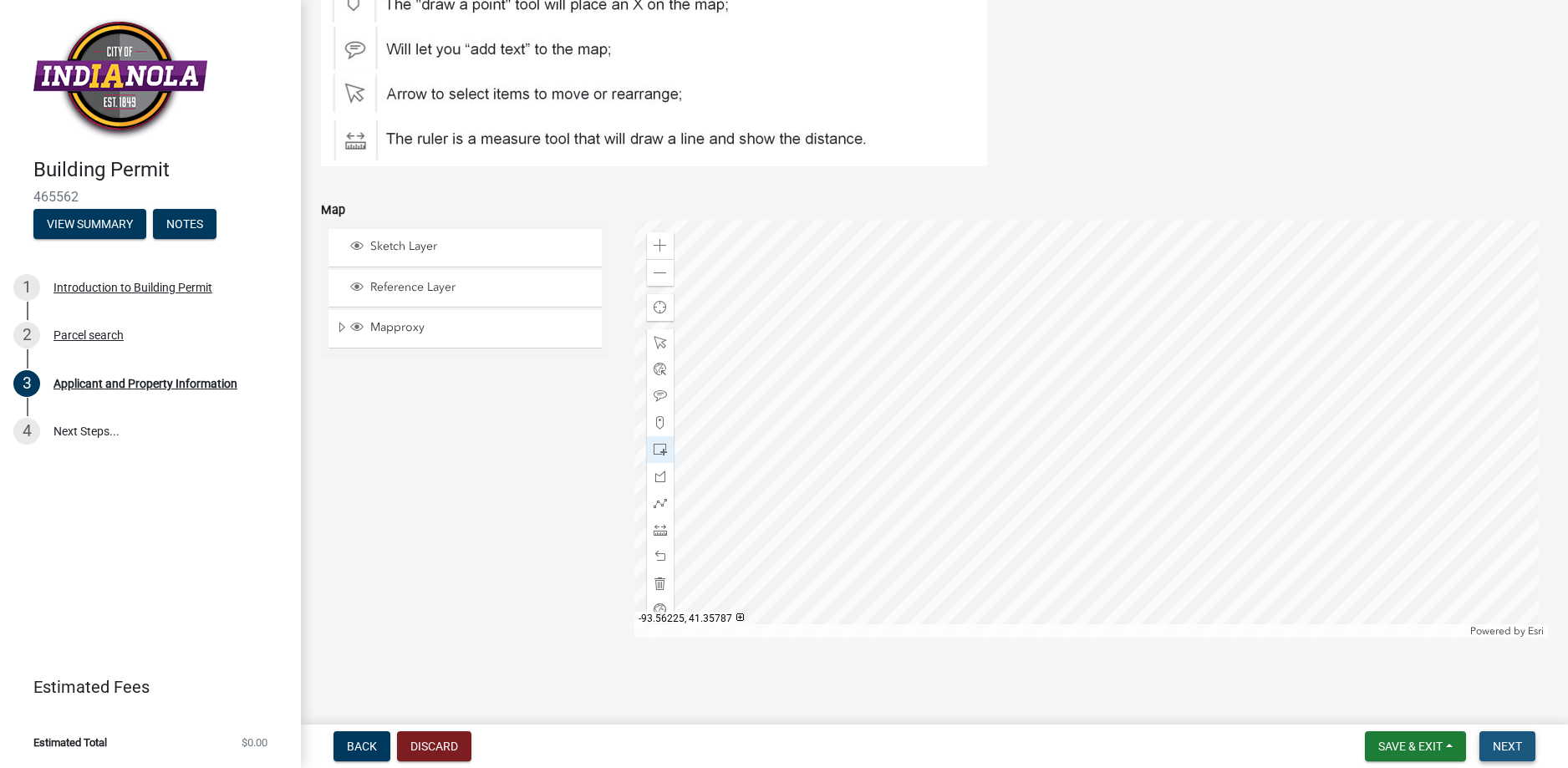
click at [1519, 742] on span "Next" at bounding box center [1507, 746] width 29 height 13
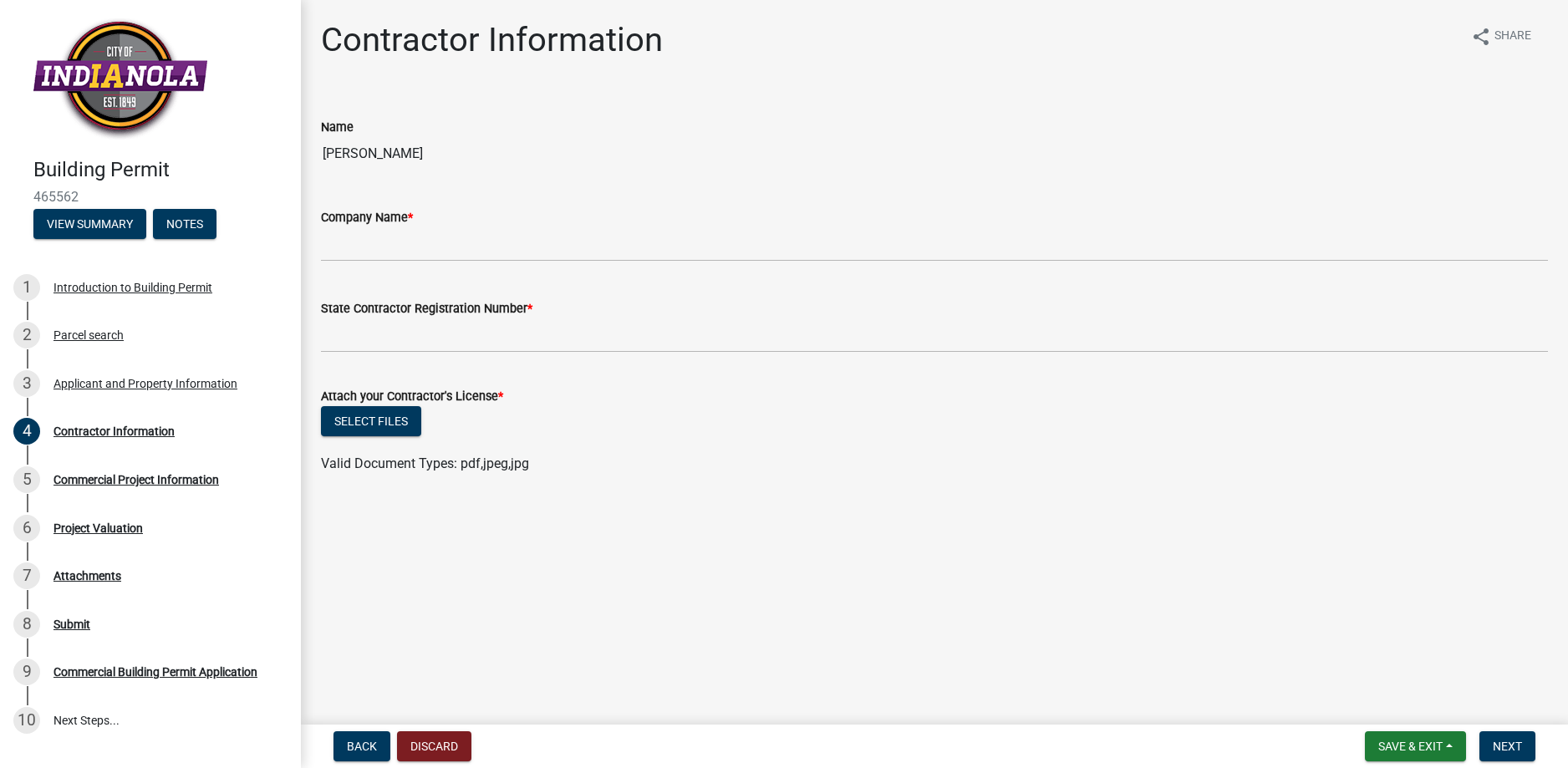
click at [405, 224] on label "Company Name *" at bounding box center [367, 218] width 92 height 12
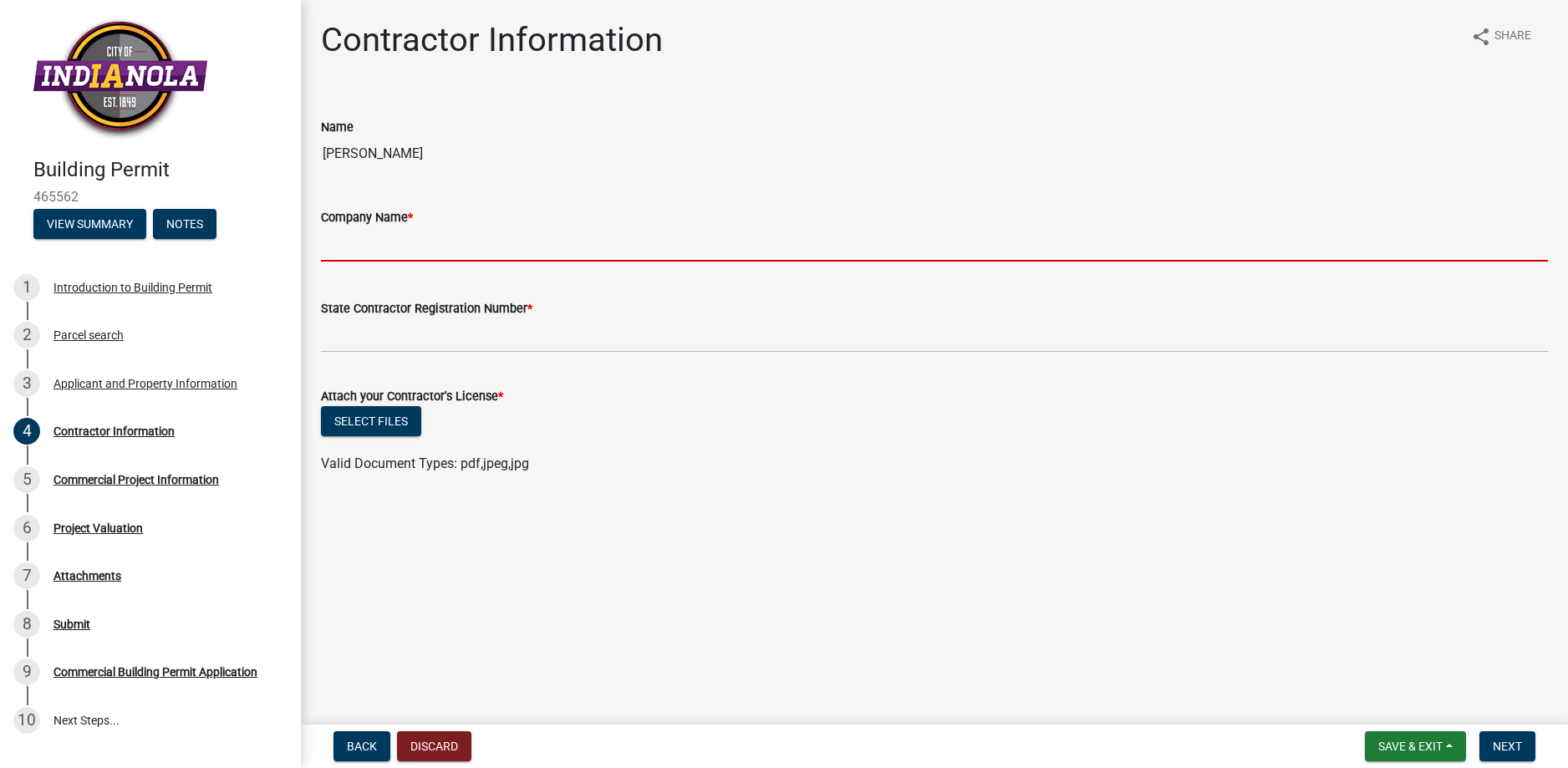
click at [405, 228] on input "Company Name *" at bounding box center [934, 244] width 1227 height 35
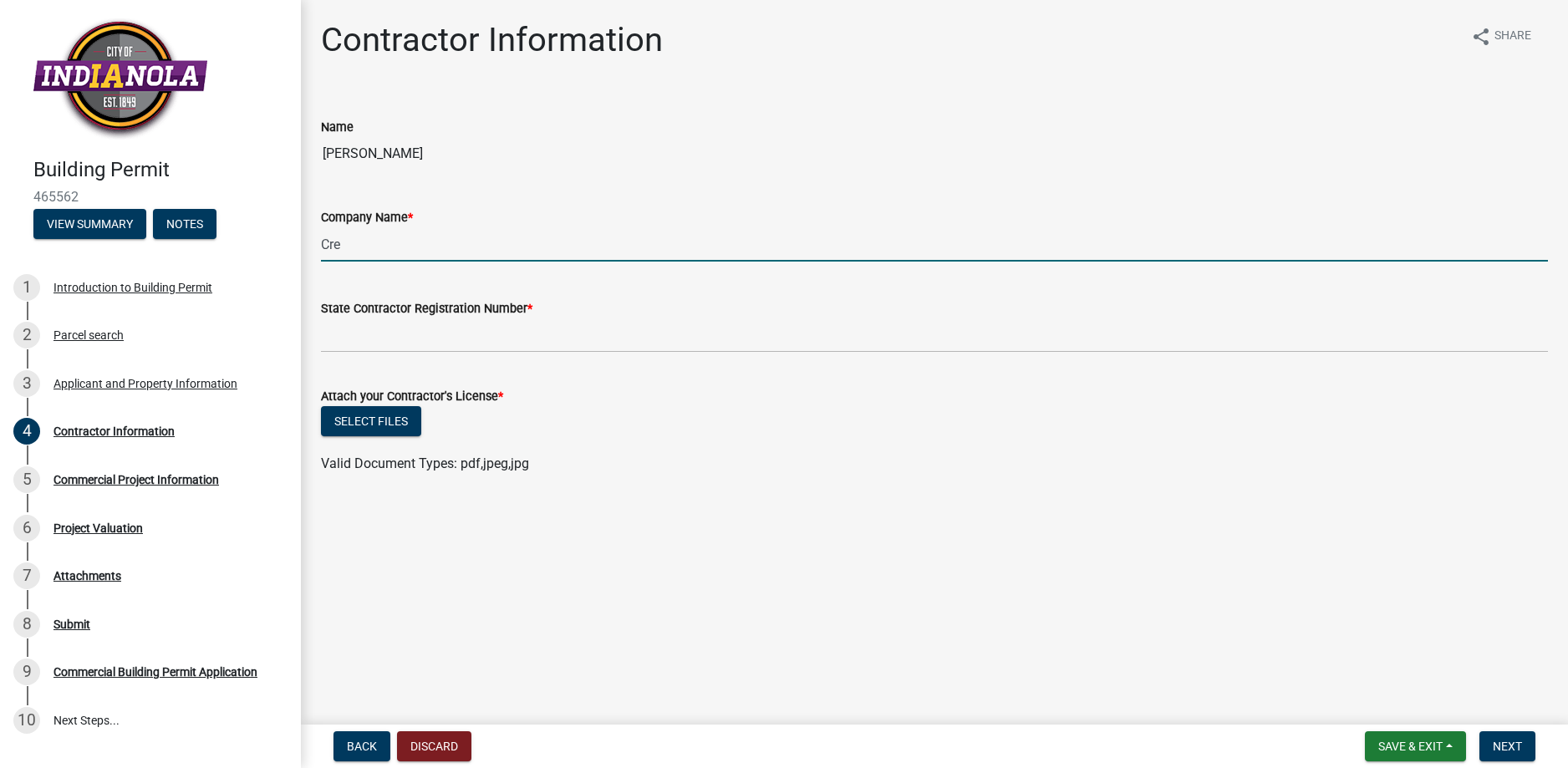
type input "Creative Concepts Architecture"
type input "IA"
click at [376, 416] on button "Select files" at bounding box center [370, 421] width 100 height 30
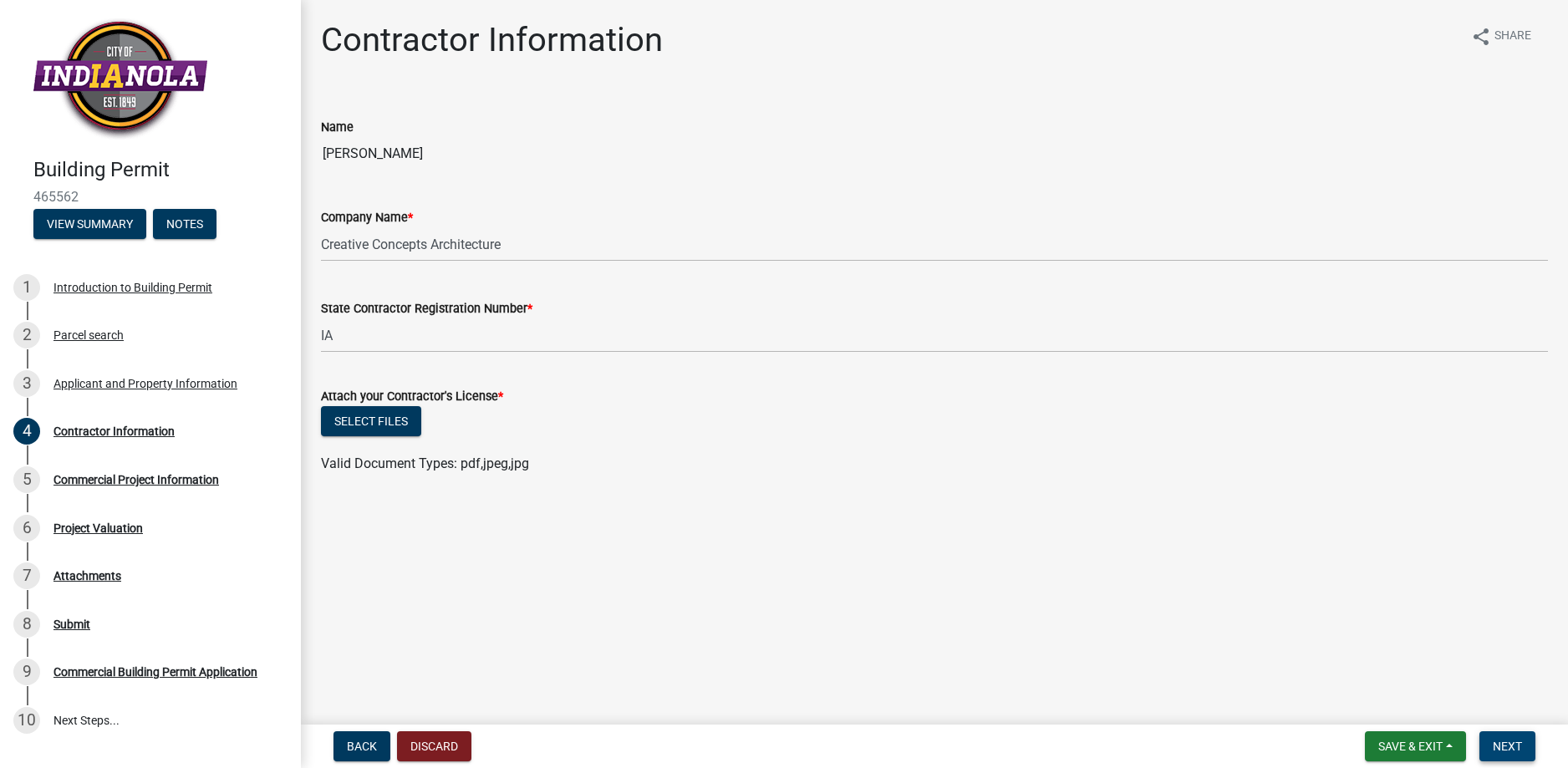
click at [1491, 749] on button "Next" at bounding box center [1507, 746] width 56 height 30
click at [376, 423] on button "Select files" at bounding box center [370, 421] width 100 height 30
click at [1513, 740] on span "Next" at bounding box center [1507, 746] width 29 height 13
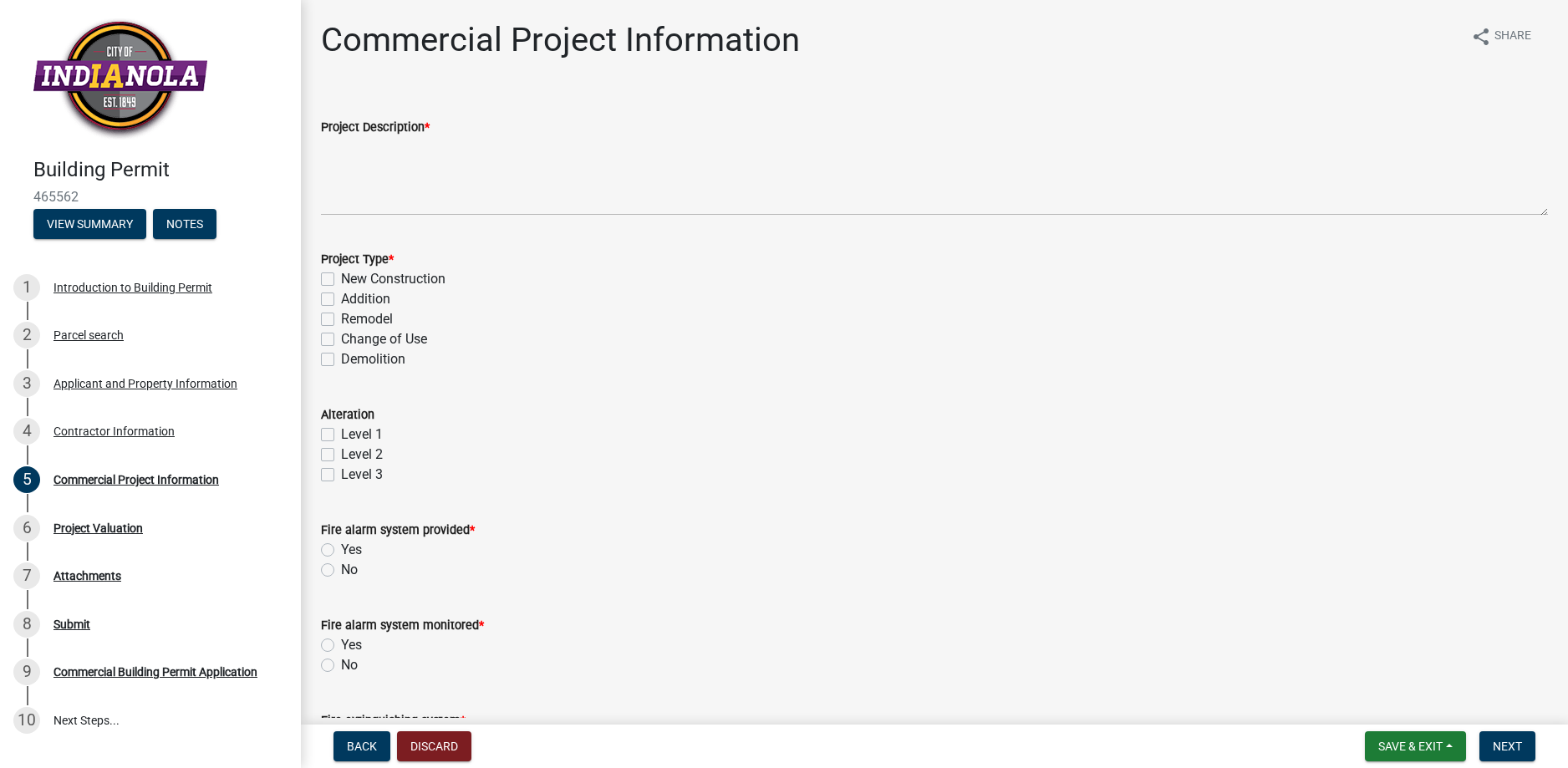
click at [341, 278] on label "New Construction" at bounding box center [393, 279] width 105 height 20
click at [341, 278] on input "New Construction" at bounding box center [346, 275] width 11 height 11
checkbox input "true"
checkbox input "false"
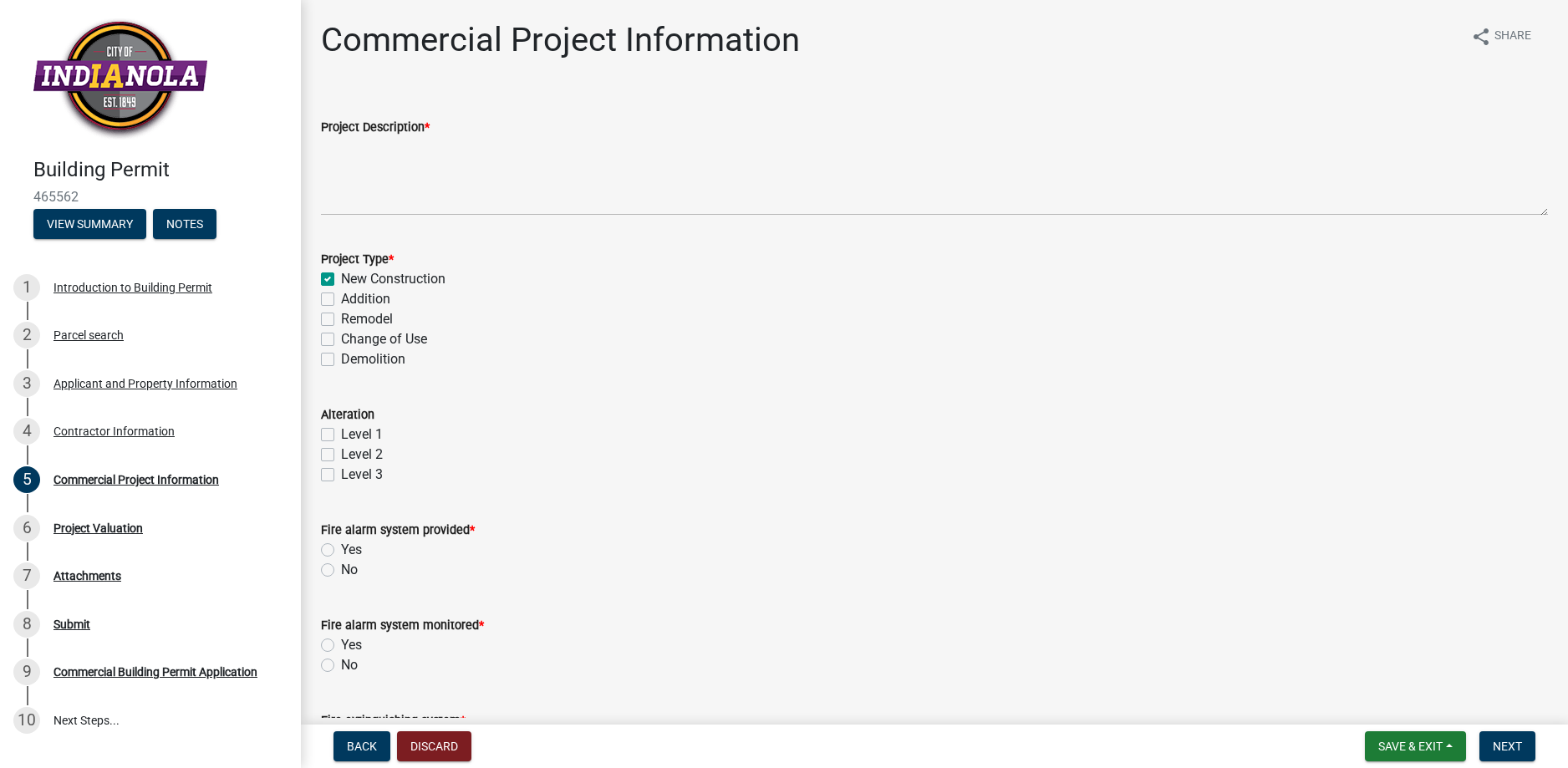
checkbox input "false"
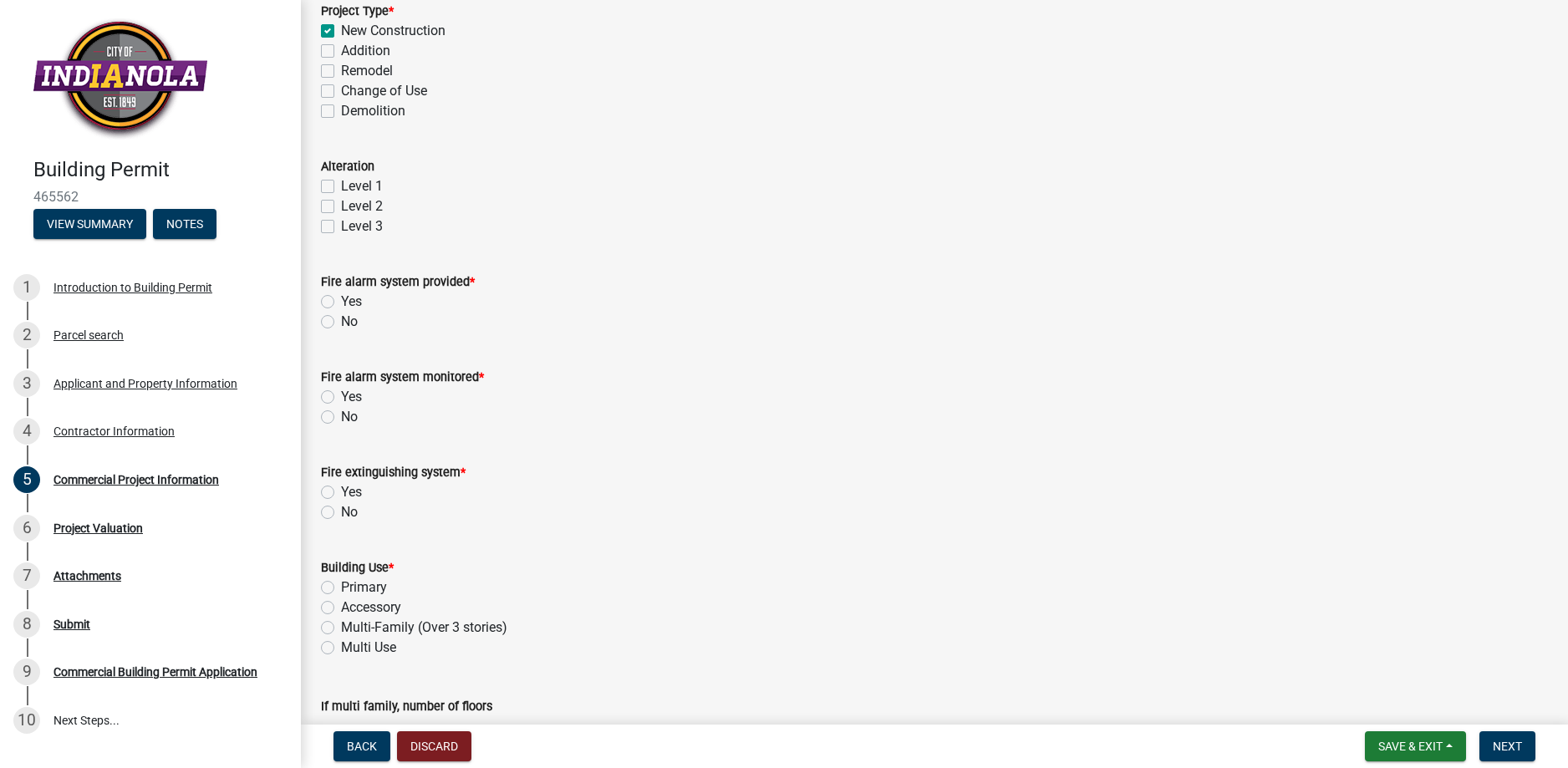
scroll to position [250, 0]
click at [341, 296] on label "Yes" at bounding box center [352, 299] width 21 height 20
click at [341, 296] on input "Yes" at bounding box center [346, 295] width 11 height 11
radio input "true"
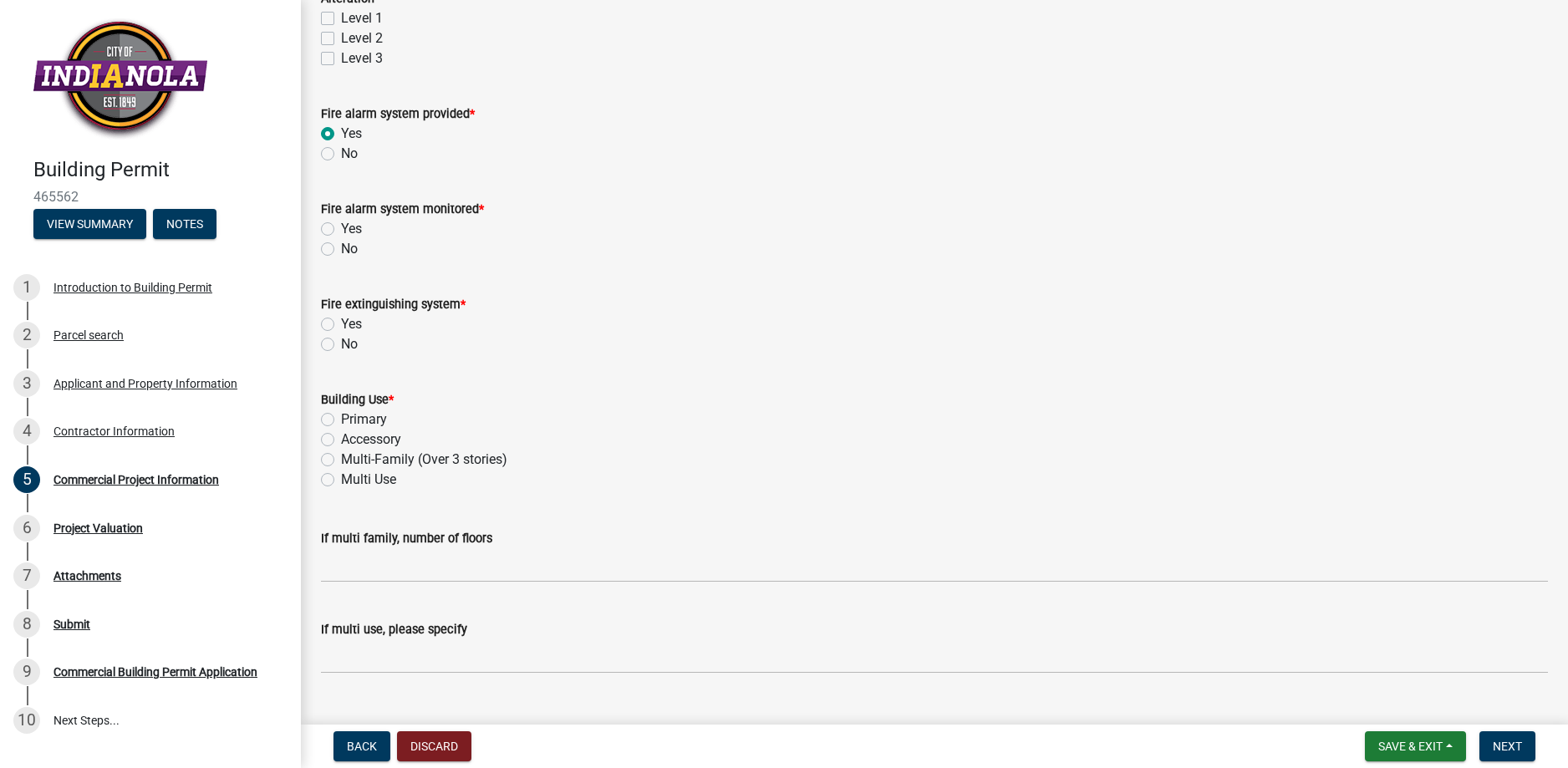
scroll to position [417, 0]
click at [341, 229] on label "Yes" at bounding box center [352, 228] width 21 height 20
click at [341, 229] on input "Yes" at bounding box center [346, 223] width 11 height 11
radio input "true"
drag, startPoint x: 330, startPoint y: 321, endPoint x: 320, endPoint y: 351, distance: 31.6
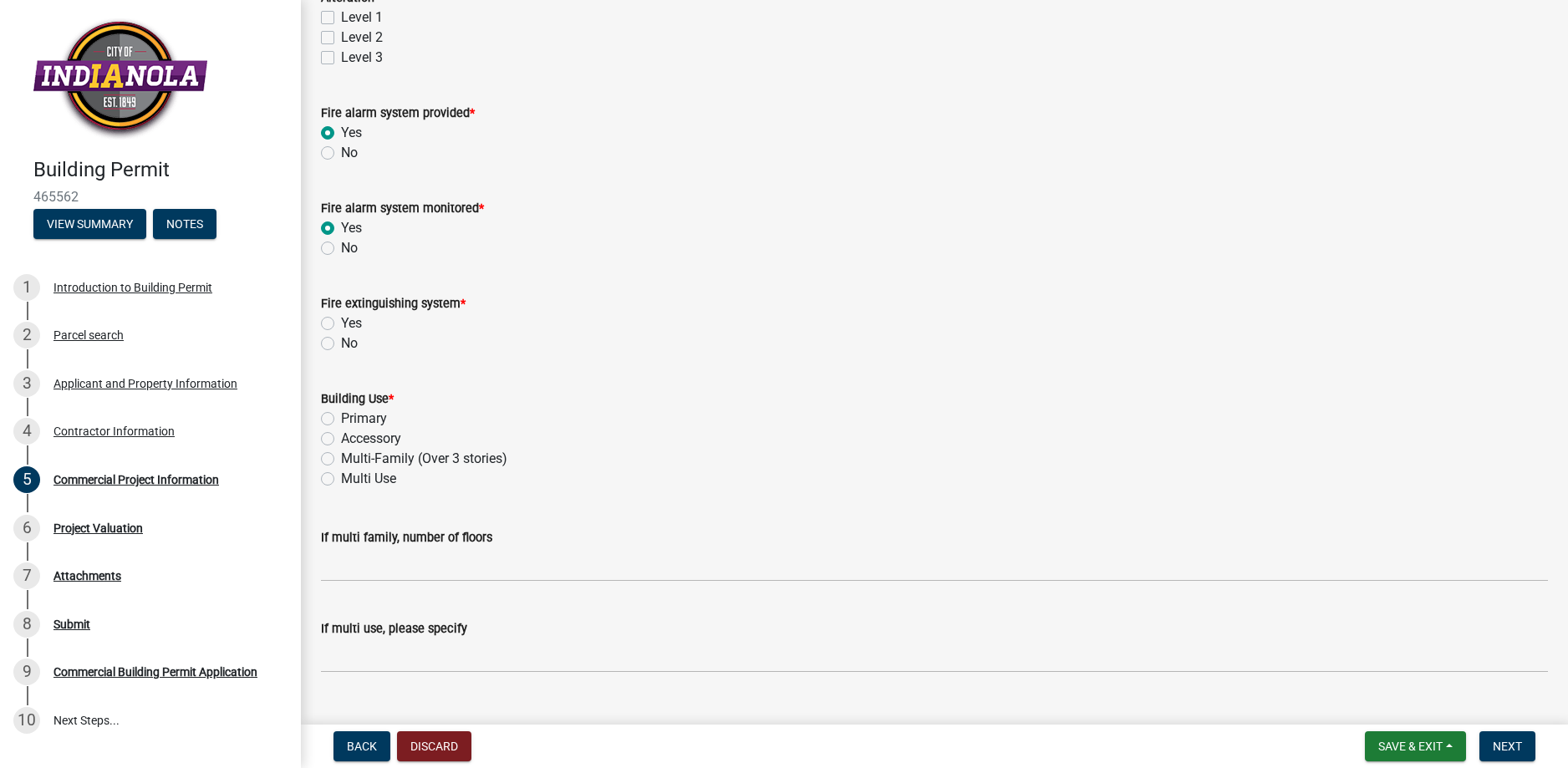
click at [341, 321] on label "Yes" at bounding box center [352, 323] width 21 height 20
click at [341, 321] on input "Yes" at bounding box center [346, 319] width 11 height 11
radio input "true"
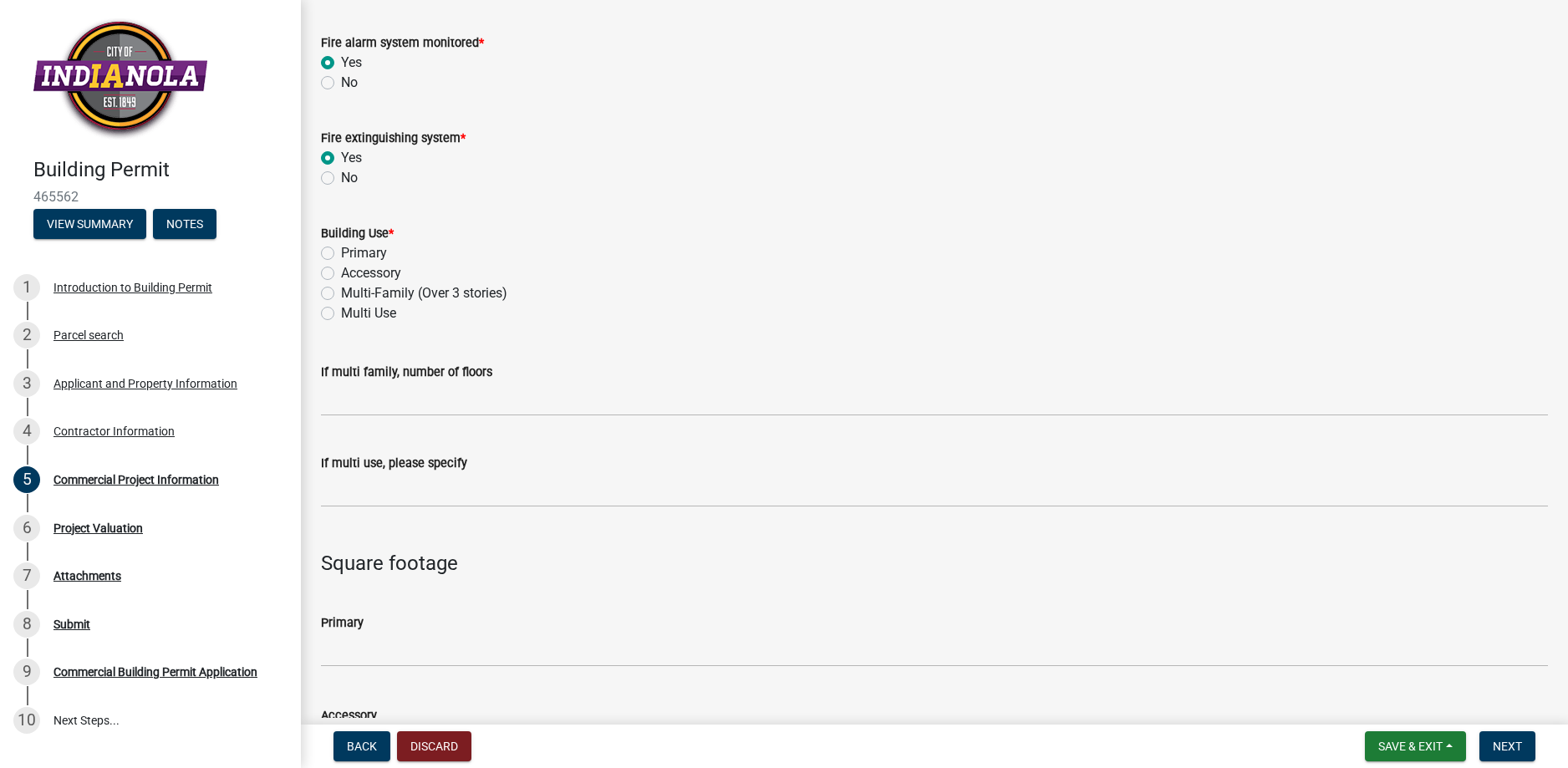
scroll to position [583, 0]
click at [341, 251] on label "Primary" at bounding box center [364, 252] width 46 height 20
click at [341, 251] on input "Primary" at bounding box center [346, 248] width 11 height 11
radio input "true"
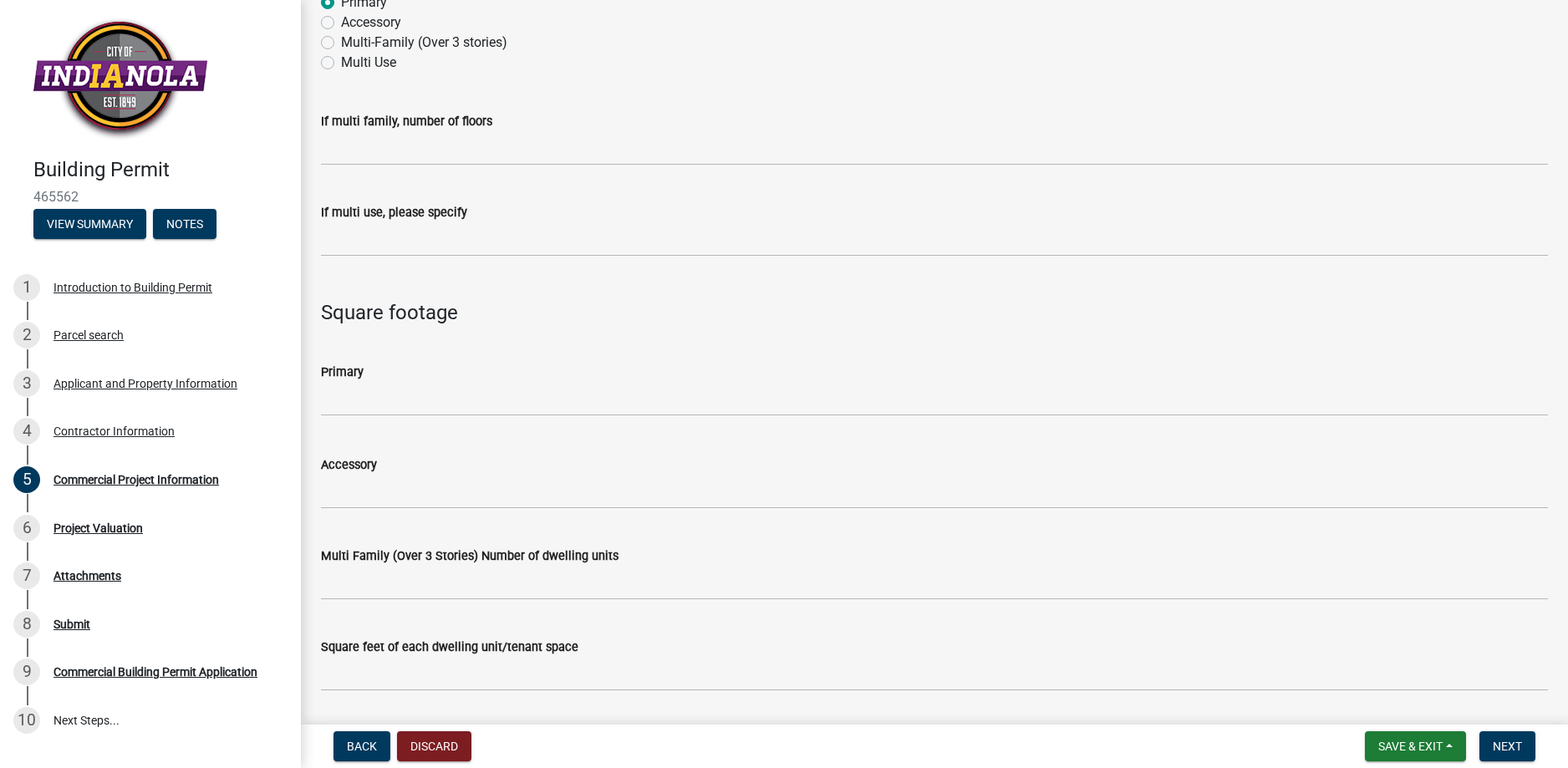
scroll to position [834, 0]
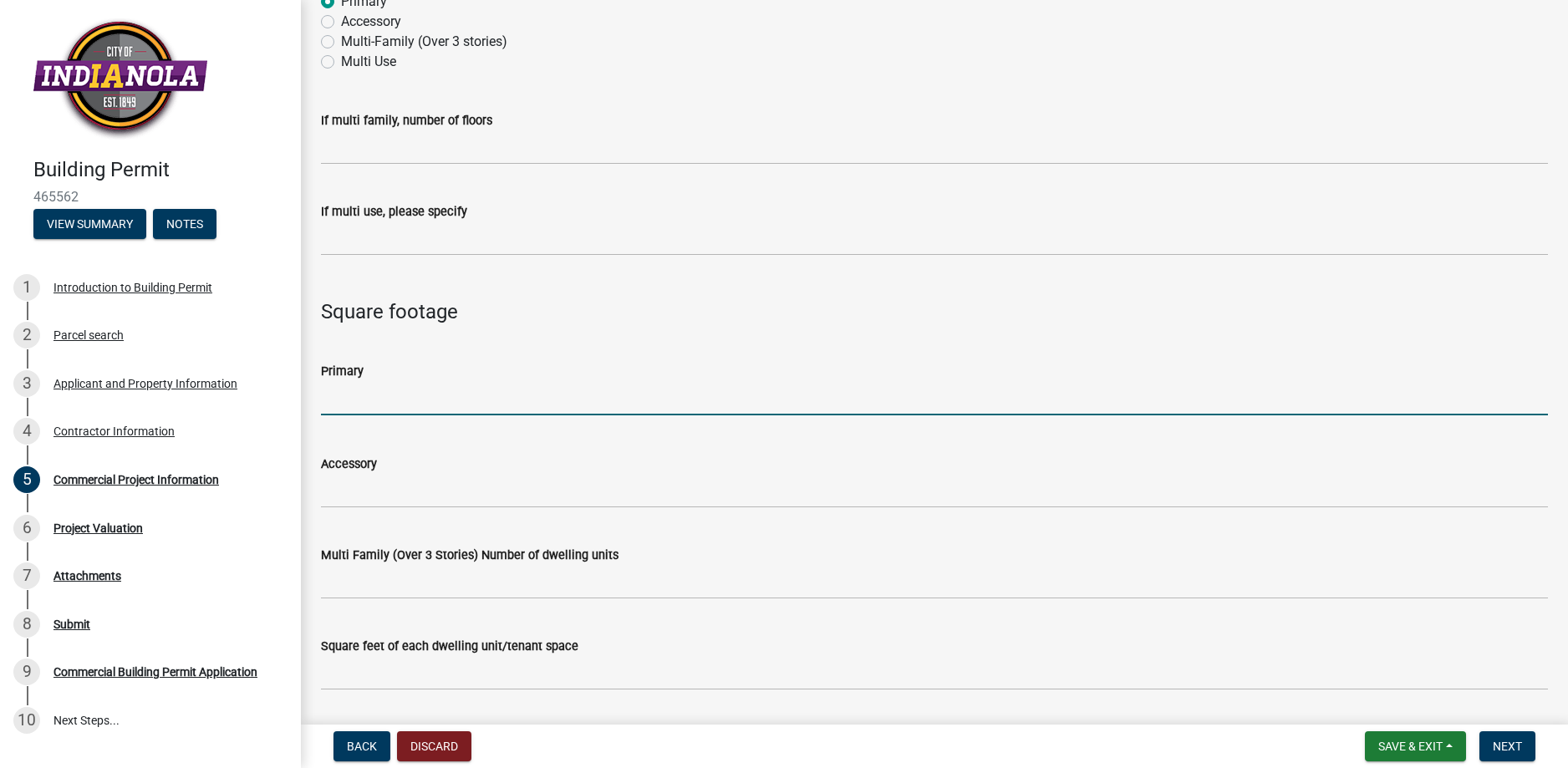
click at [353, 398] on input "text" at bounding box center [934, 398] width 1227 height 35
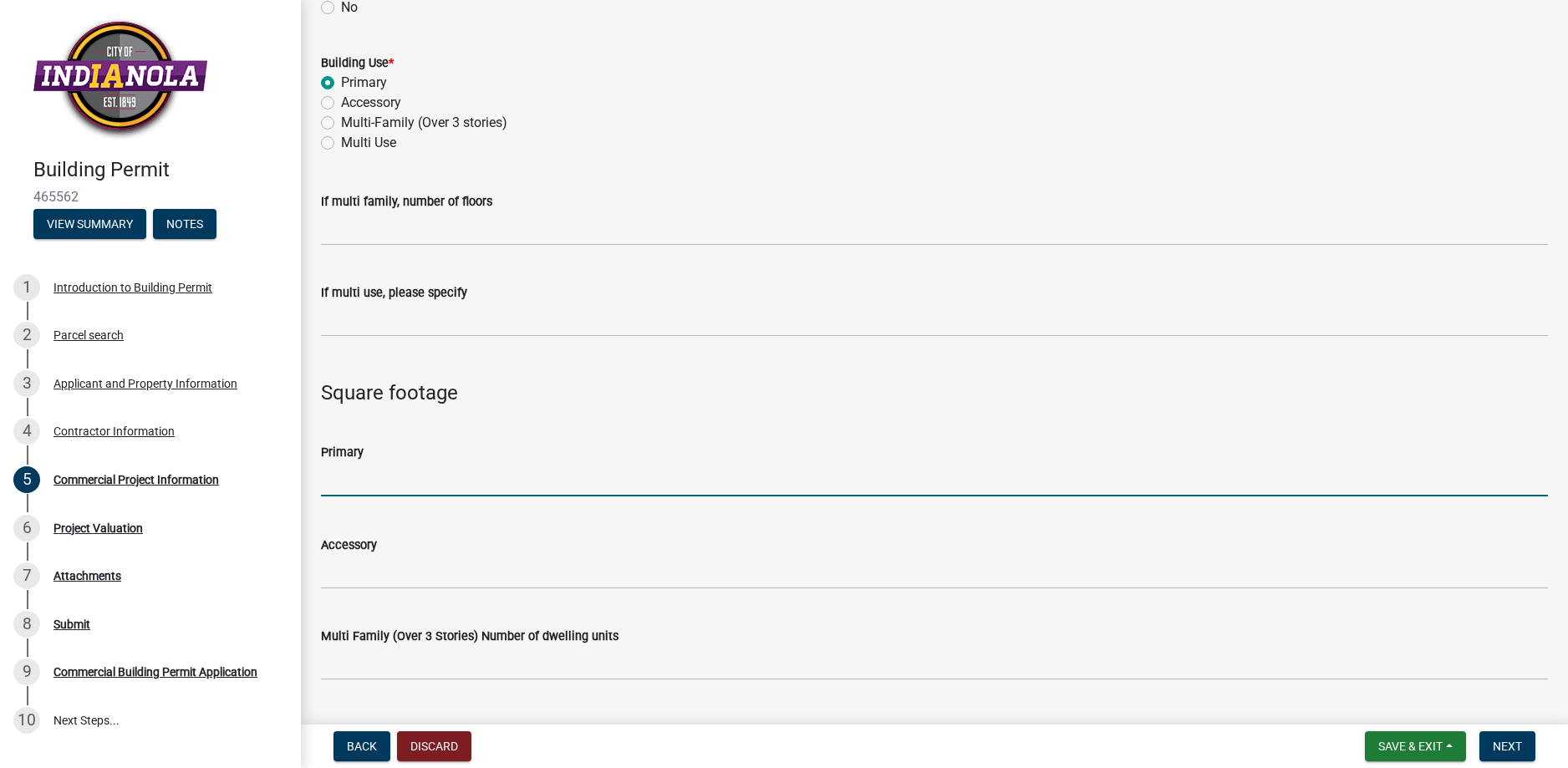
scroll to position [752, 0]
click at [381, 494] on input "text" at bounding box center [934, 480] width 1227 height 35
drag, startPoint x: 382, startPoint y: 494, endPoint x: 376, endPoint y: 568, distance: 74.2
click at [379, 500] on wm-data-entity-input "Primary 2000" at bounding box center [934, 466] width 1227 height 93
type input "2000"
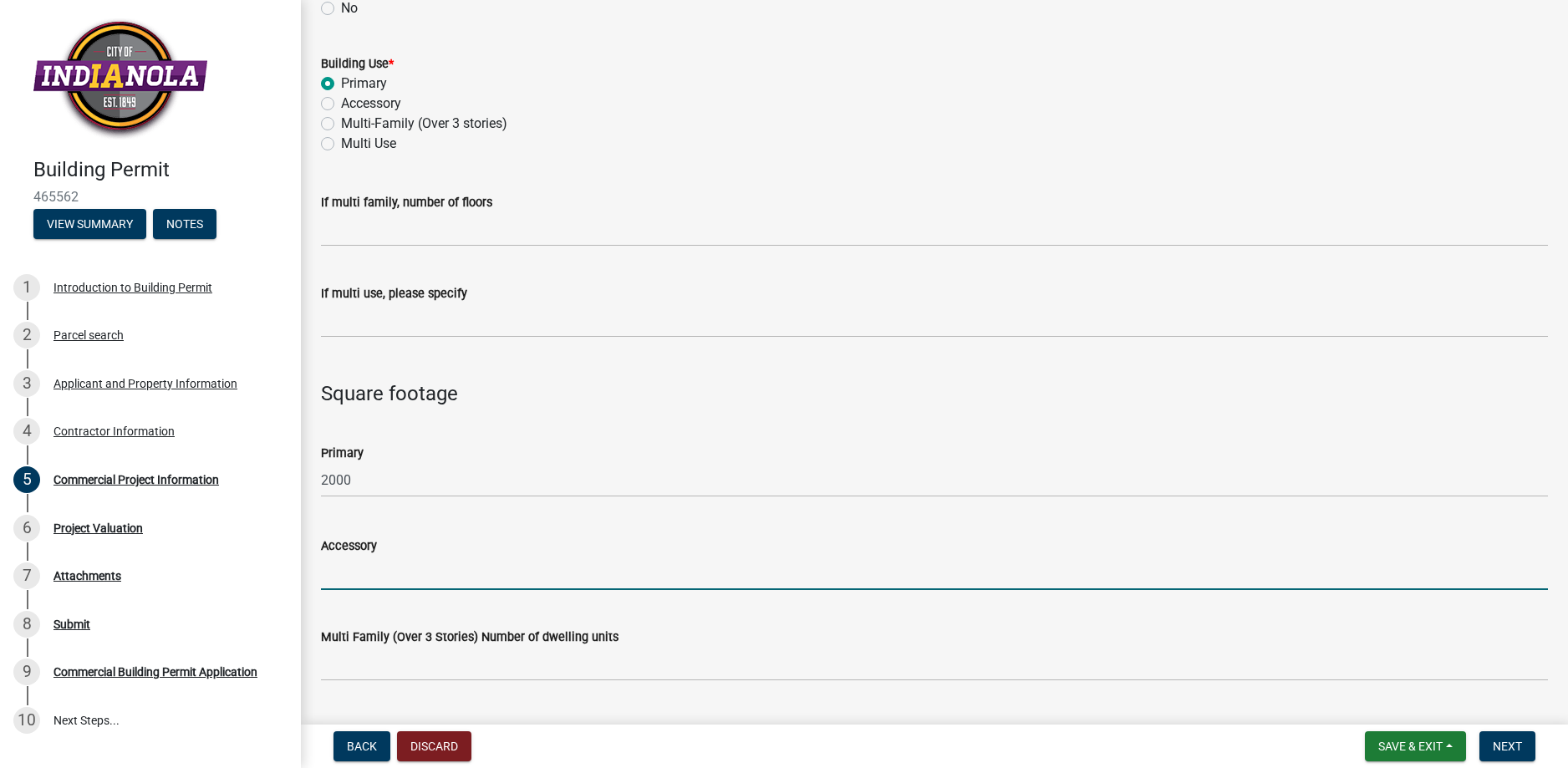
click at [362, 581] on input "Accessory" at bounding box center [934, 572] width 1227 height 35
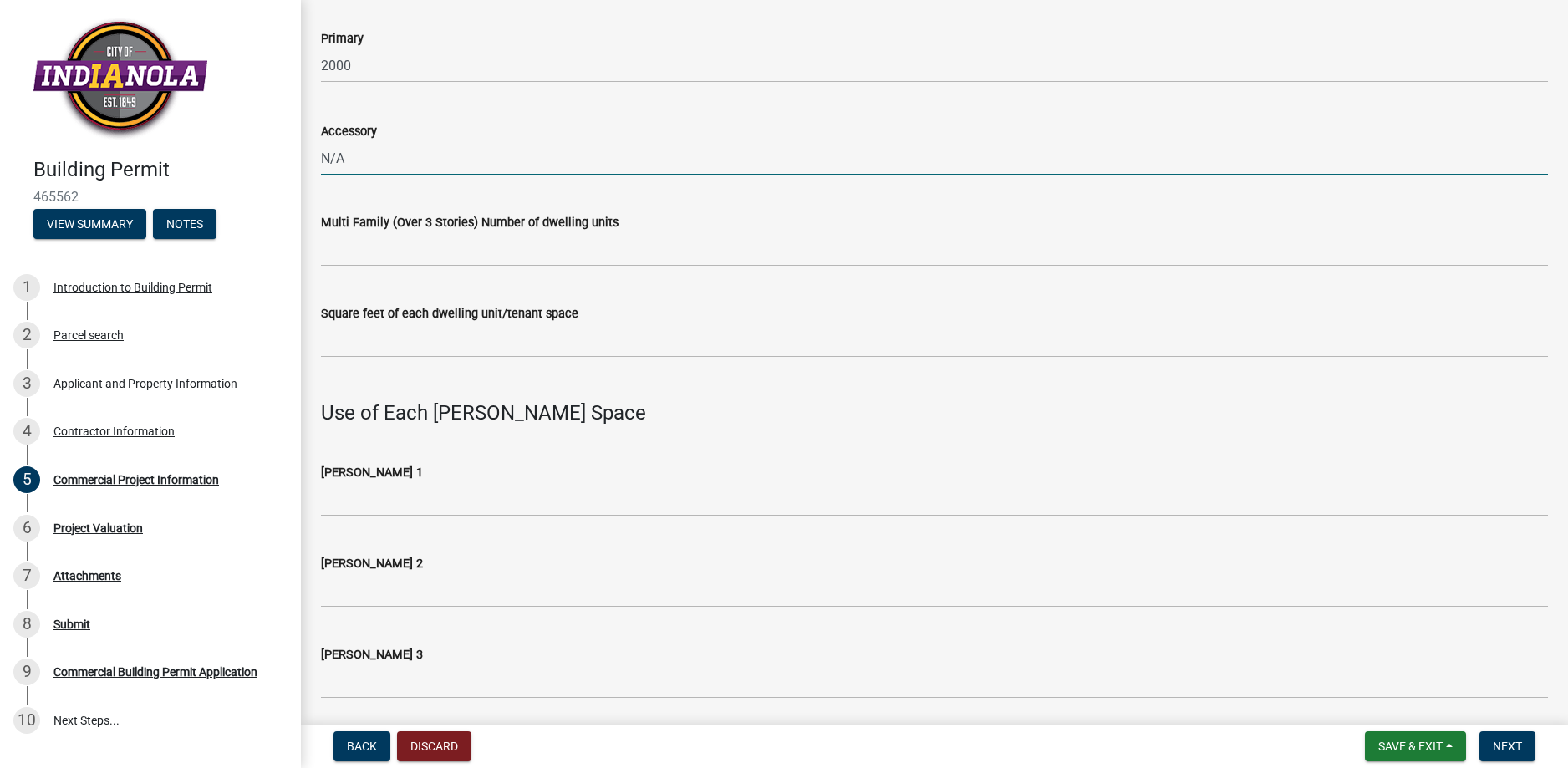
scroll to position [1168, 0]
type input "N/A"
click at [463, 479] on div "[PERSON_NAME] 1" at bounding box center [934, 470] width 1227 height 20
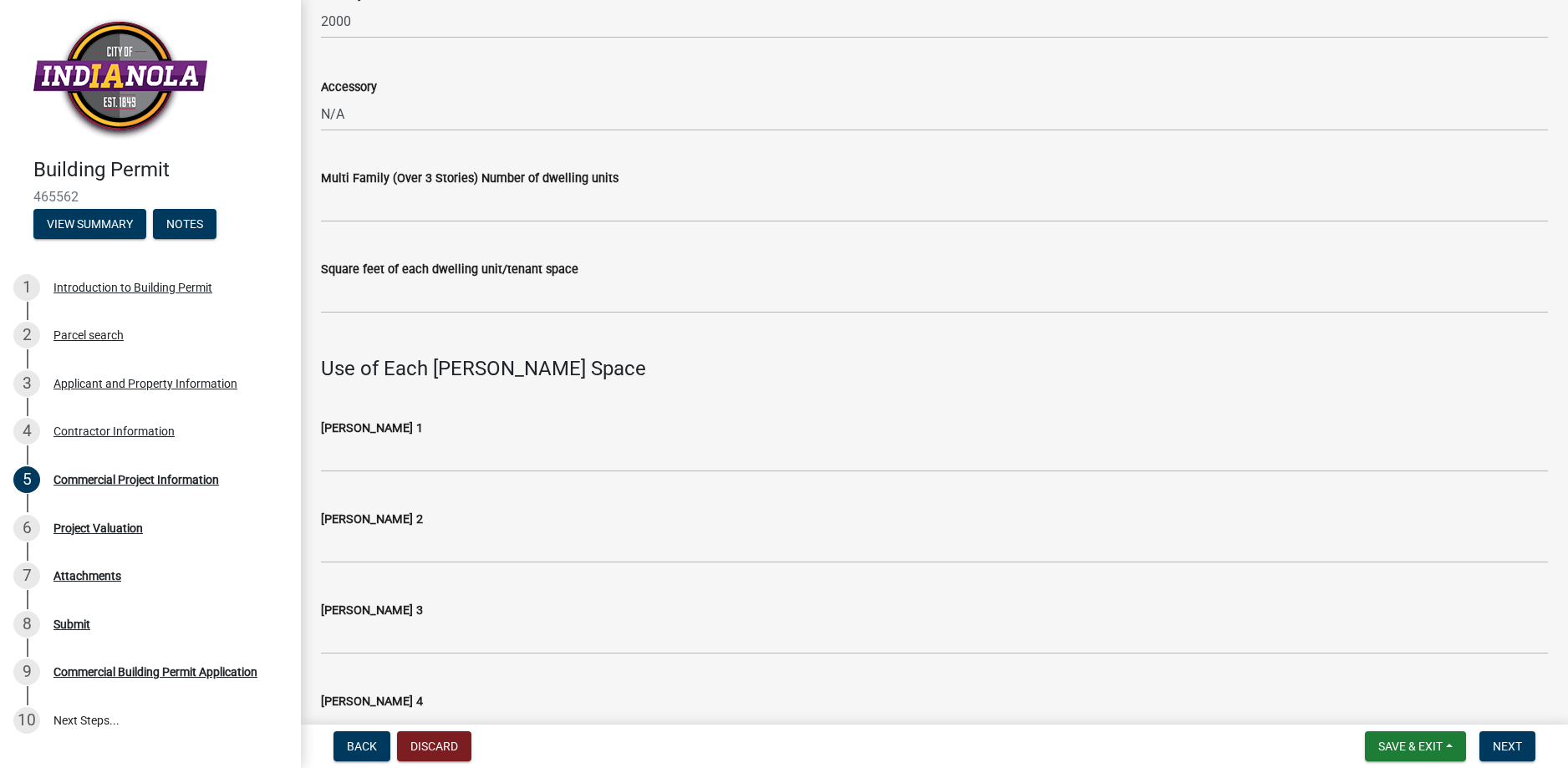
scroll to position [1499, 0]
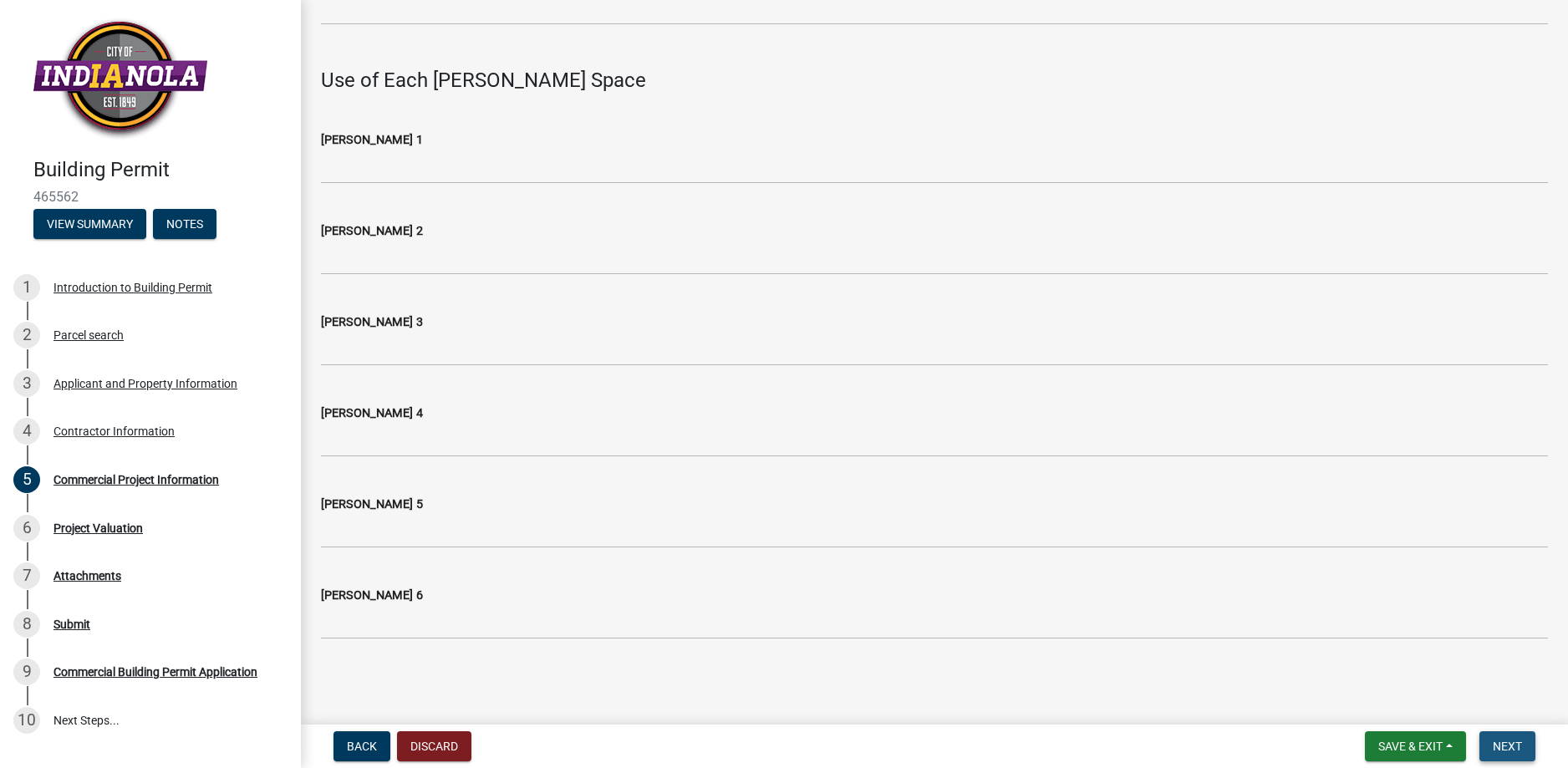
click at [1518, 740] on span "Next" at bounding box center [1507, 746] width 29 height 13
click at [1525, 742] on button "Next" at bounding box center [1507, 746] width 56 height 30
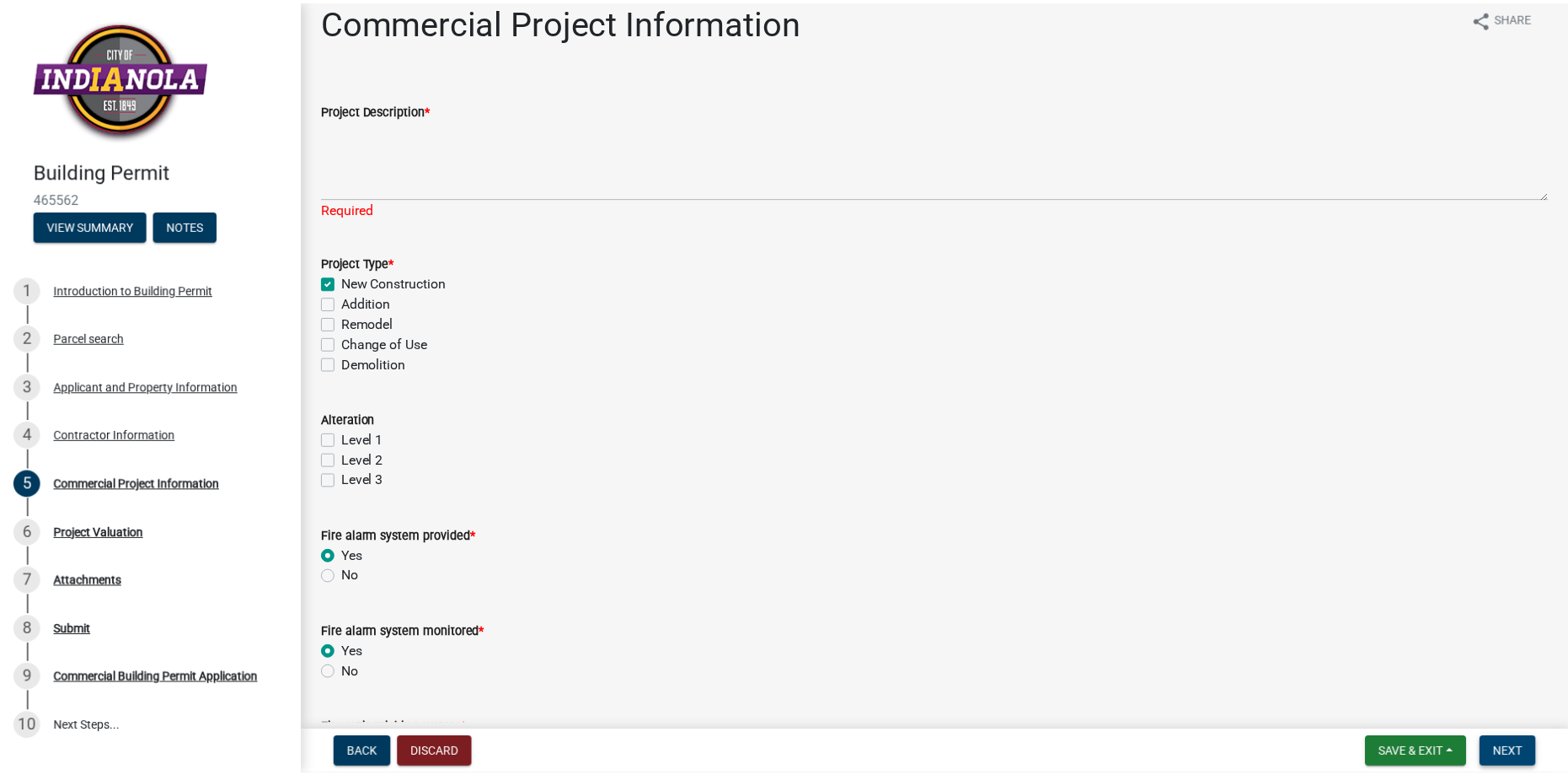
scroll to position [0, 0]
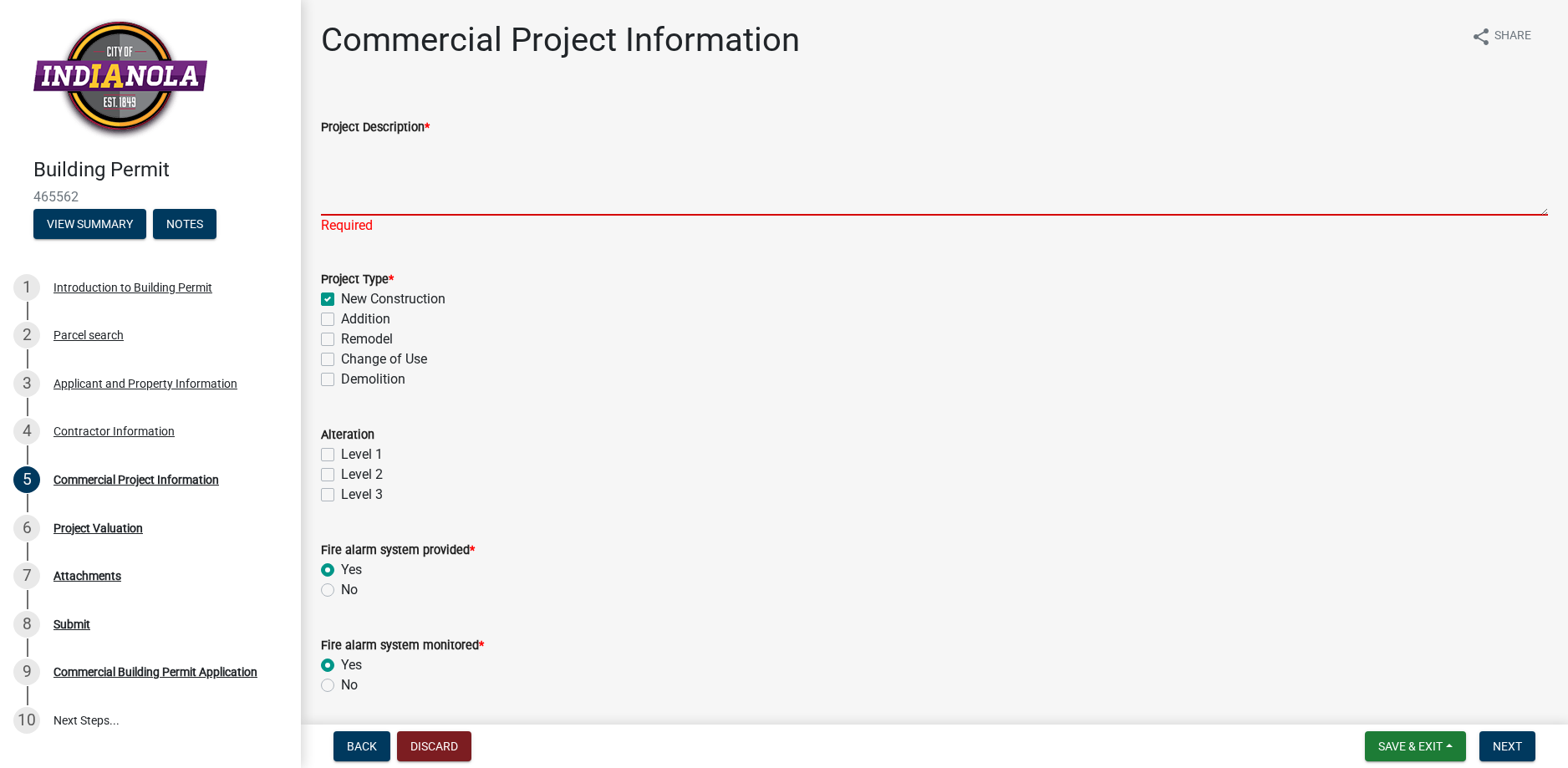
click at [376, 182] on textarea "Project Description *" at bounding box center [934, 176] width 1227 height 79
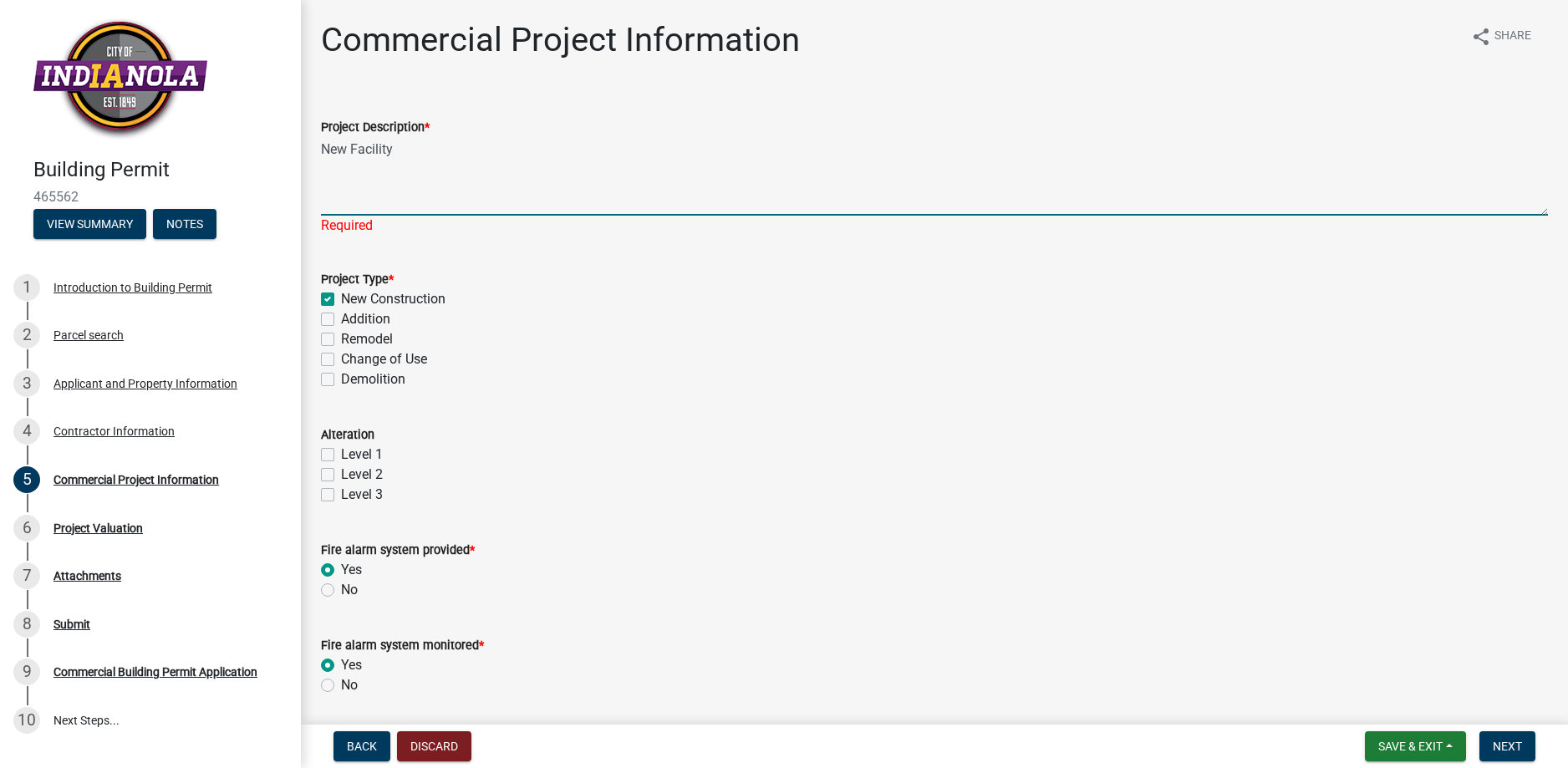
type textarea "New Facility"
drag, startPoint x: 790, startPoint y: 315, endPoint x: 1075, endPoint y: 364, distance: 289.2
click at [1075, 364] on div "Project Type * New Construction Addition Remodel Change of Use Demolition" at bounding box center [934, 330] width 1227 height 120
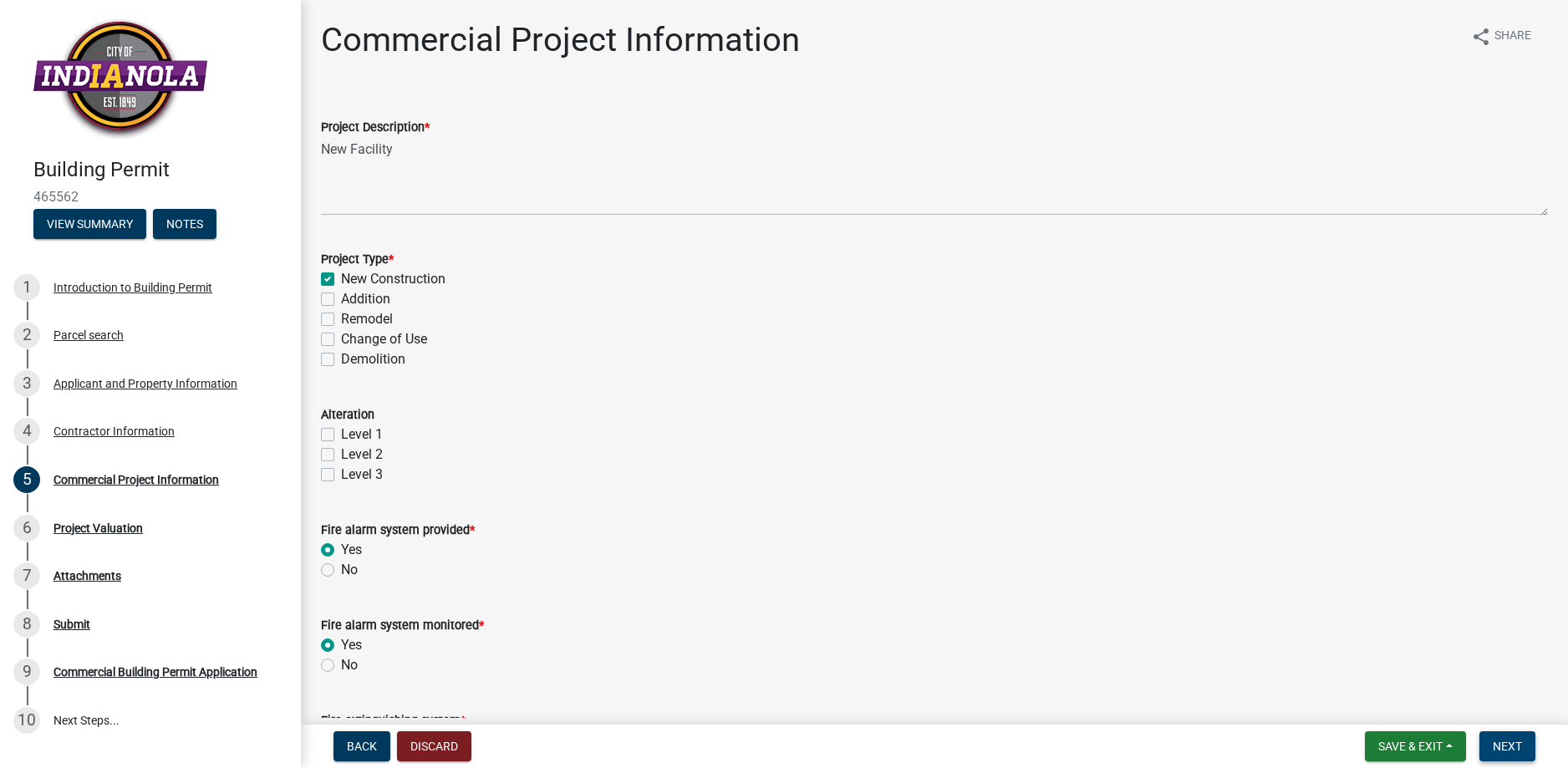
click at [1524, 746] on button "Next" at bounding box center [1507, 746] width 56 height 30
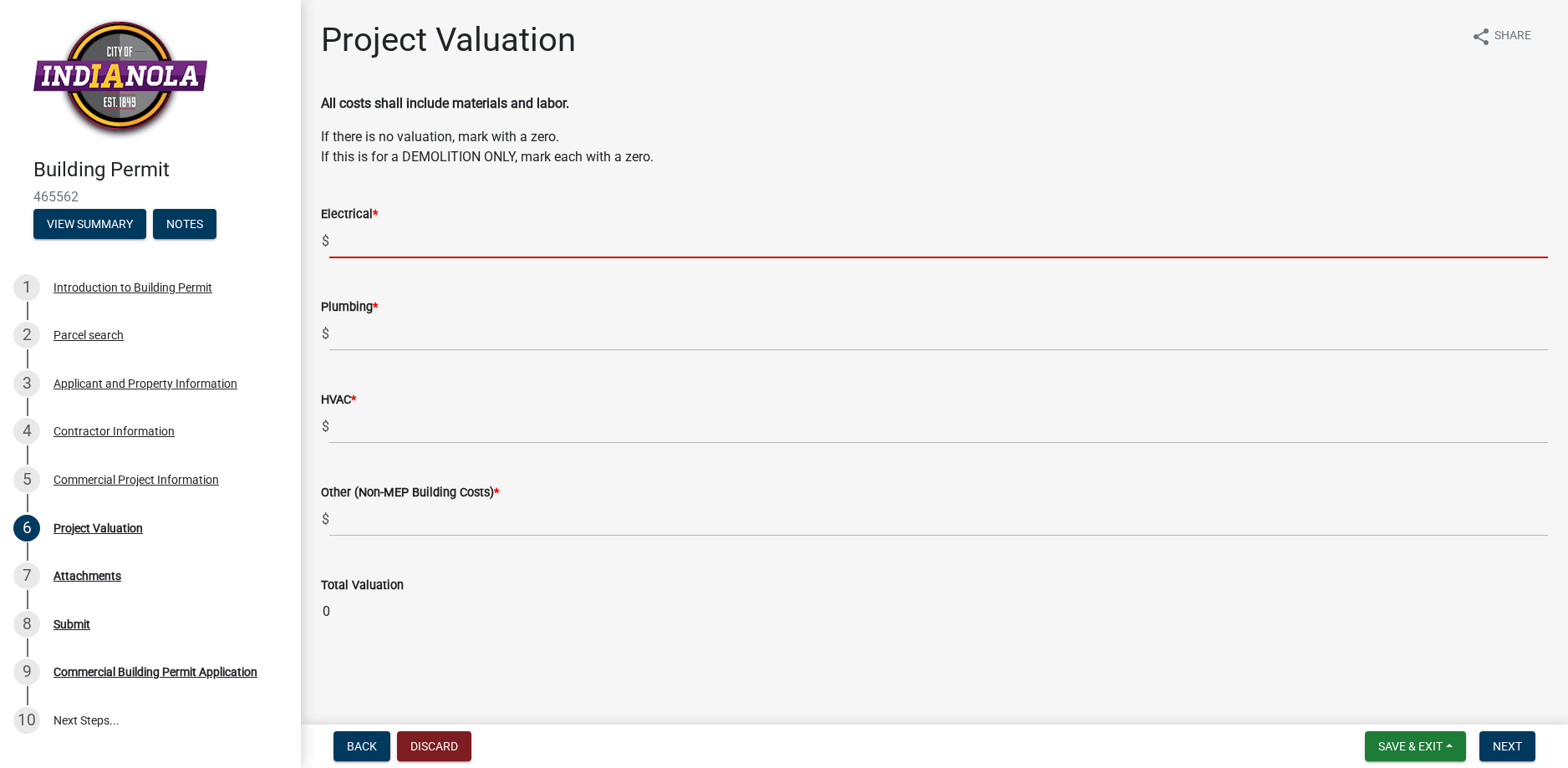
click at [374, 236] on input "text" at bounding box center [938, 241] width 1218 height 35
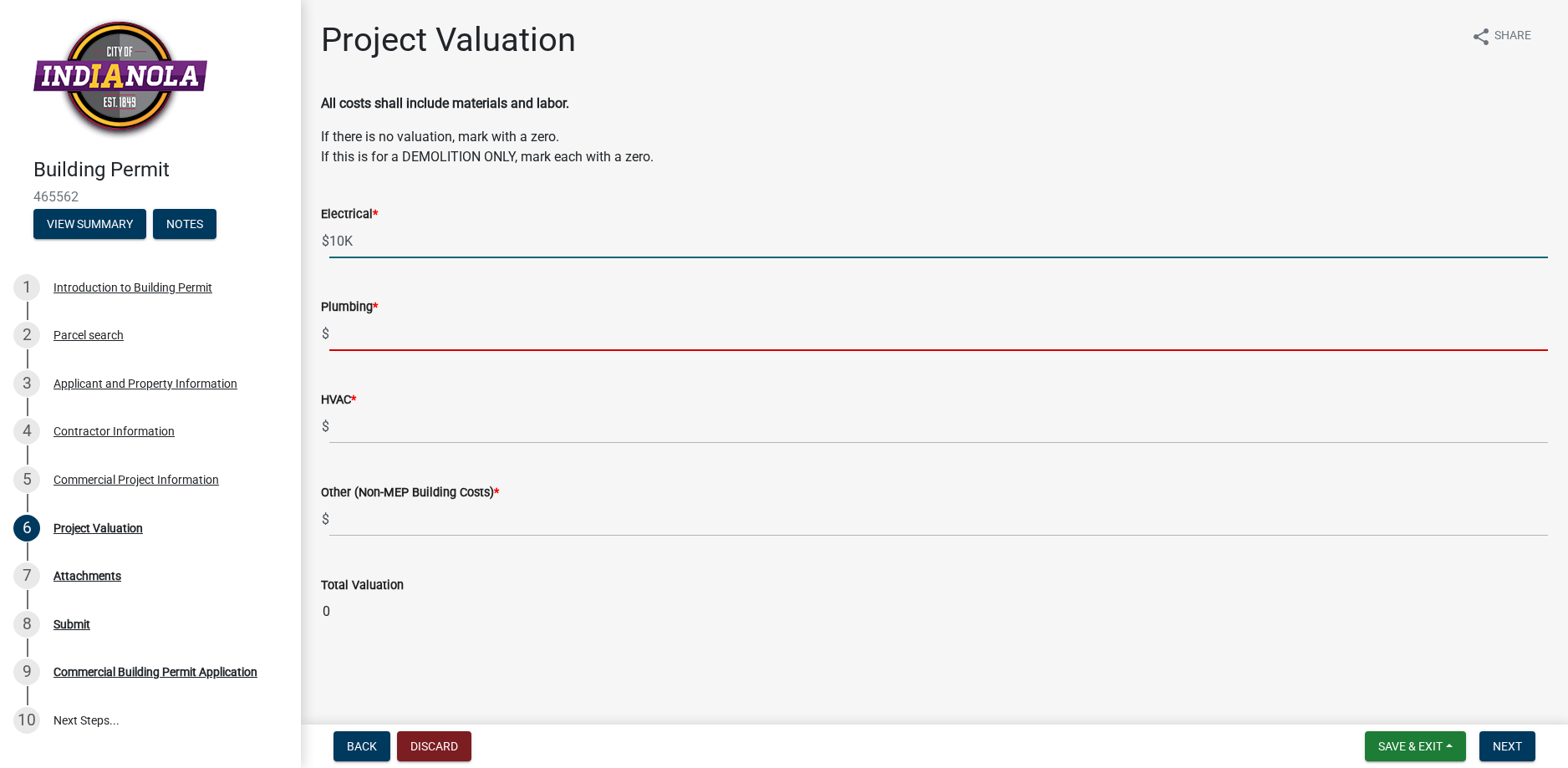
type input "10"
click at [349, 325] on input "text" at bounding box center [938, 333] width 1218 height 35
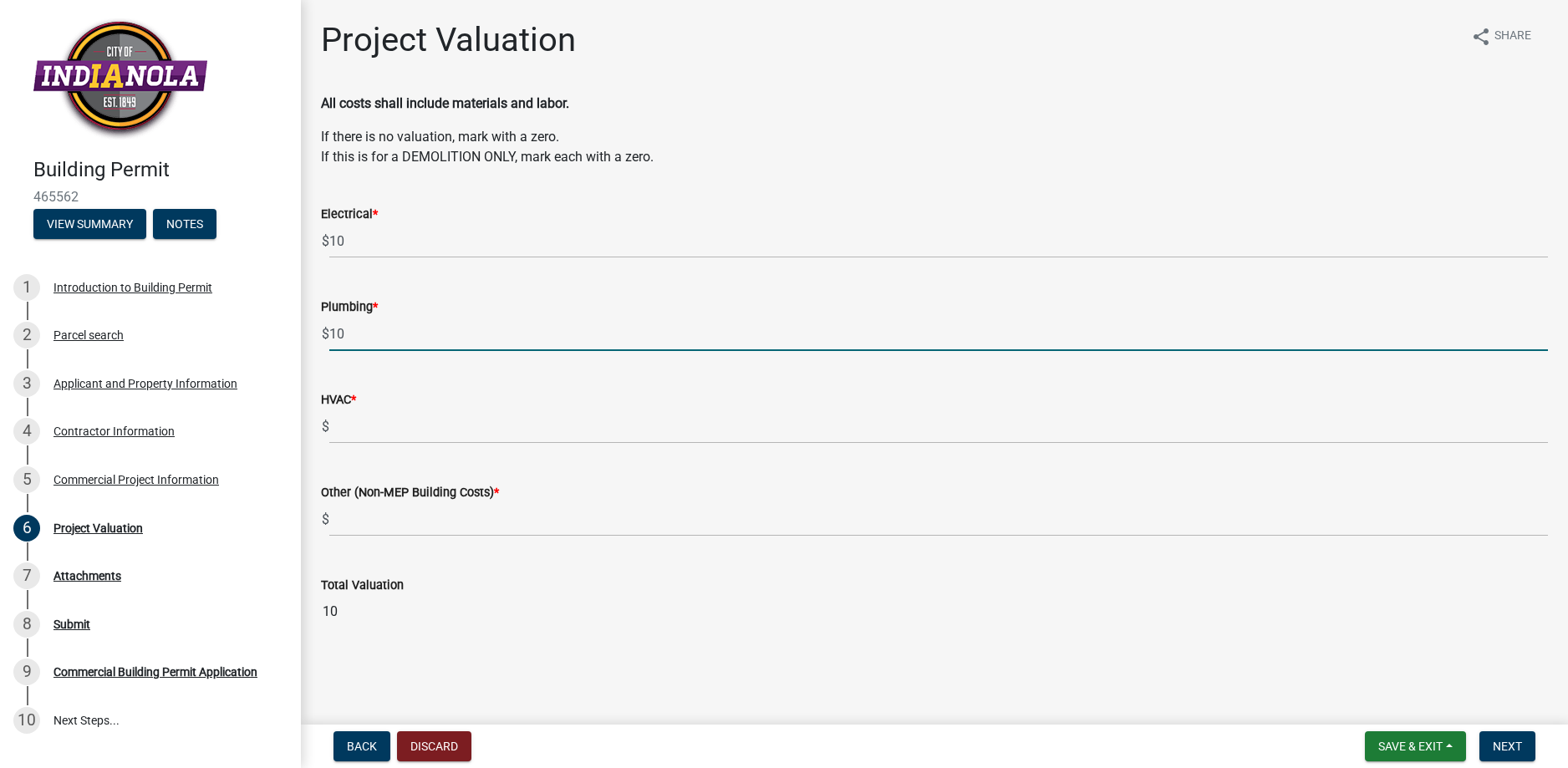
type input "10"
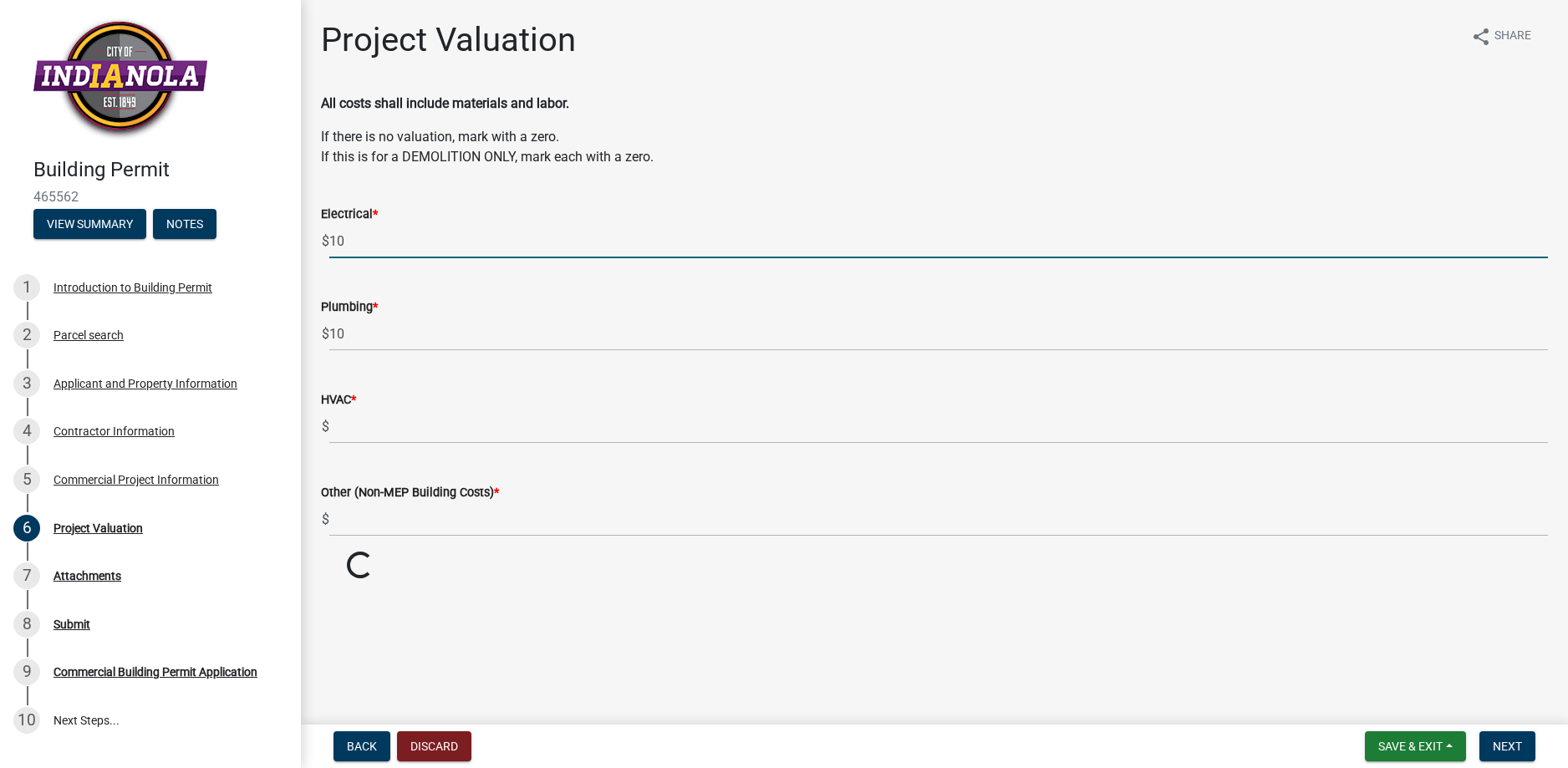
click at [358, 243] on input "10" at bounding box center [938, 241] width 1218 height 35
type input "10000"
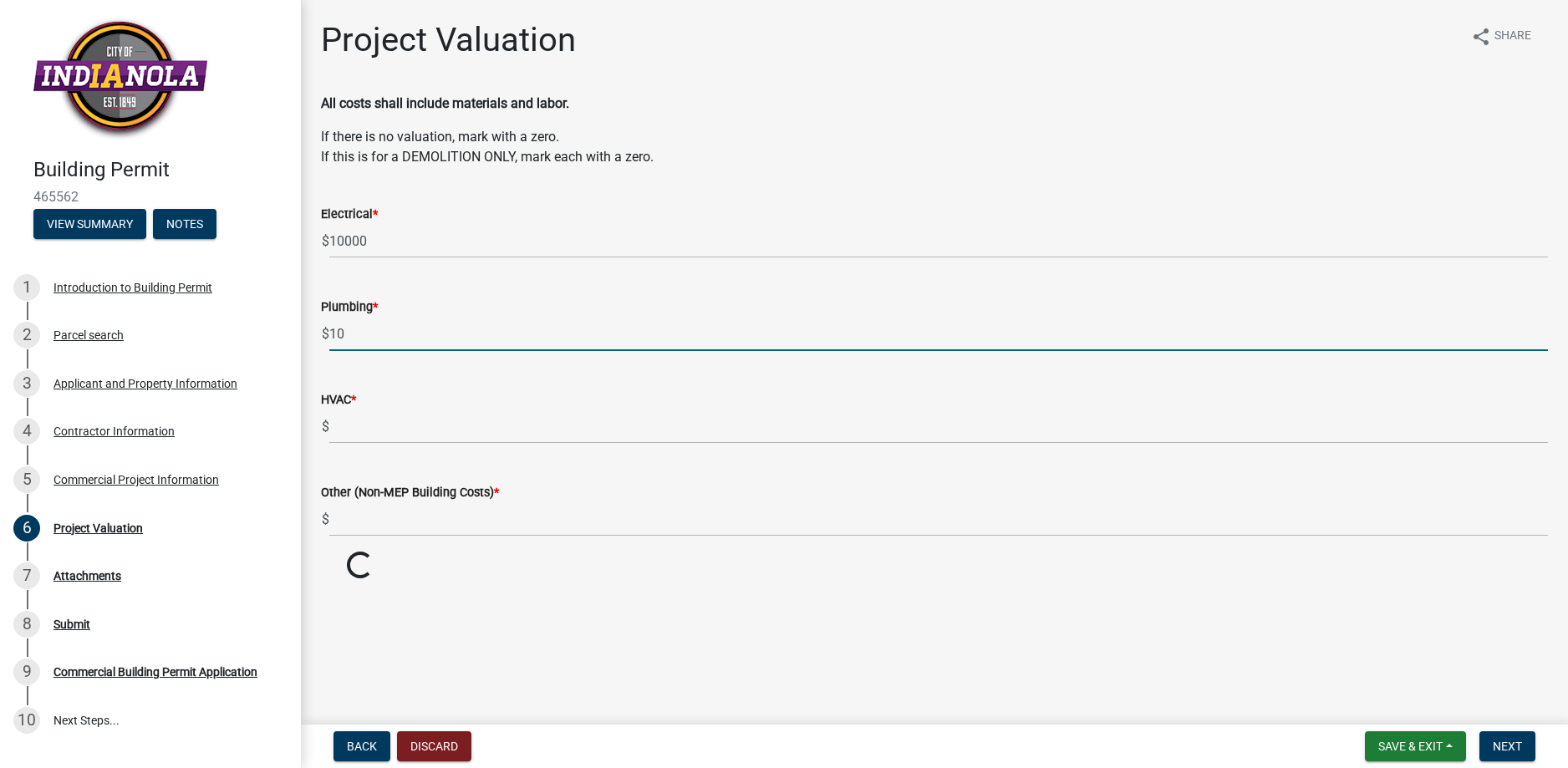
drag, startPoint x: 373, startPoint y: 326, endPoint x: 395, endPoint y: 328, distance: 22.1
click at [376, 326] on input "10" at bounding box center [938, 333] width 1218 height 35
type input "10000"
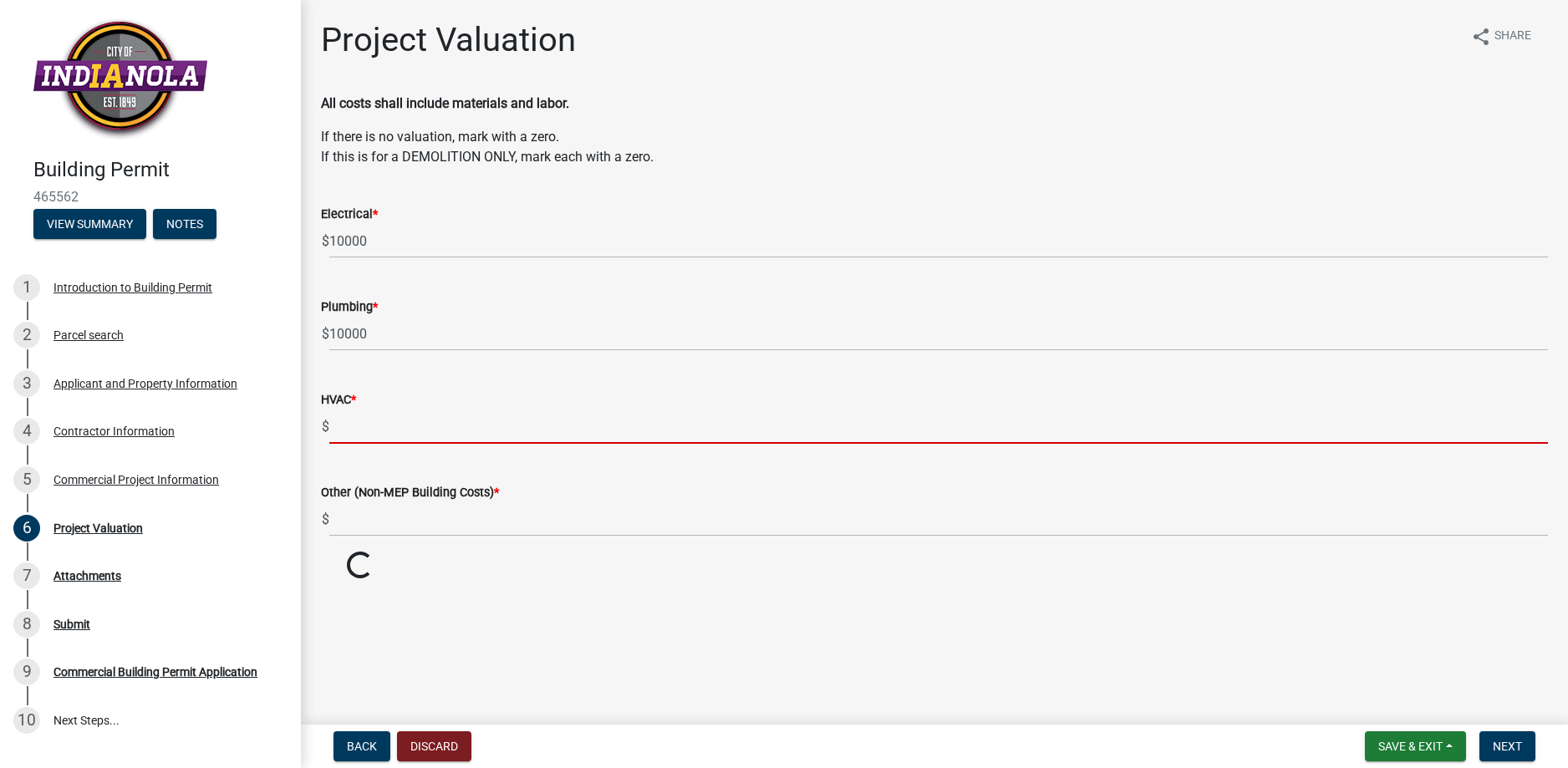
click at [380, 435] on input "text" at bounding box center [938, 426] width 1218 height 35
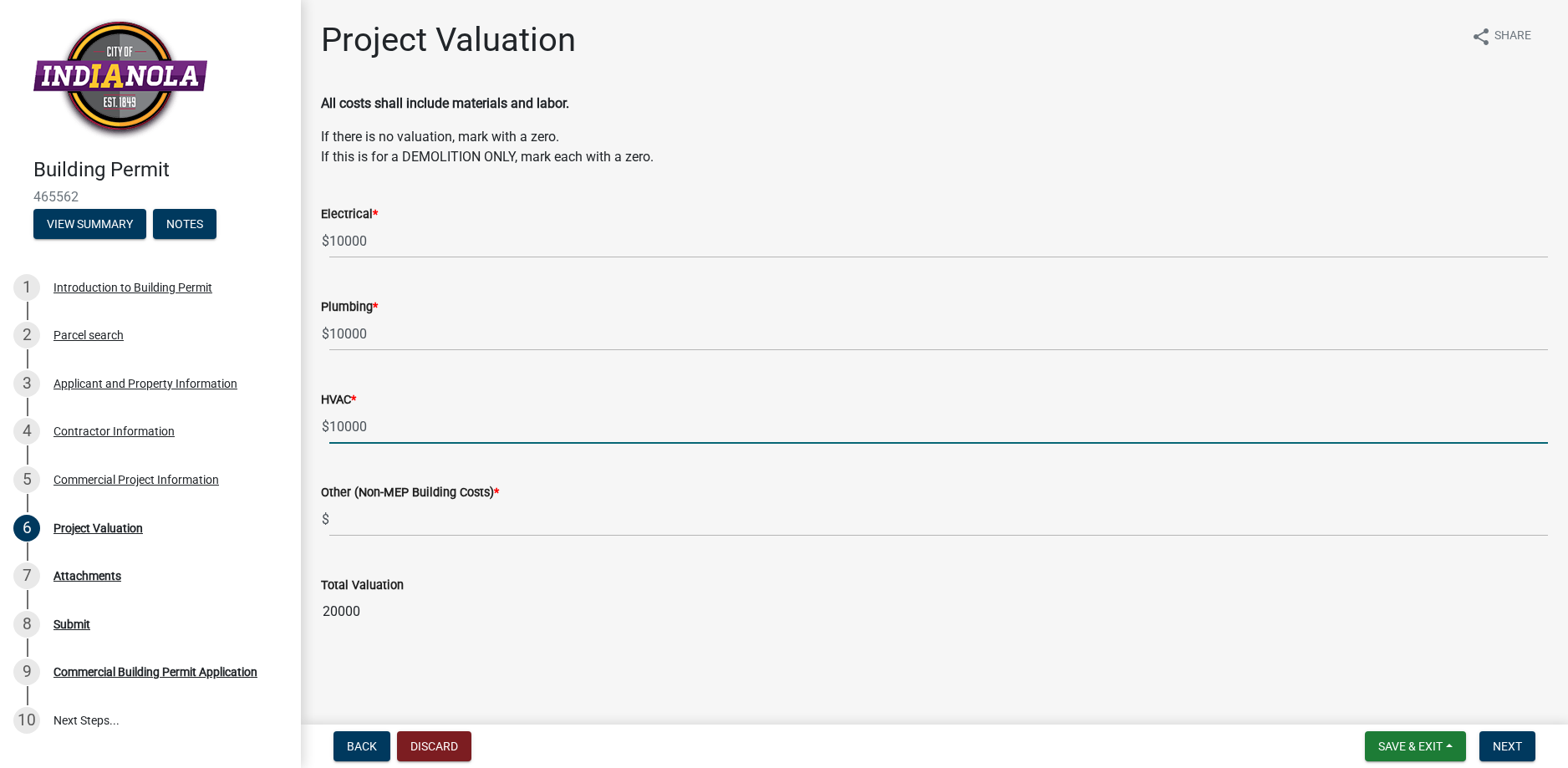
type input "10000"
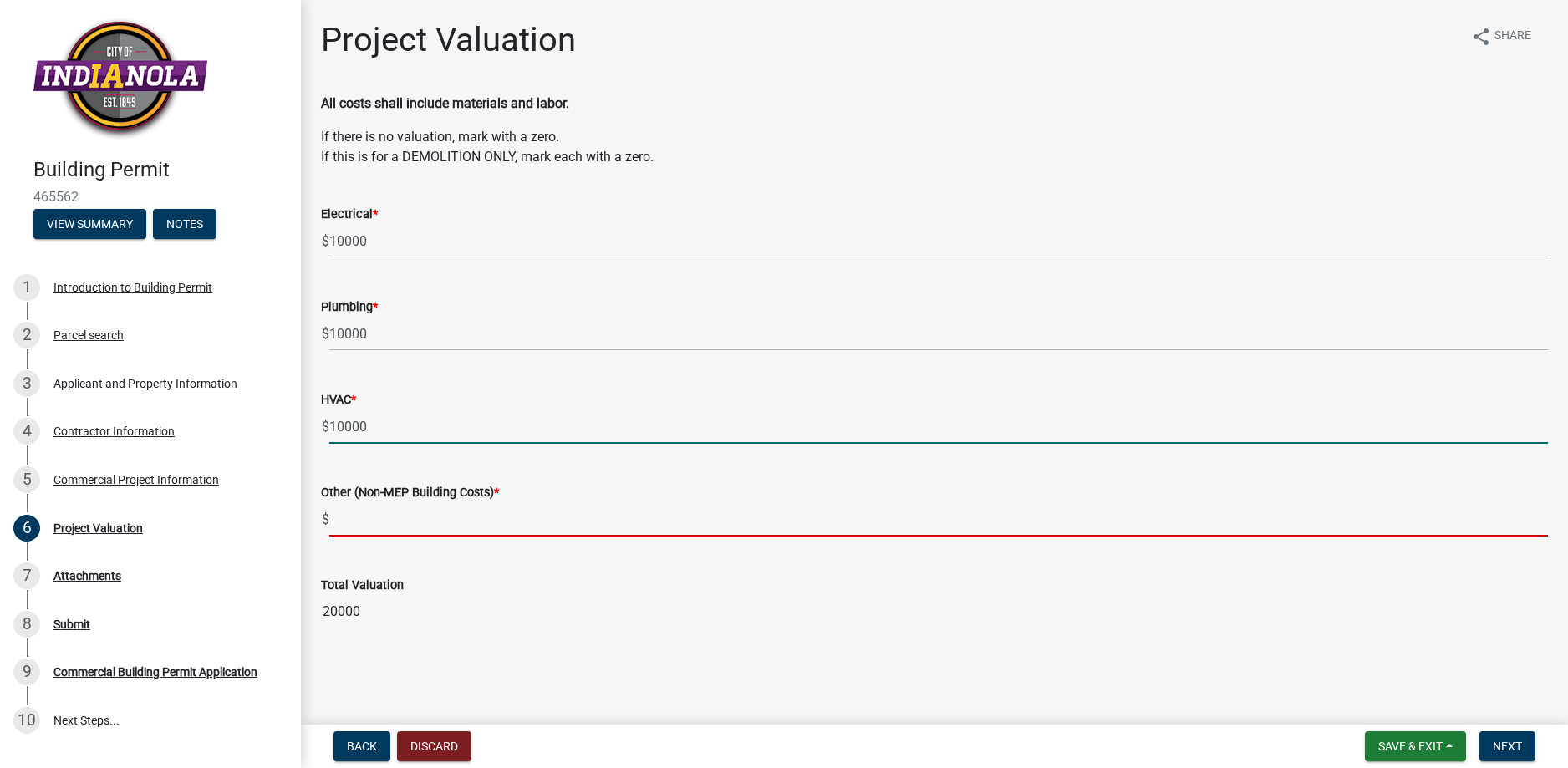
drag, startPoint x: 379, startPoint y: 514, endPoint x: 382, endPoint y: 499, distance: 15.3
click at [382, 503] on input "text" at bounding box center [938, 519] width 1218 height 35
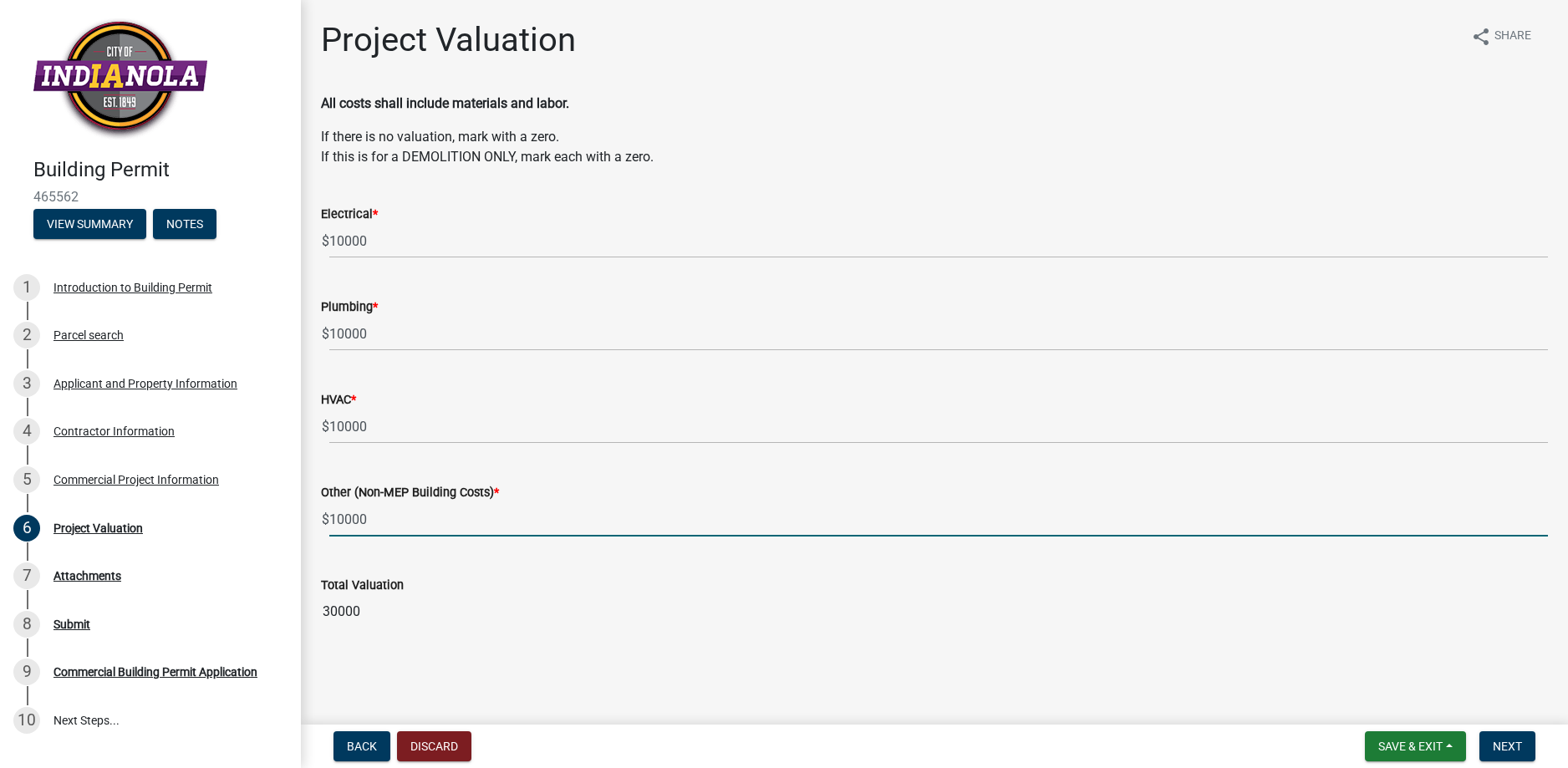
type input "10000"
click at [759, 619] on main "Project Valuation share Share All costs shall include materials and labor. If t…" at bounding box center [935, 359] width 1267 height 718
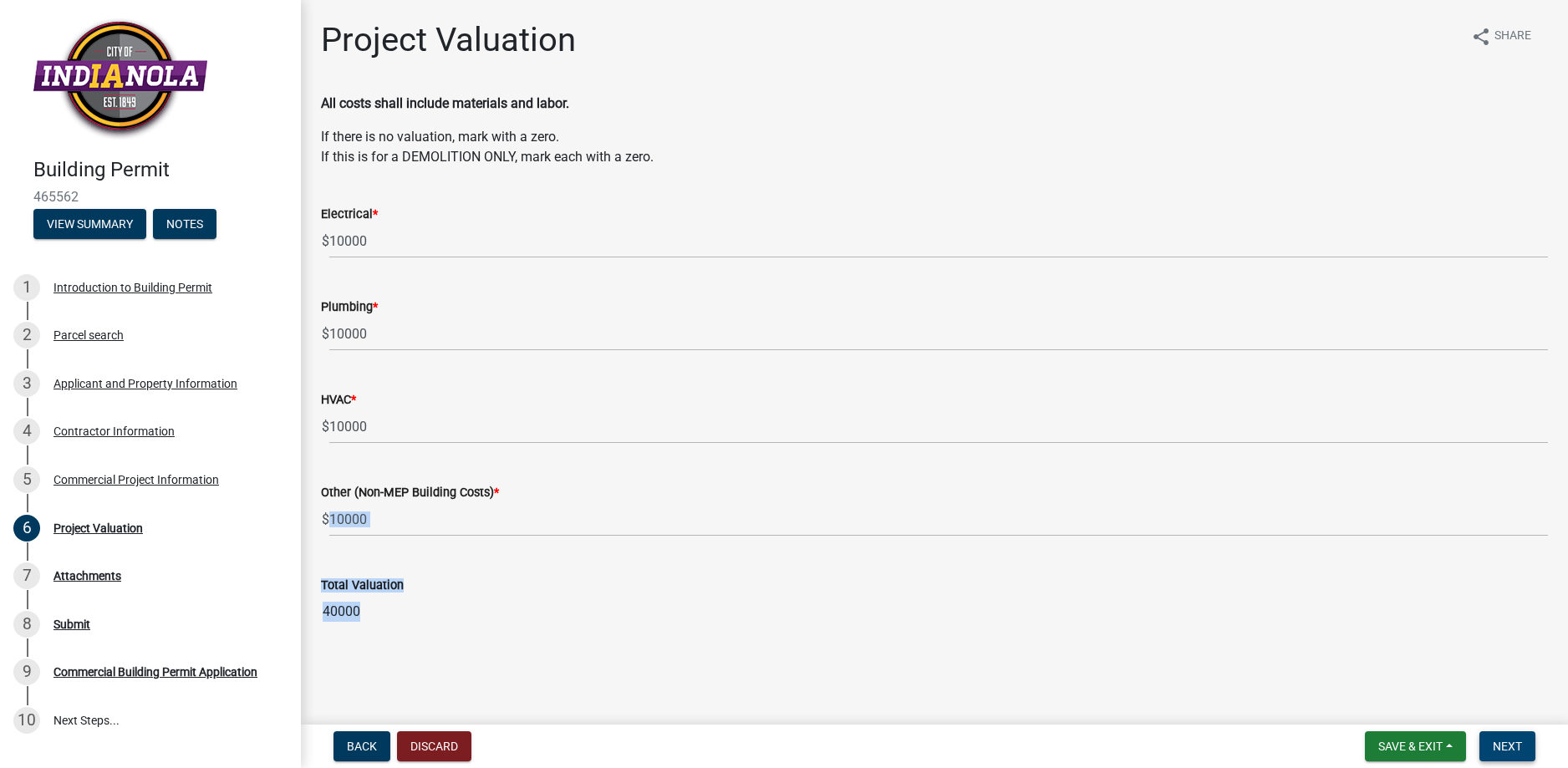
click at [1509, 744] on span "Next" at bounding box center [1507, 746] width 29 height 13
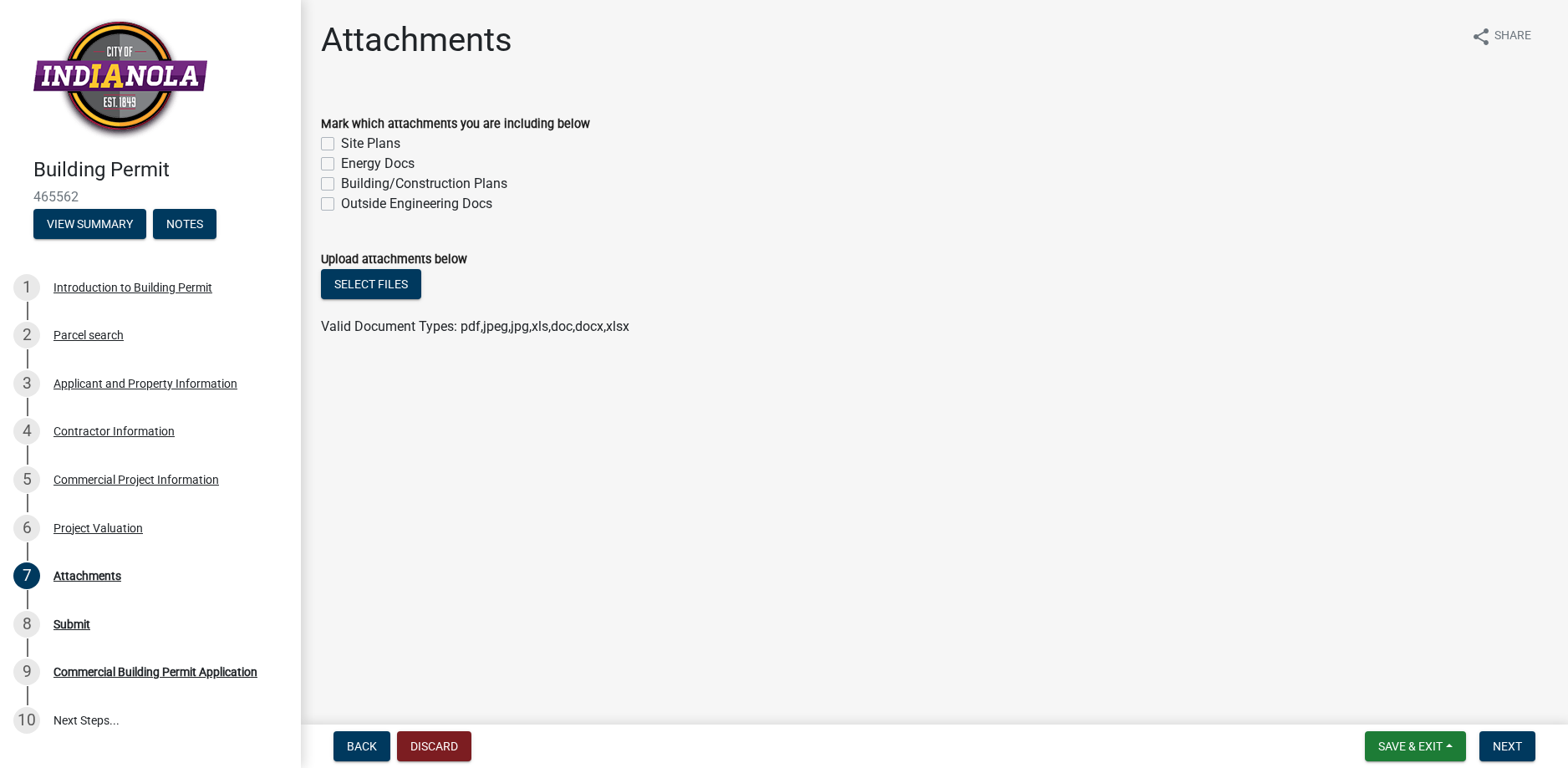
click at [341, 142] on label "Site Plans" at bounding box center [370, 144] width 59 height 20
click at [341, 142] on input "Site Plans" at bounding box center [346, 139] width 11 height 11
checkbox input "true"
checkbox input "false"
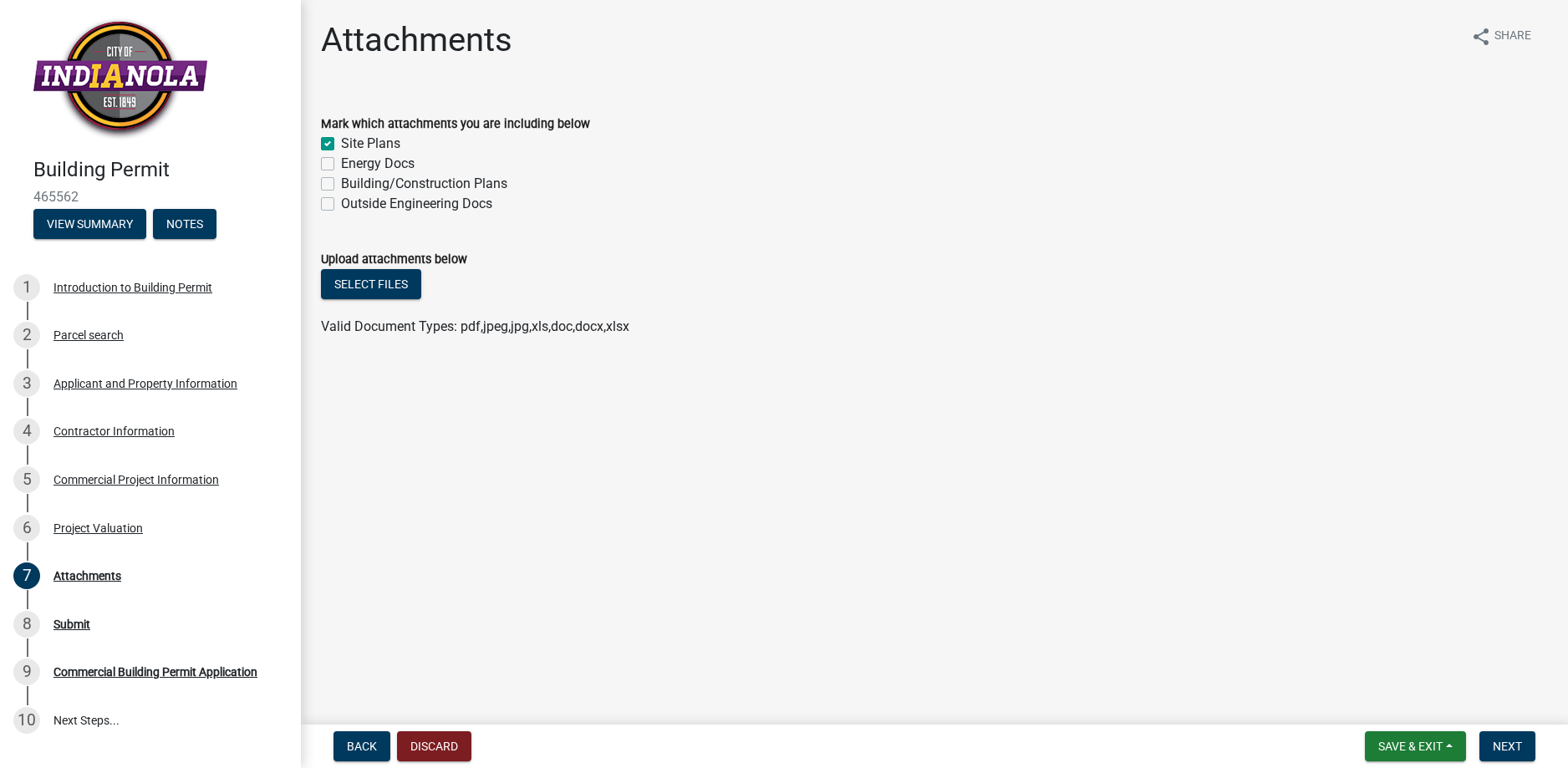
checkbox input "false"
click at [329, 176] on div "Building/Construction Plans" at bounding box center [934, 183] width 1227 height 20
click at [322, 179] on div "Building/Construction Plans" at bounding box center [934, 183] width 1227 height 20
click at [341, 181] on label "Building/Construction Plans" at bounding box center [424, 183] width 167 height 20
click at [341, 181] on input "Building/Construction Plans" at bounding box center [346, 179] width 11 height 11
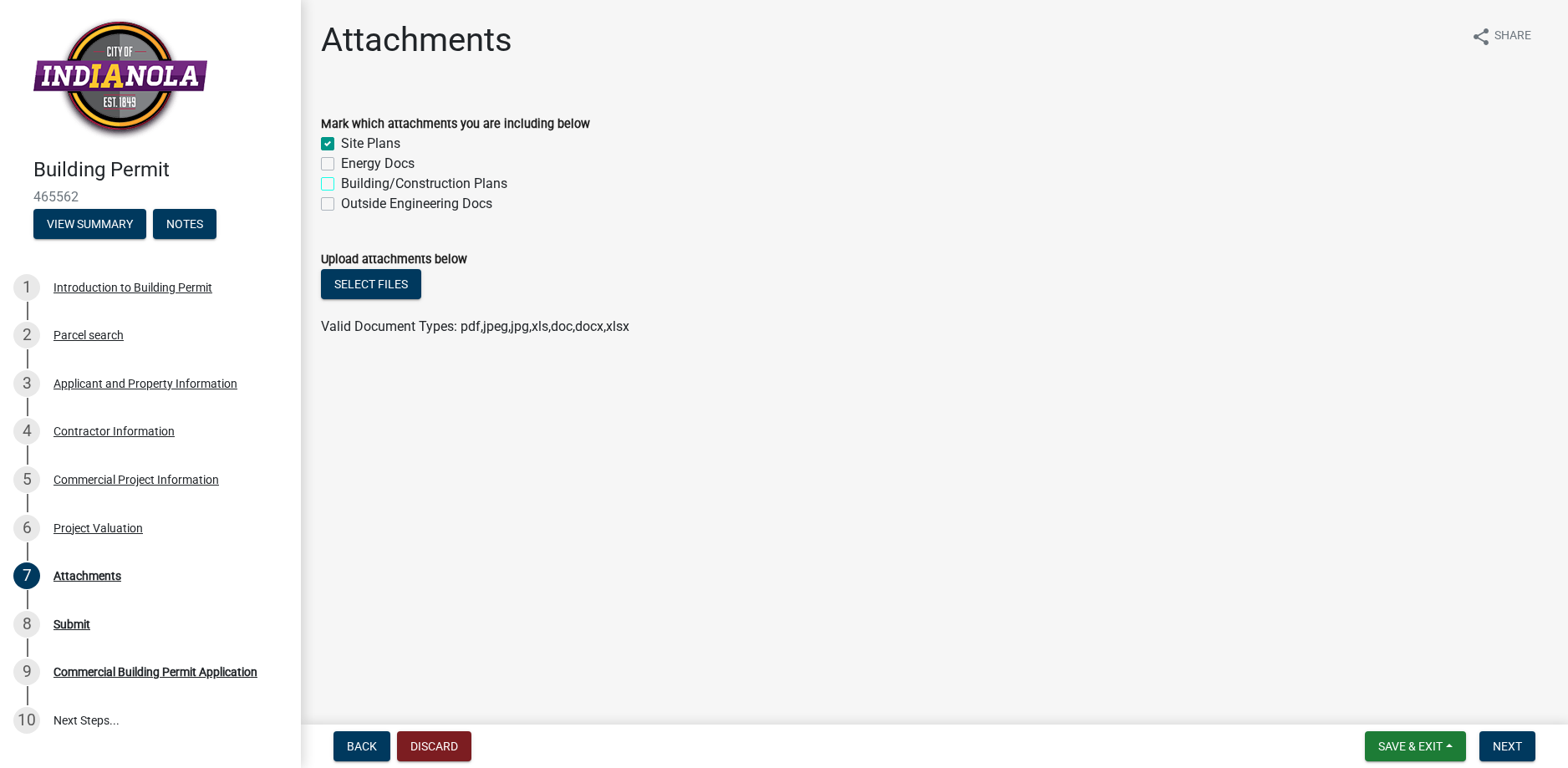
checkbox input "true"
checkbox input "false"
checkbox input "true"
checkbox input "false"
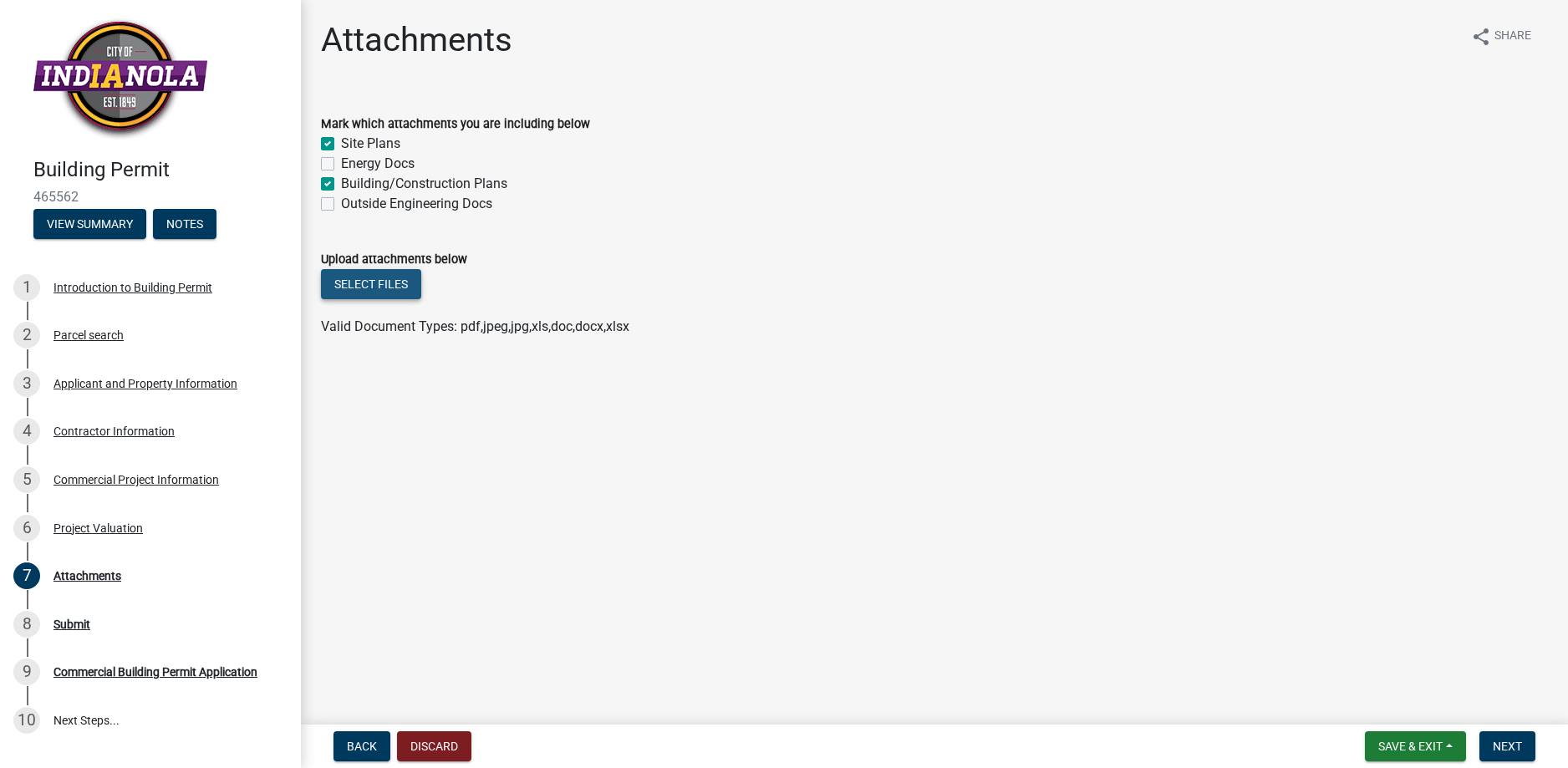
click at [376, 280] on button "Select files" at bounding box center [370, 284] width 100 height 30
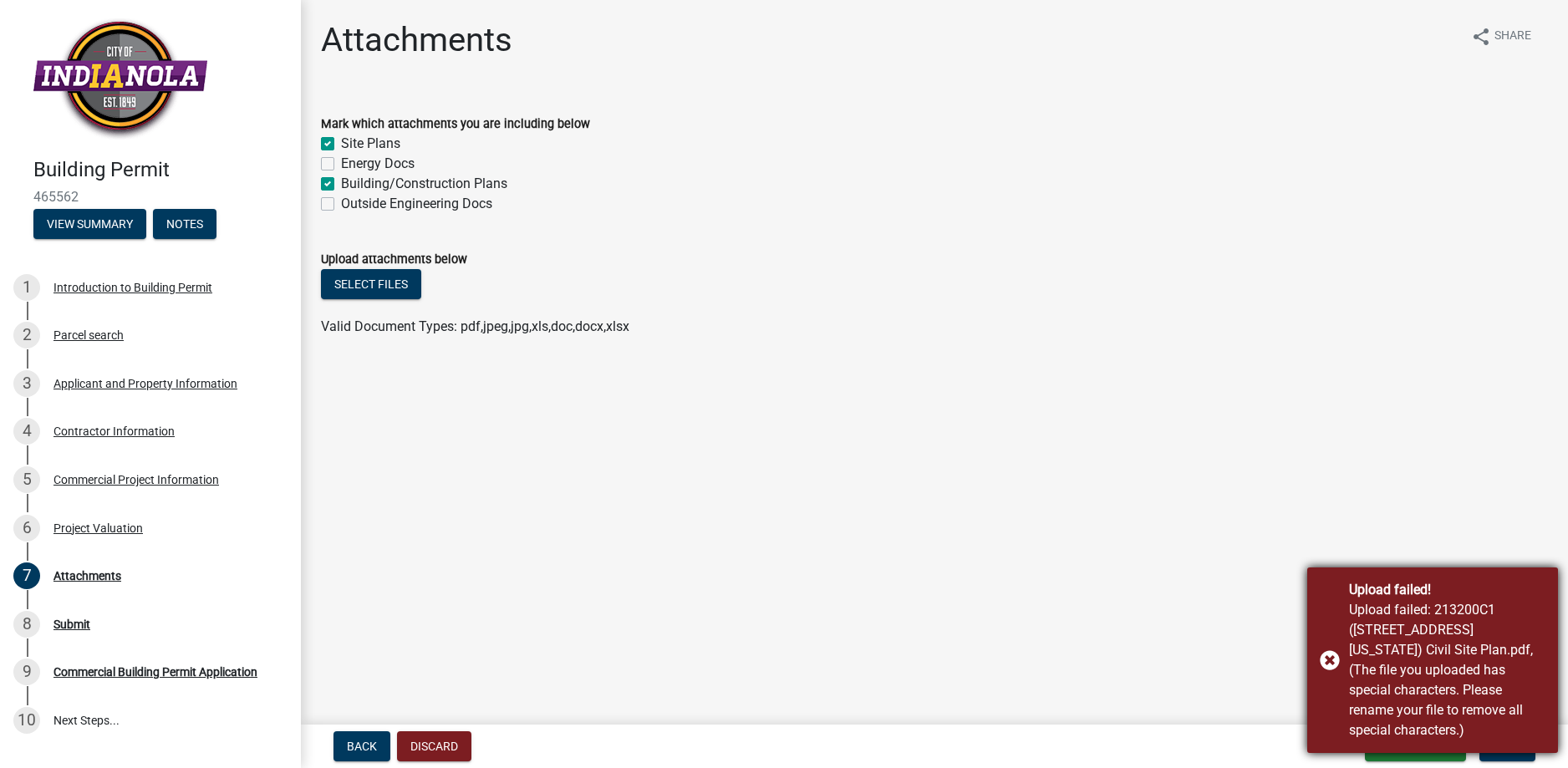
click at [1329, 659] on div "Upload failed! Upload failed: 213200C1 ([STREET_ADDRESS][US_STATE]) Civil Site …" at bounding box center [1432, 659] width 251 height 185
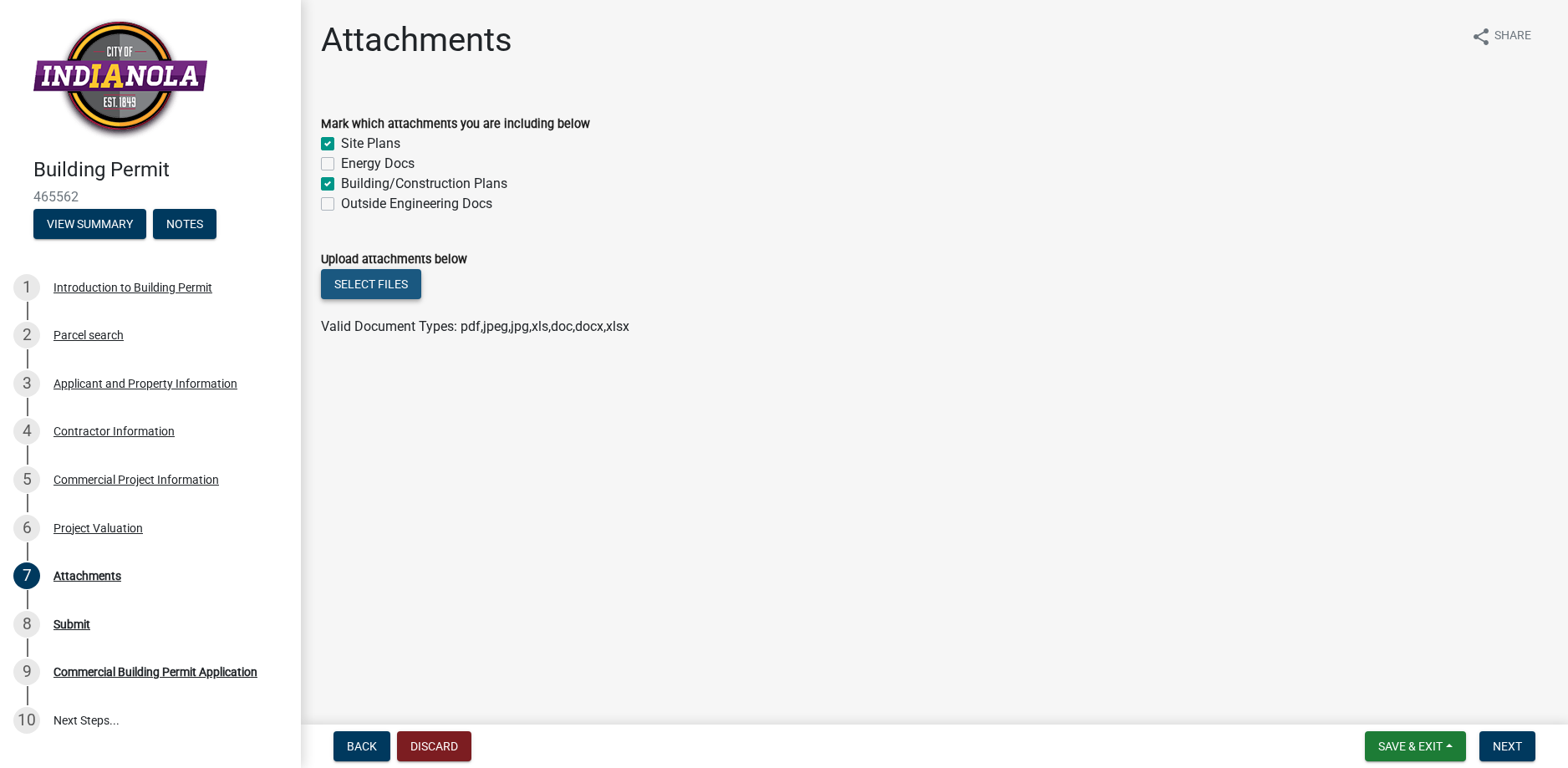
click at [382, 282] on button "Select files" at bounding box center [370, 284] width 100 height 30
click at [387, 285] on button "Select files" at bounding box center [370, 284] width 100 height 30
drag, startPoint x: 458, startPoint y: 62, endPoint x: 367, endPoint y: 280, distance: 236.2
click at [367, 280] on button "Select files" at bounding box center [370, 284] width 100 height 30
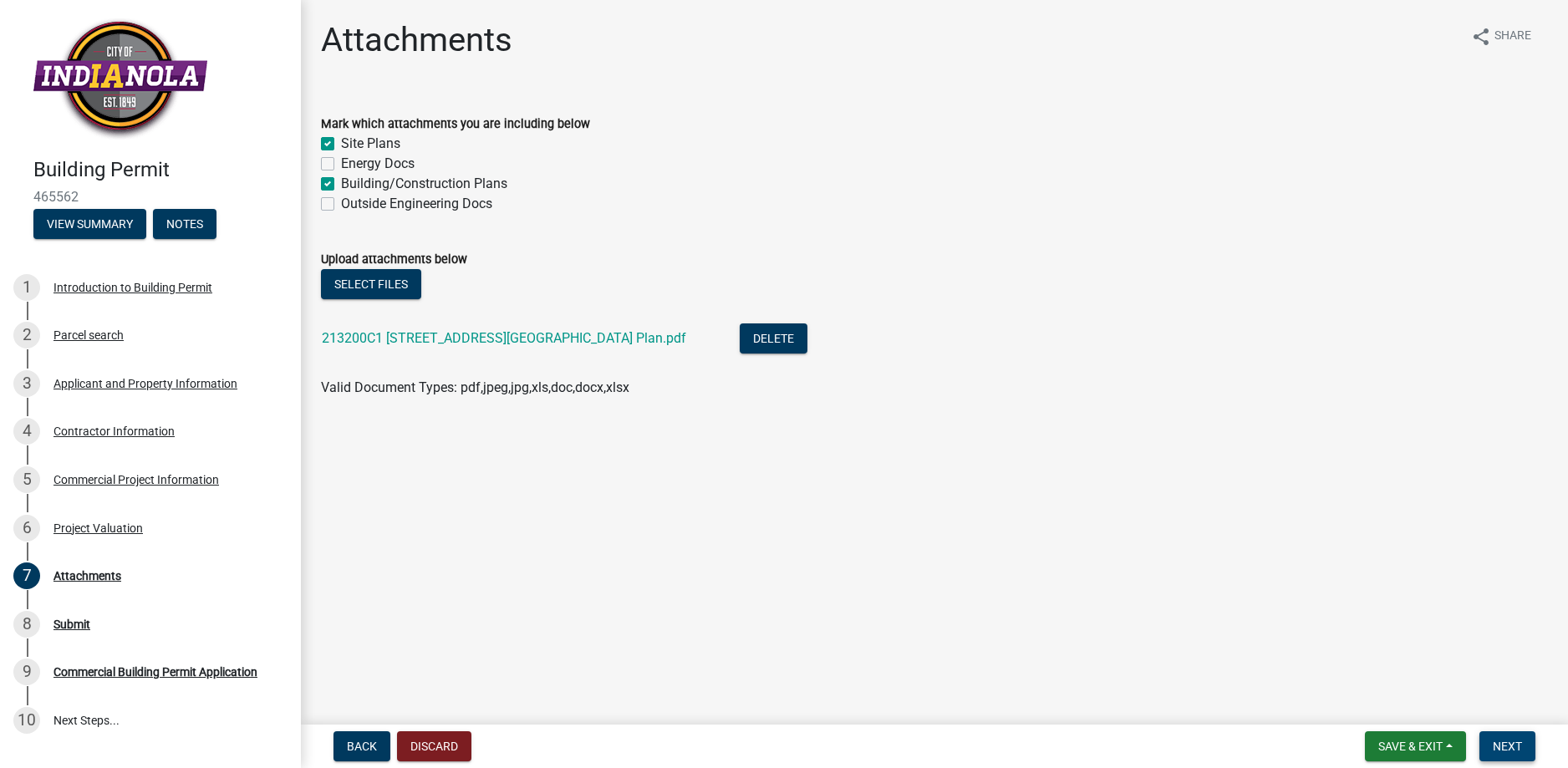
click at [1518, 745] on span "Next" at bounding box center [1507, 746] width 29 height 13
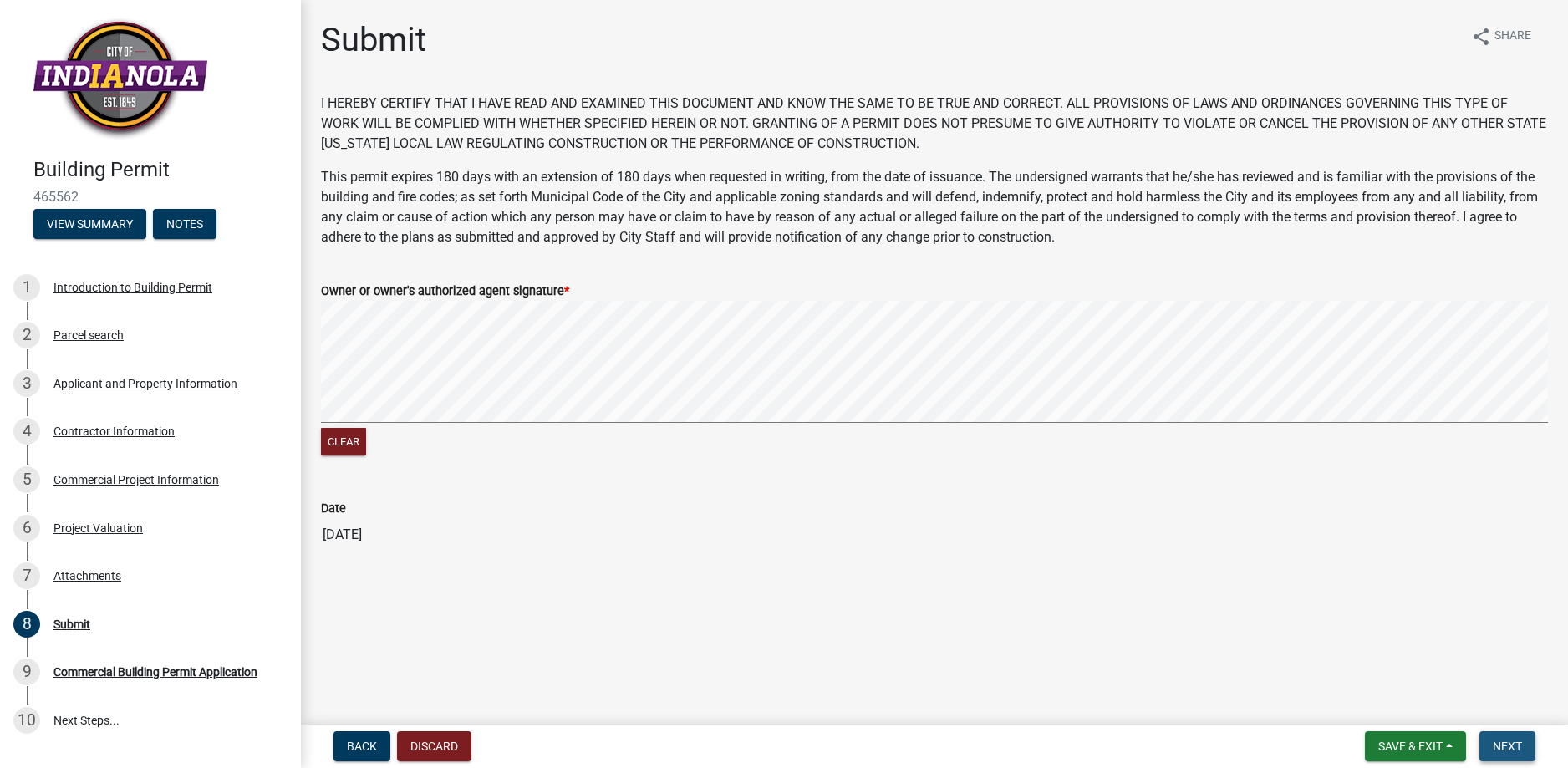
click at [1518, 742] on span "Next" at bounding box center [1507, 746] width 29 height 13
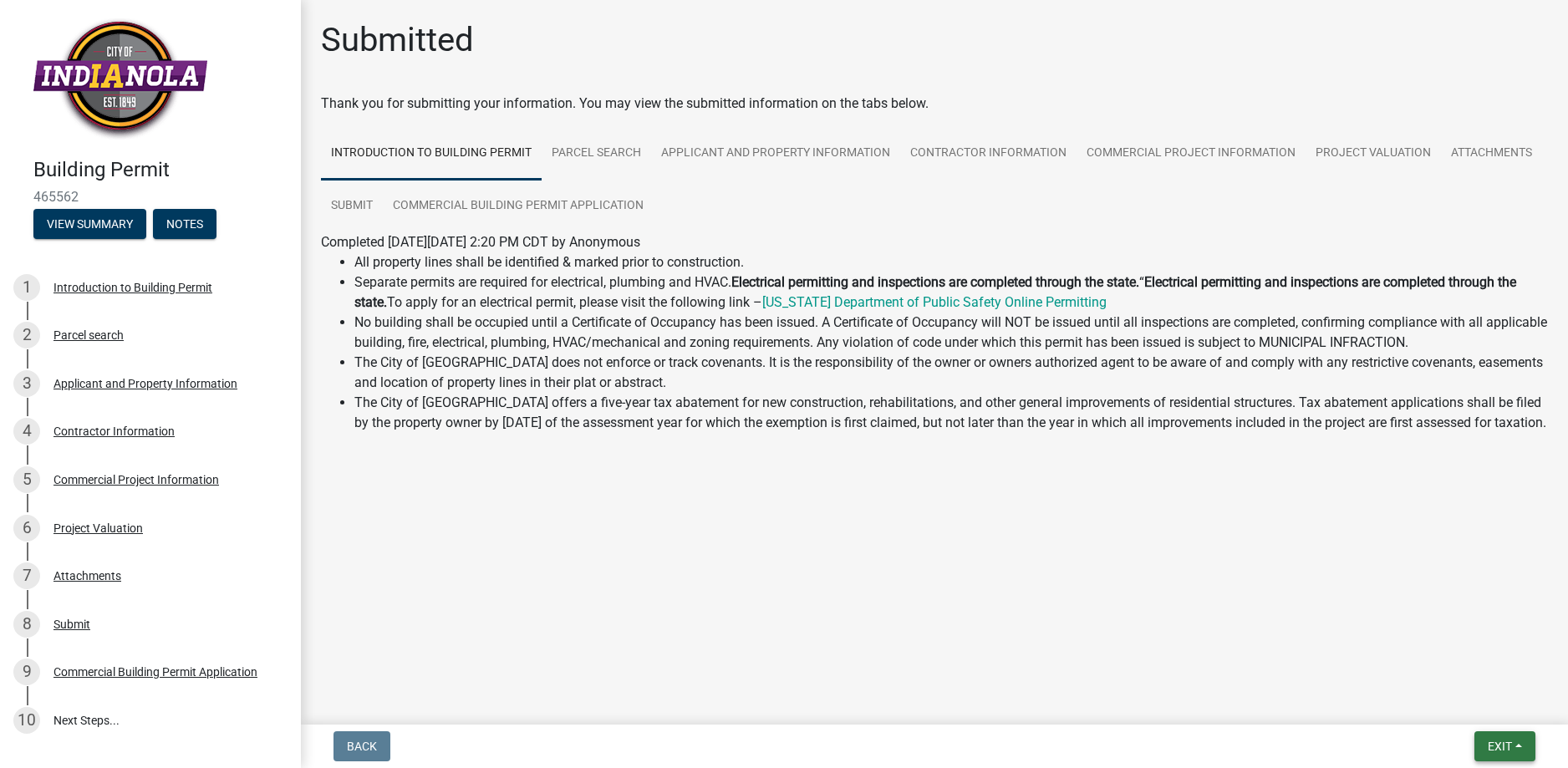
click at [1510, 745] on span "Exit" at bounding box center [1499, 746] width 24 height 13
click at [1467, 701] on button "Save & Exit" at bounding box center [1468, 702] width 134 height 40
